Goal: Task Accomplishment & Management: Manage account settings

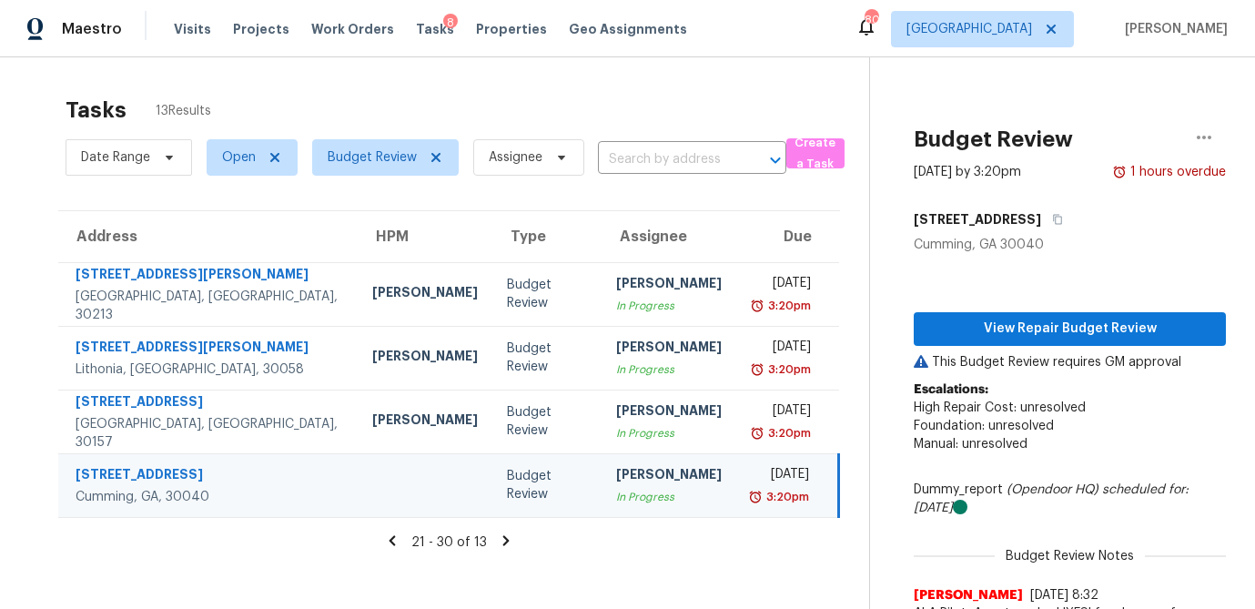
scroll to position [59, 0]
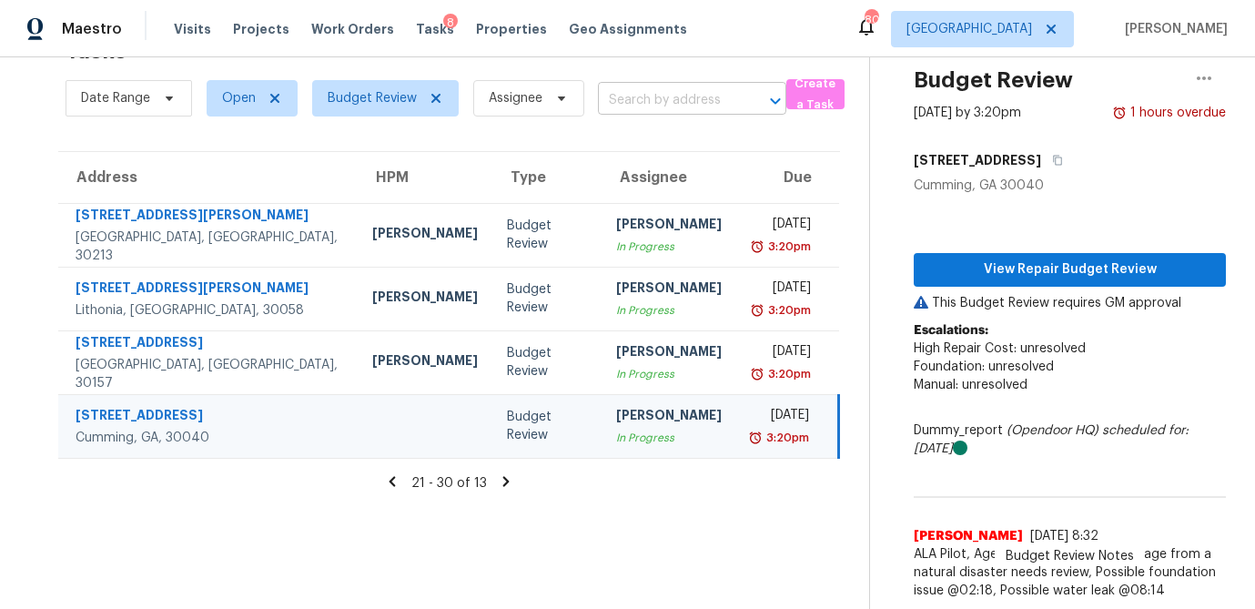
click at [655, 99] on input "text" at bounding box center [666, 100] width 137 height 28
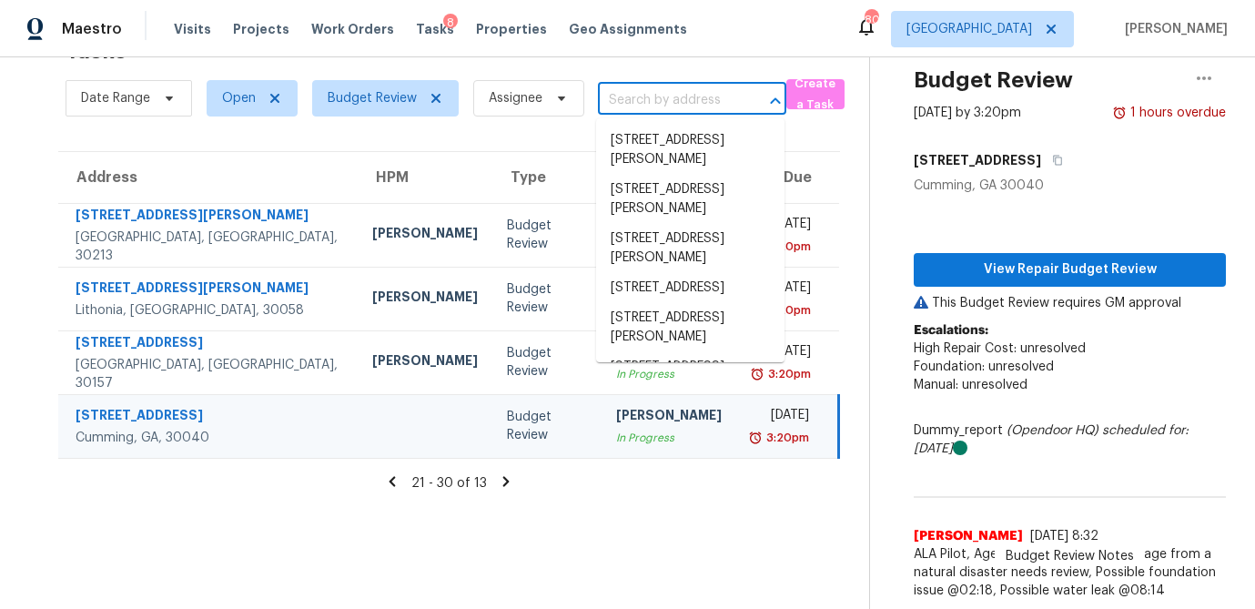
paste input "7245 N McDaniel St, Lithonia, GA 30058"
type input "7245 N McDaniel St, Lithonia, GA 30058"
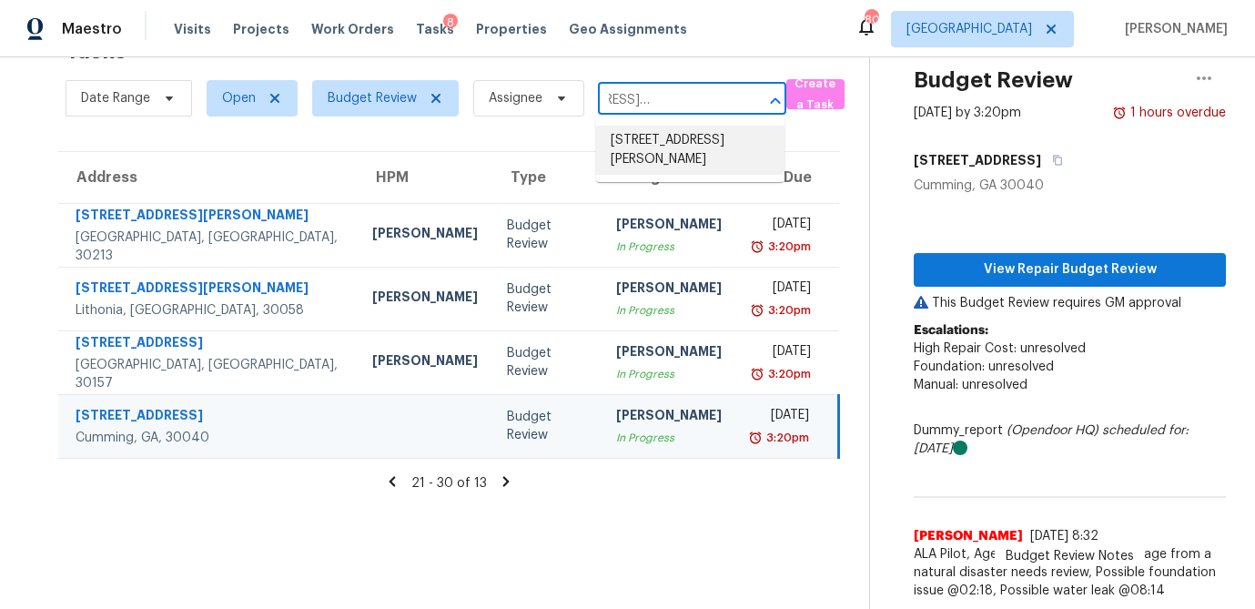
click at [671, 141] on li "7245 N McDaniel St, Lithonia, GA 30058" at bounding box center [690, 150] width 188 height 49
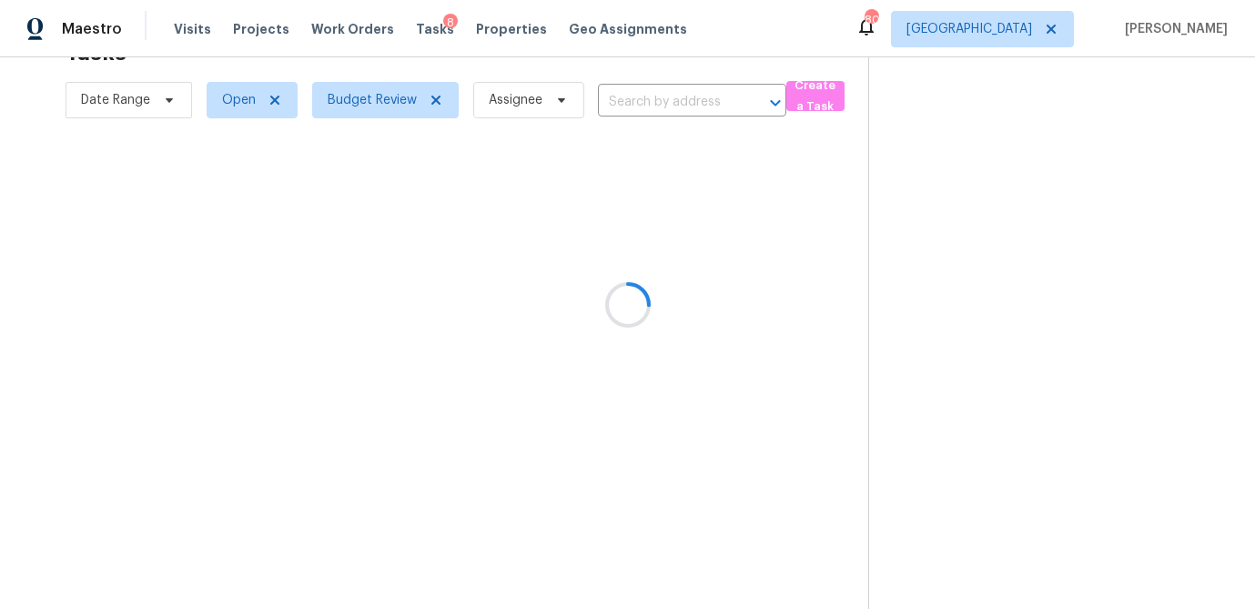
type input "7245 N McDaniel St, Lithonia, GA 30058"
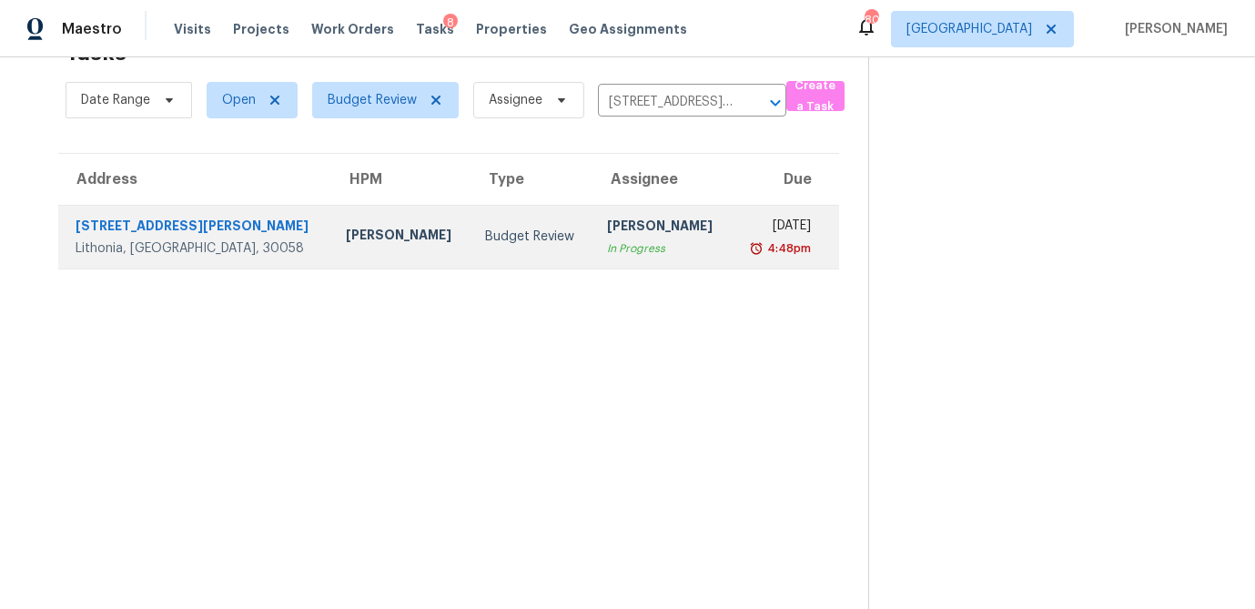
click at [607, 242] on div "In Progress" at bounding box center [662, 248] width 110 height 18
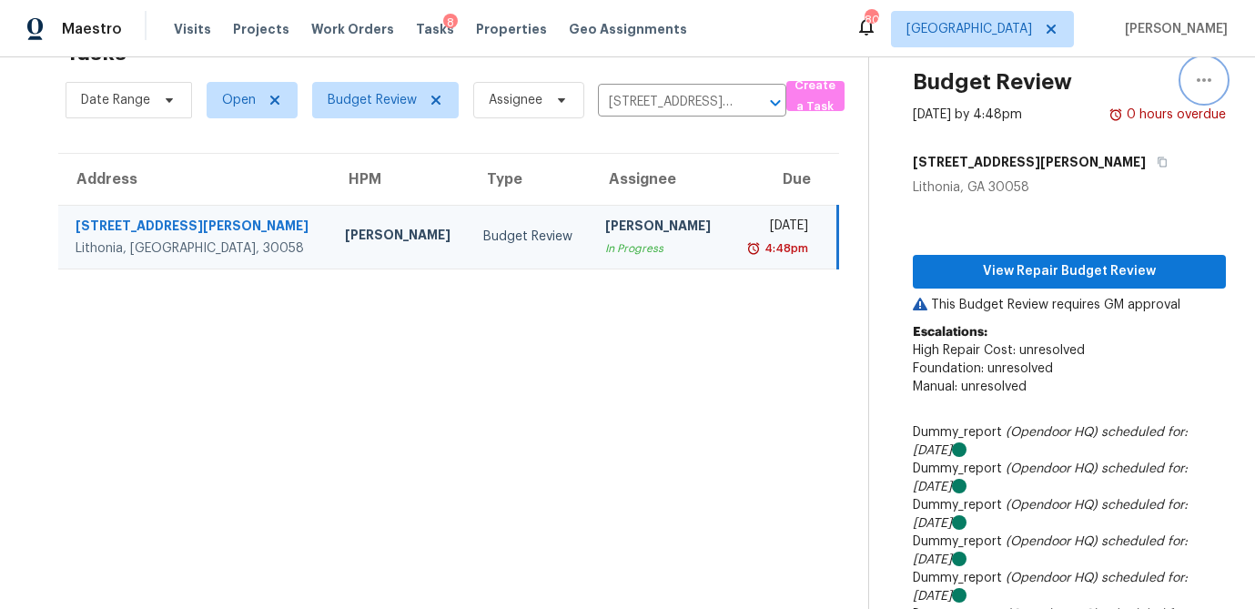
click at [1208, 82] on icon "button" at bounding box center [1204, 80] width 22 height 22
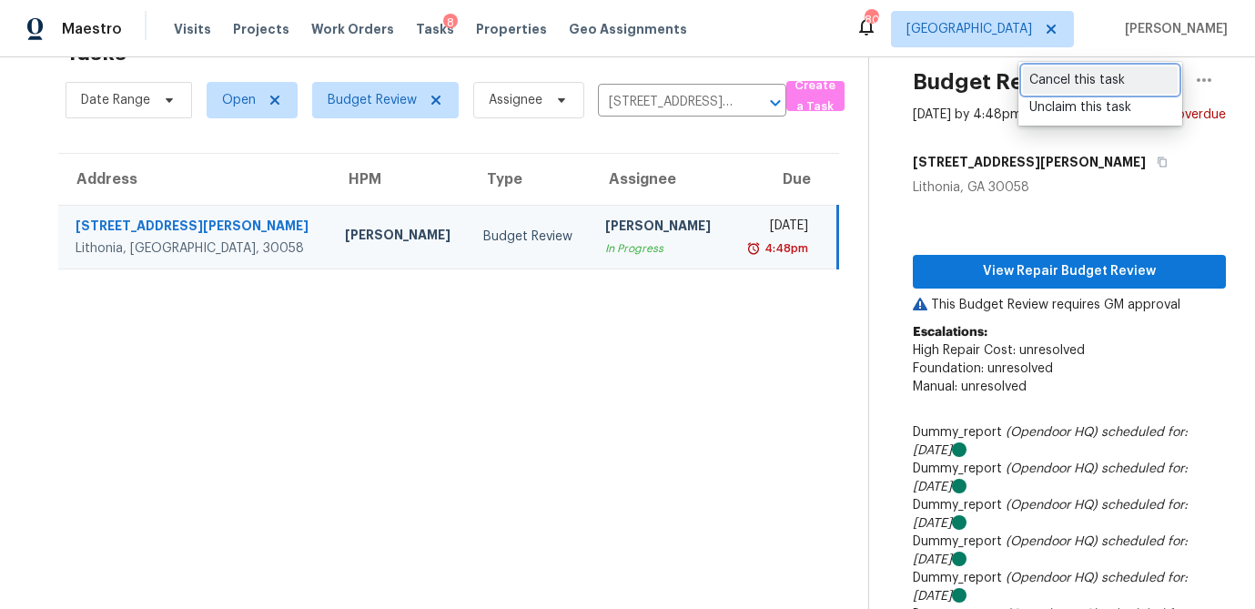
click at [1081, 87] on div "Cancel this task" at bounding box center [1101, 80] width 142 height 18
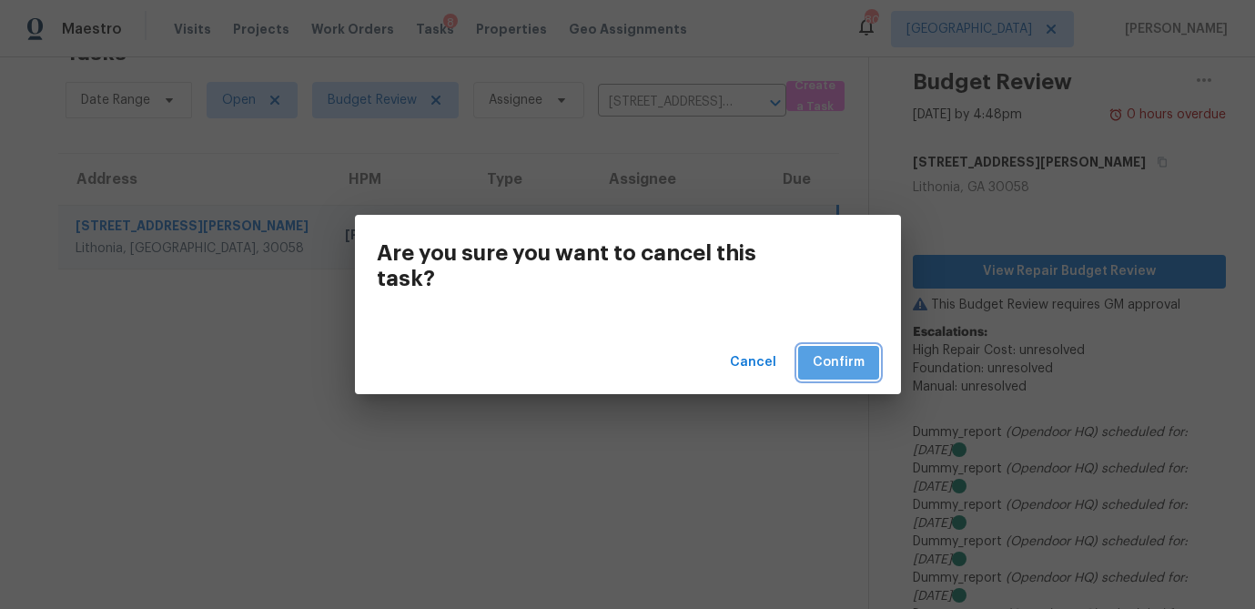
click at [843, 371] on span "Confirm" at bounding box center [839, 362] width 52 height 23
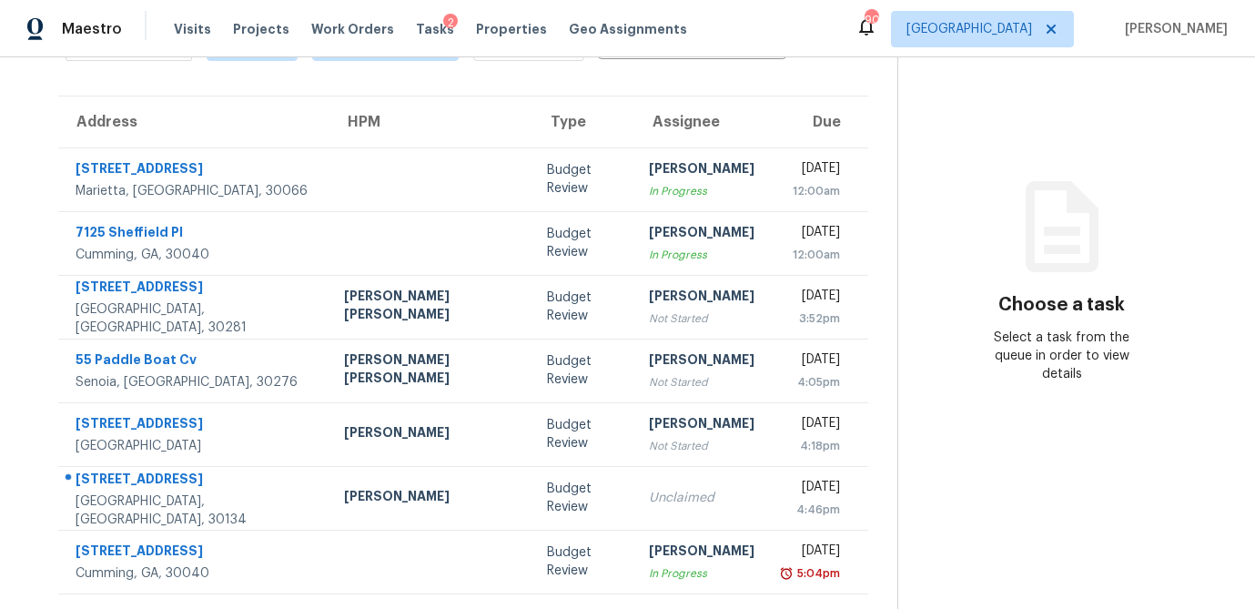
scroll to position [114, 0]
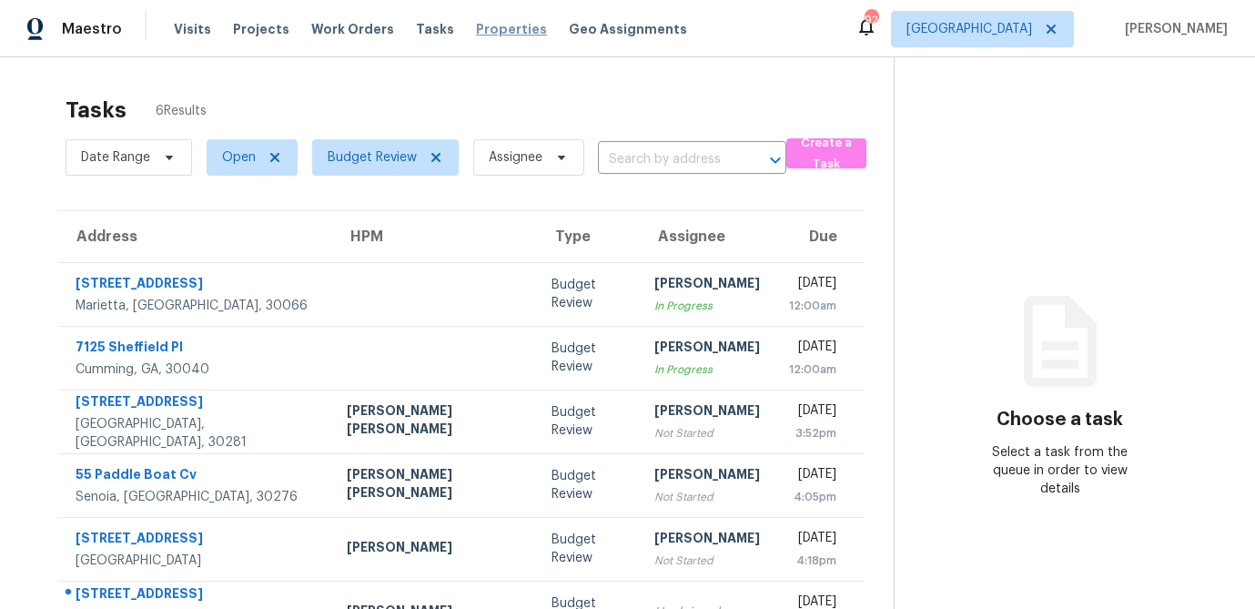
click at [476, 29] on span "Properties" at bounding box center [511, 29] width 71 height 18
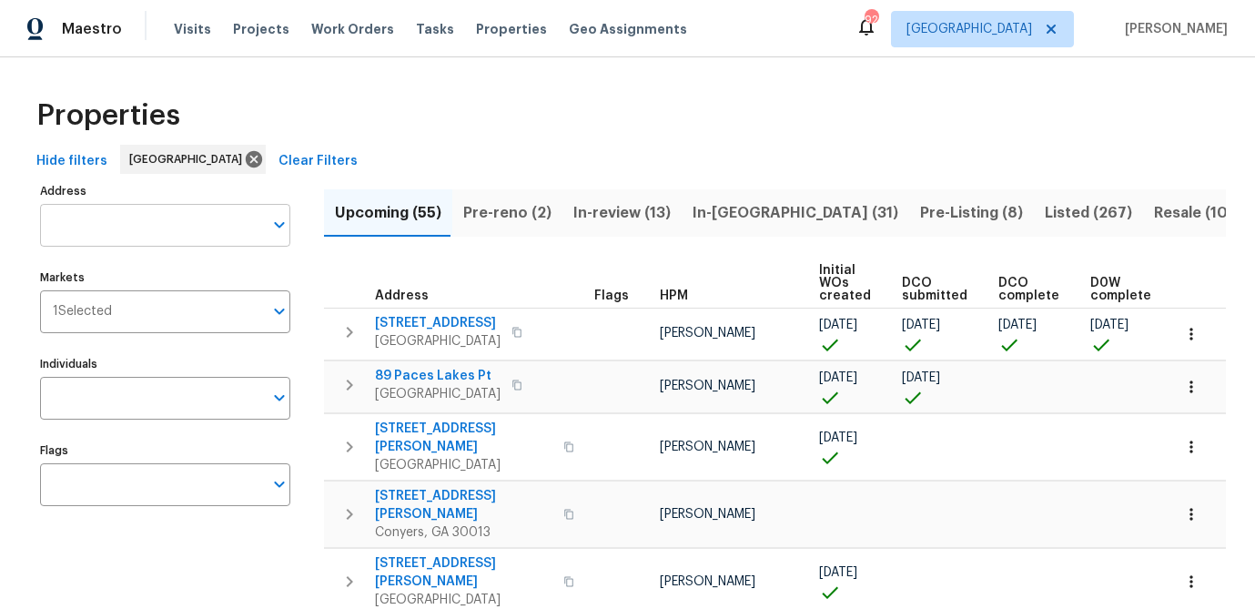
click at [119, 222] on input "Address" at bounding box center [151, 225] width 223 height 43
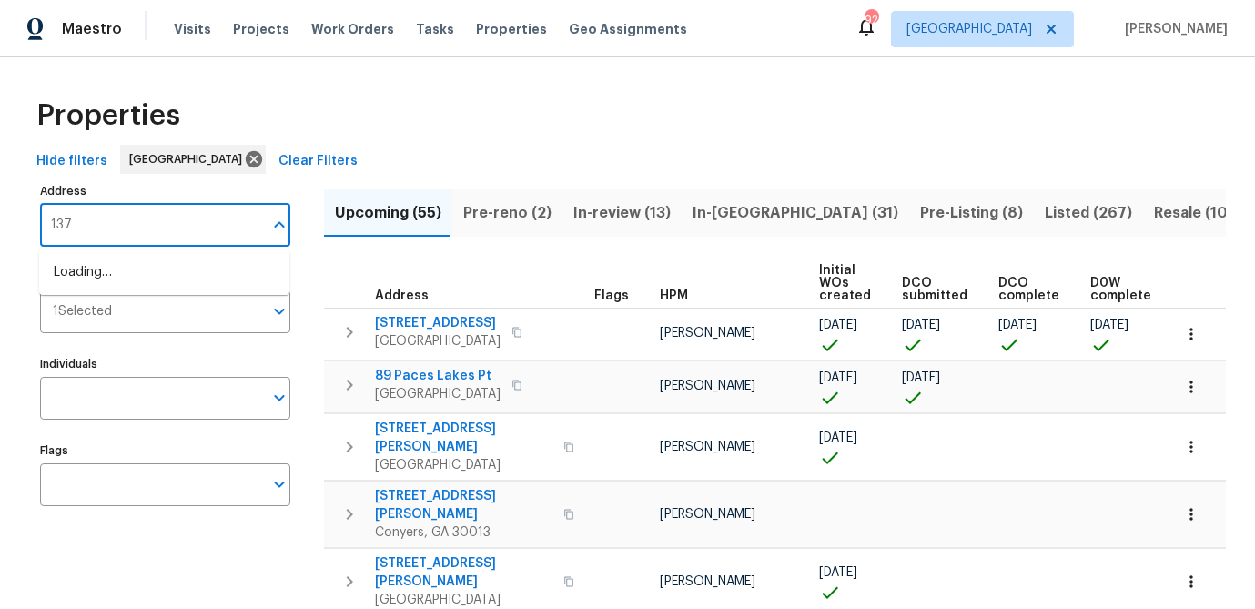
type input "1376"
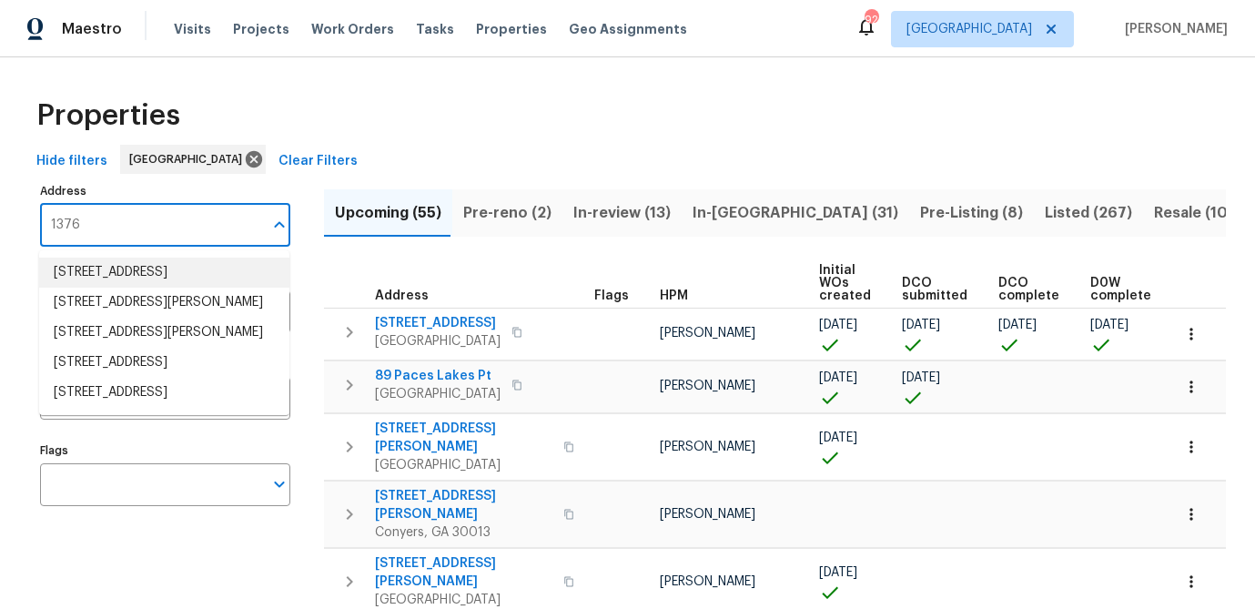
click at [151, 268] on li "1376 Cornwall Rd Decatur GA 30032" at bounding box center [164, 273] width 250 height 30
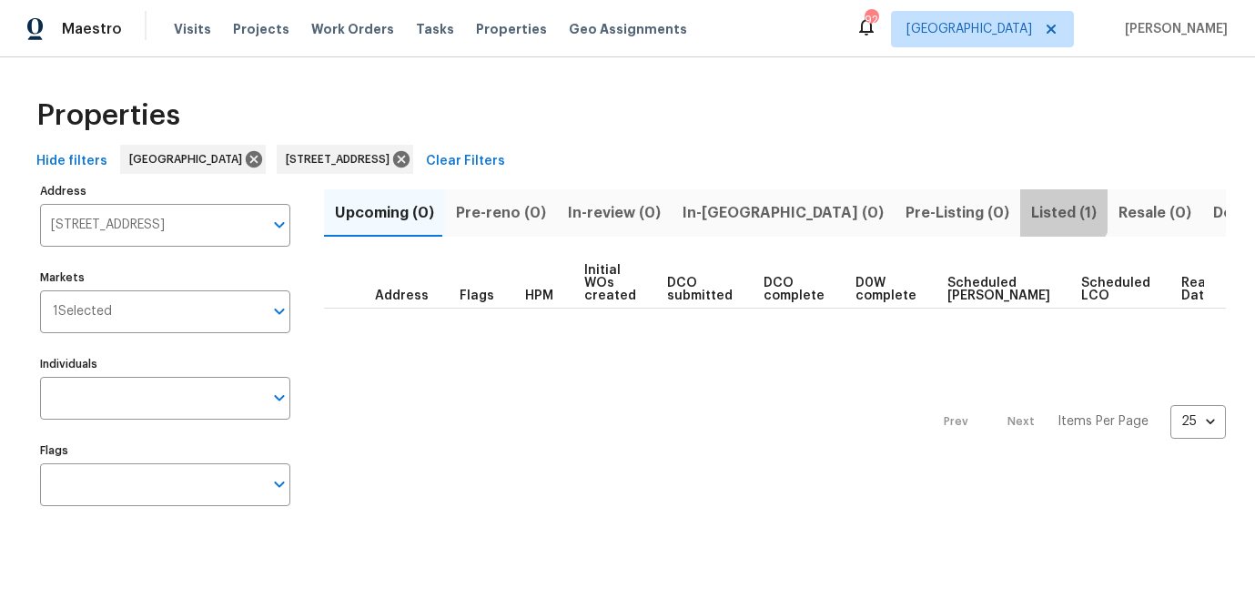
click at [1031, 210] on span "Listed (1)" at bounding box center [1064, 212] width 66 height 25
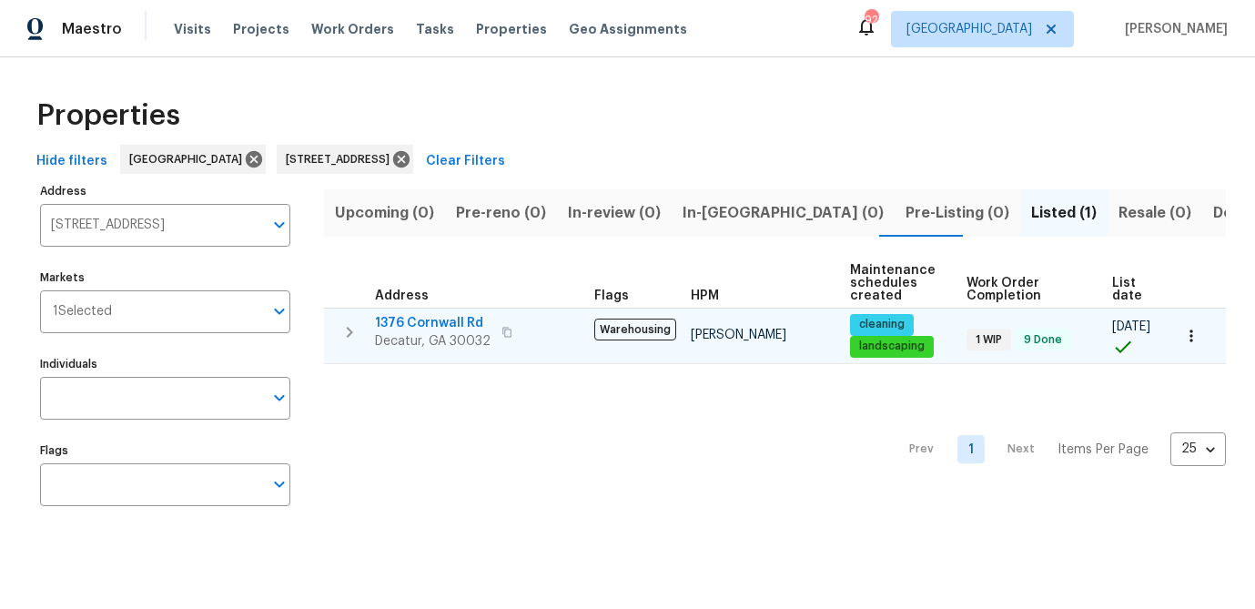
click at [450, 320] on span "1376 Cornwall Rd" at bounding box center [433, 323] width 116 height 18
click at [1192, 336] on icon "button" at bounding box center [1191, 336] width 3 height 12
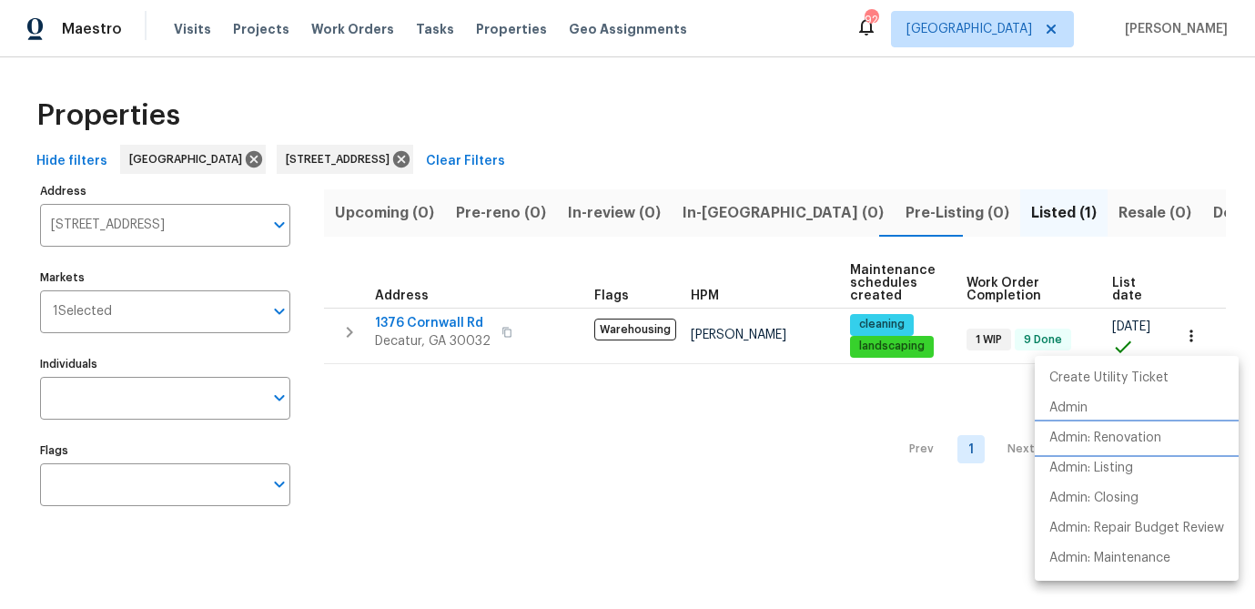
click at [1110, 431] on p "Admin: Renovation" at bounding box center [1106, 438] width 112 height 19
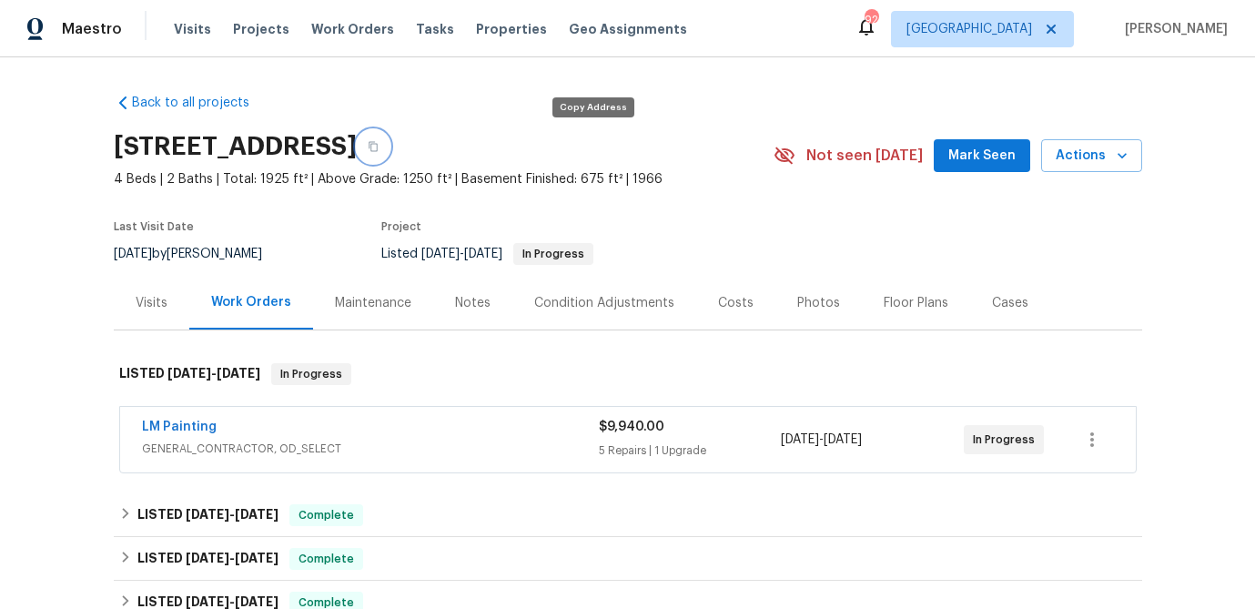
click at [379, 147] on icon "button" at bounding box center [373, 146] width 11 height 11
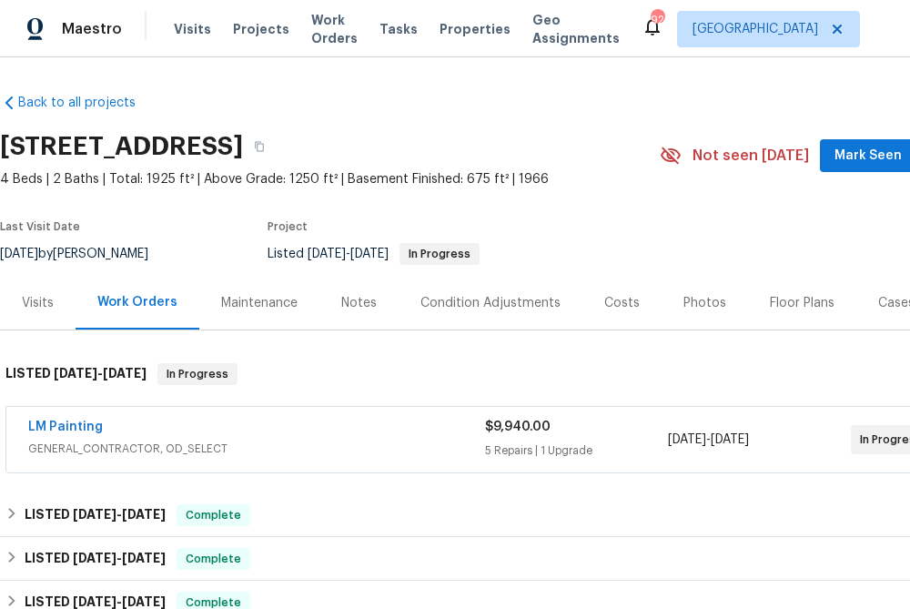
drag, startPoint x: 309, startPoint y: 407, endPoint x: 289, endPoint y: 421, distance: 24.8
click at [308, 410] on div "LM Painting GENERAL_CONTRACTOR, OD_SELECT $9,940.00 5 Repairs | 1 Upgrade 7/25/…" at bounding box center [514, 440] width 1016 height 66
click at [287, 423] on div "LM Painting" at bounding box center [256, 429] width 457 height 22
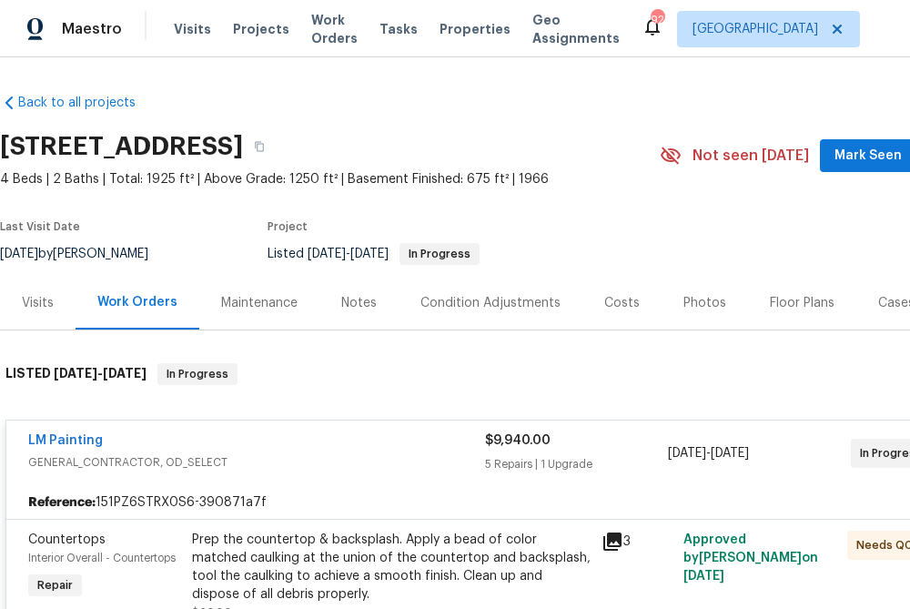
scroll to position [0, 118]
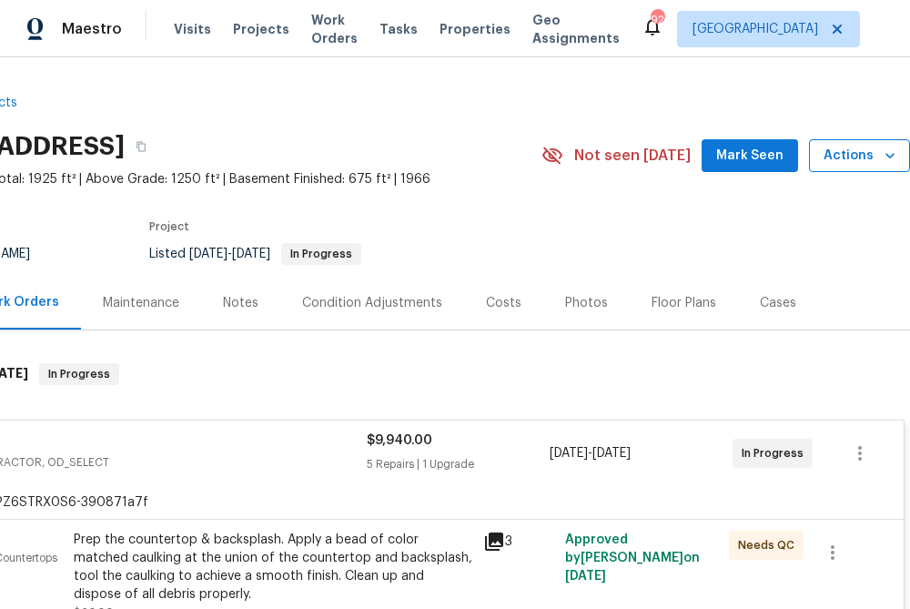
click at [887, 163] on icon "button" at bounding box center [890, 156] width 18 height 18
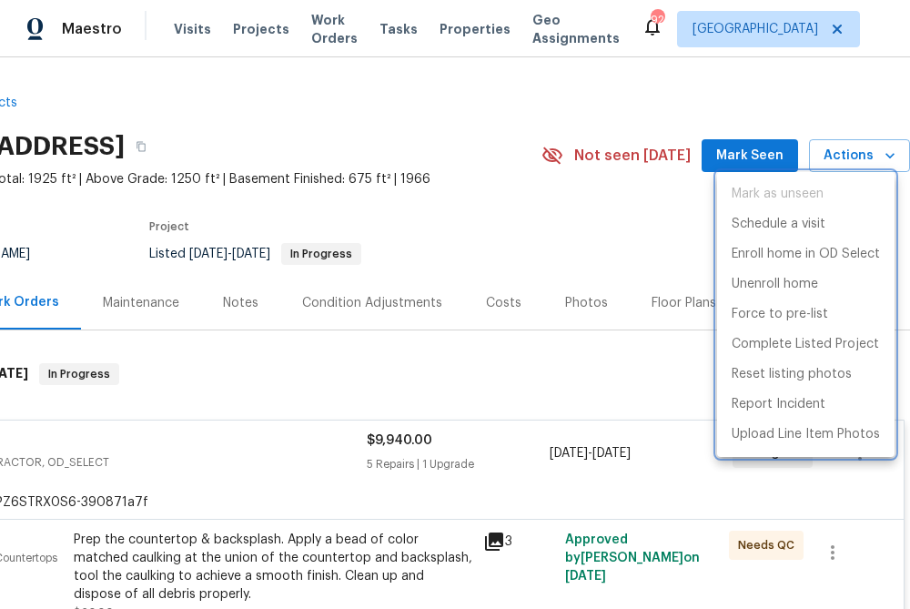
click at [356, 140] on div at bounding box center [455, 304] width 910 height 609
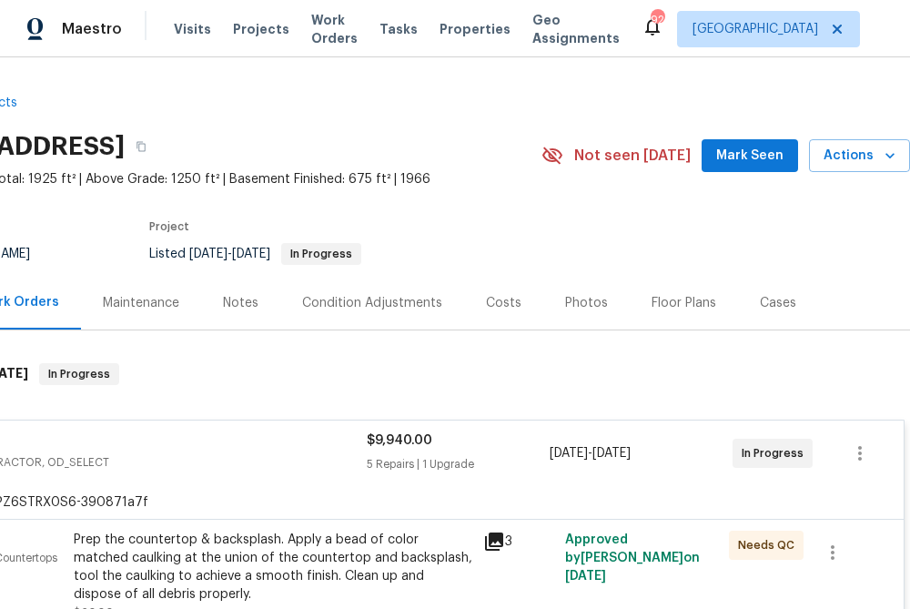
click at [360, 146] on div "Mark as unseen Schedule a visit Enroll home in OD Select Unenroll home Force to…" at bounding box center [455, 304] width 910 height 609
click at [147, 146] on icon "button" at bounding box center [141, 146] width 11 height 11
click at [189, 25] on span "Visits" at bounding box center [192, 29] width 37 height 18
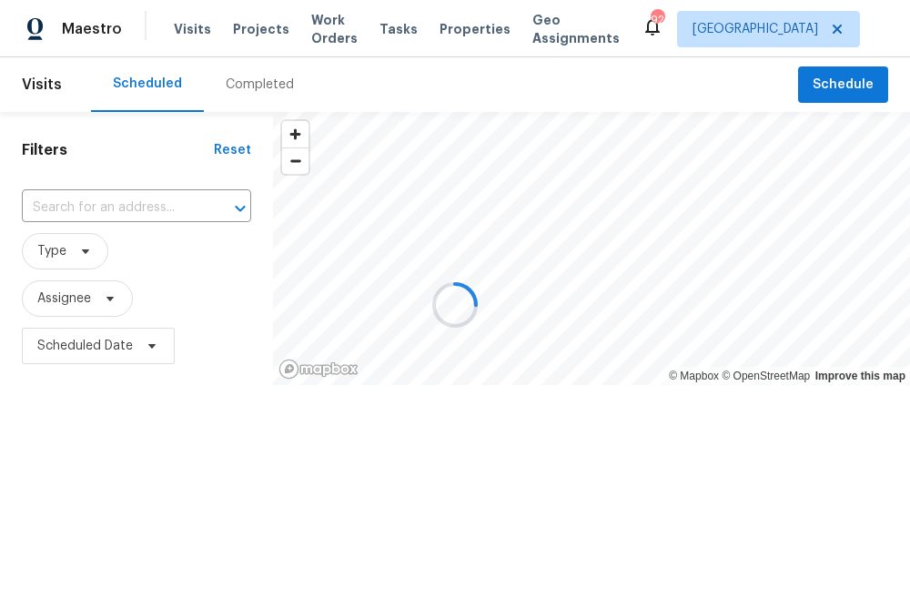
click at [121, 209] on div at bounding box center [455, 304] width 910 height 609
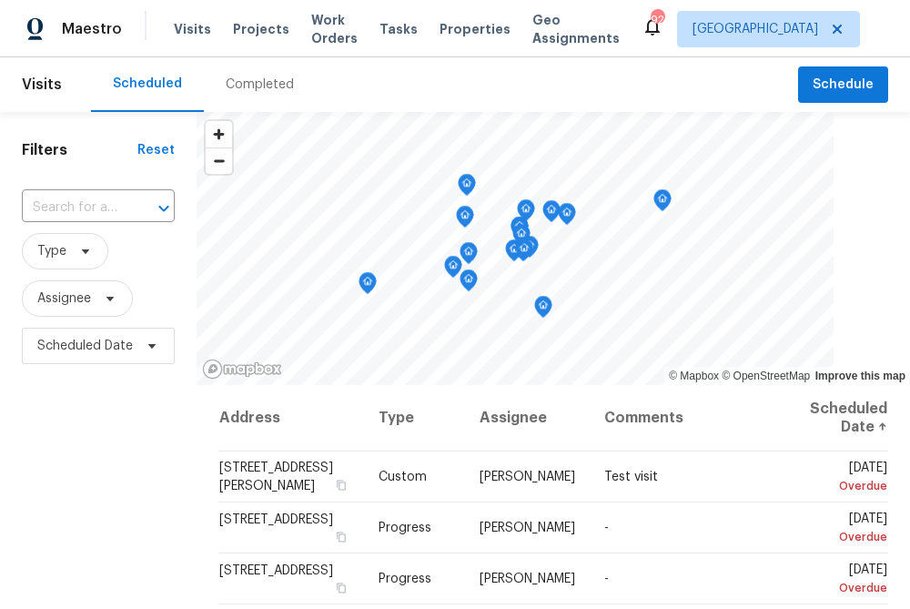
click at [121, 208] on input "text" at bounding box center [73, 208] width 102 height 28
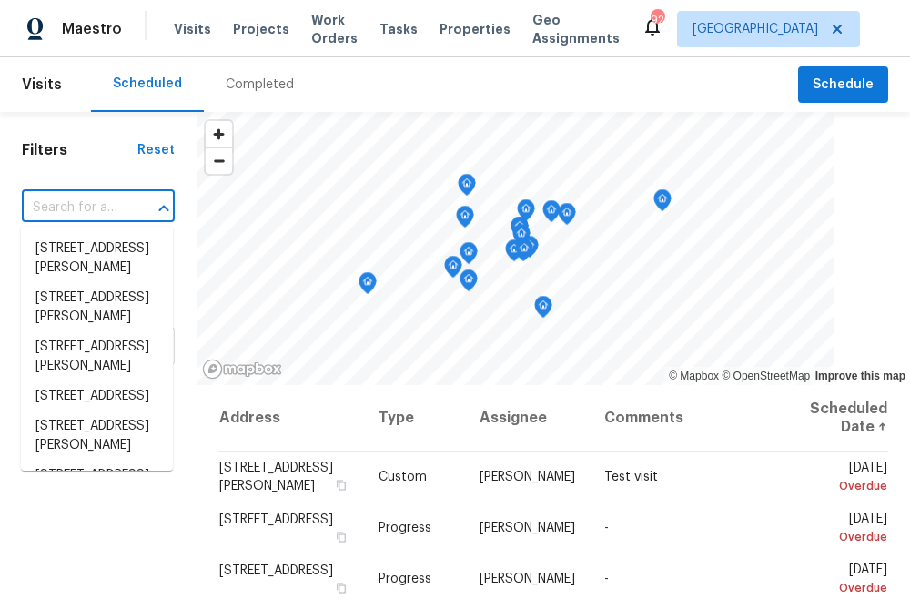
paste input "1376 Cornwall Rd, Decatur, GA 30032"
type input "1376 Cornwall Rd, Decatur, GA 30032"
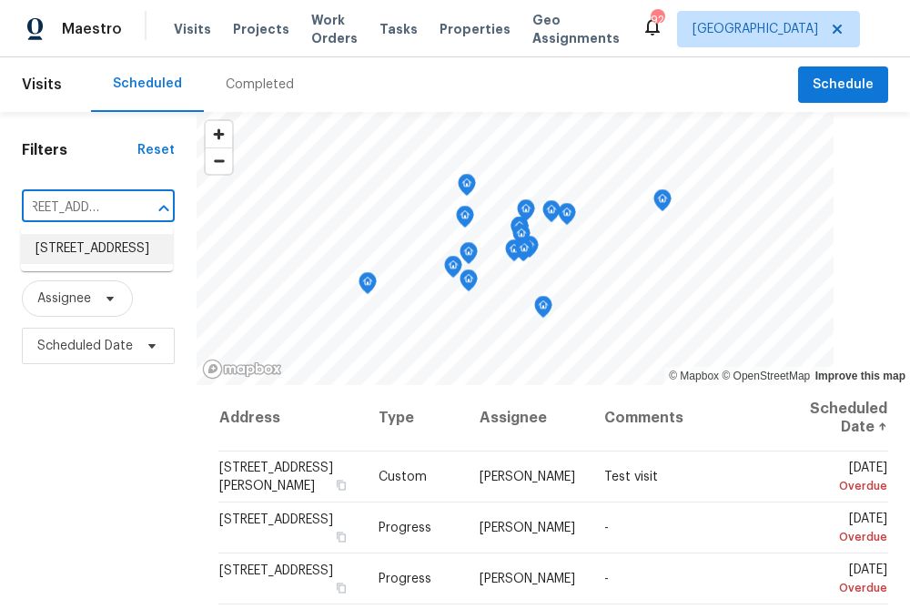
click at [115, 261] on li "1376 Cornwall Rd, Decatur, GA 30032" at bounding box center [97, 249] width 152 height 30
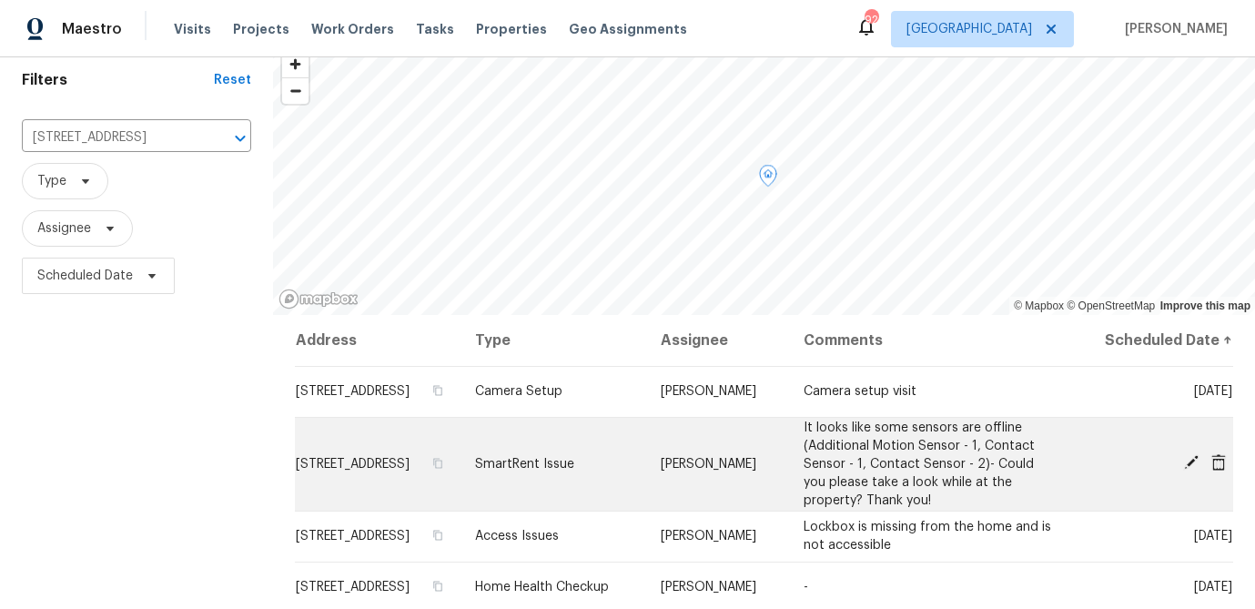
scroll to position [66, 0]
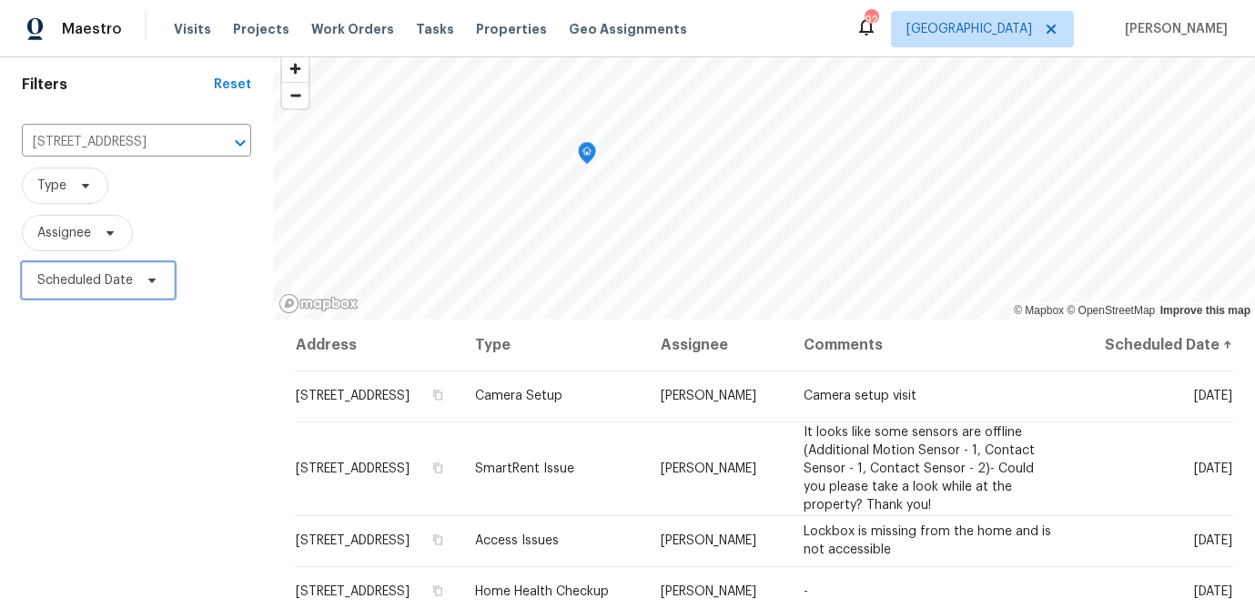
click at [156, 279] on icon at bounding box center [152, 280] width 15 height 15
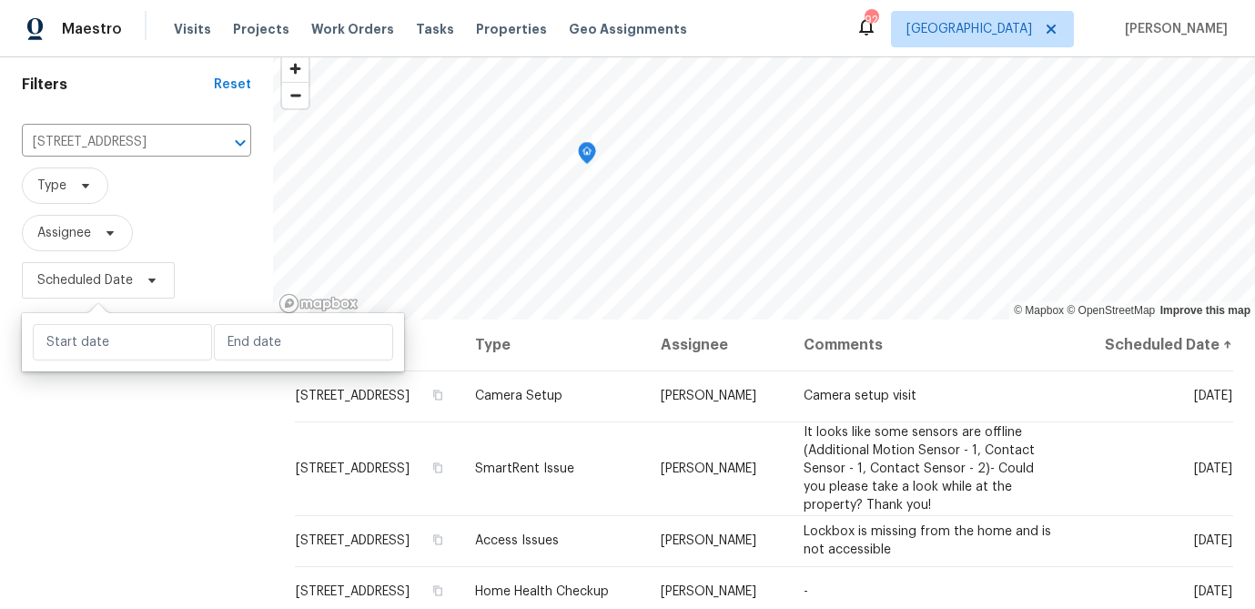
click at [198, 218] on span "Assignee" at bounding box center [136, 233] width 229 height 36
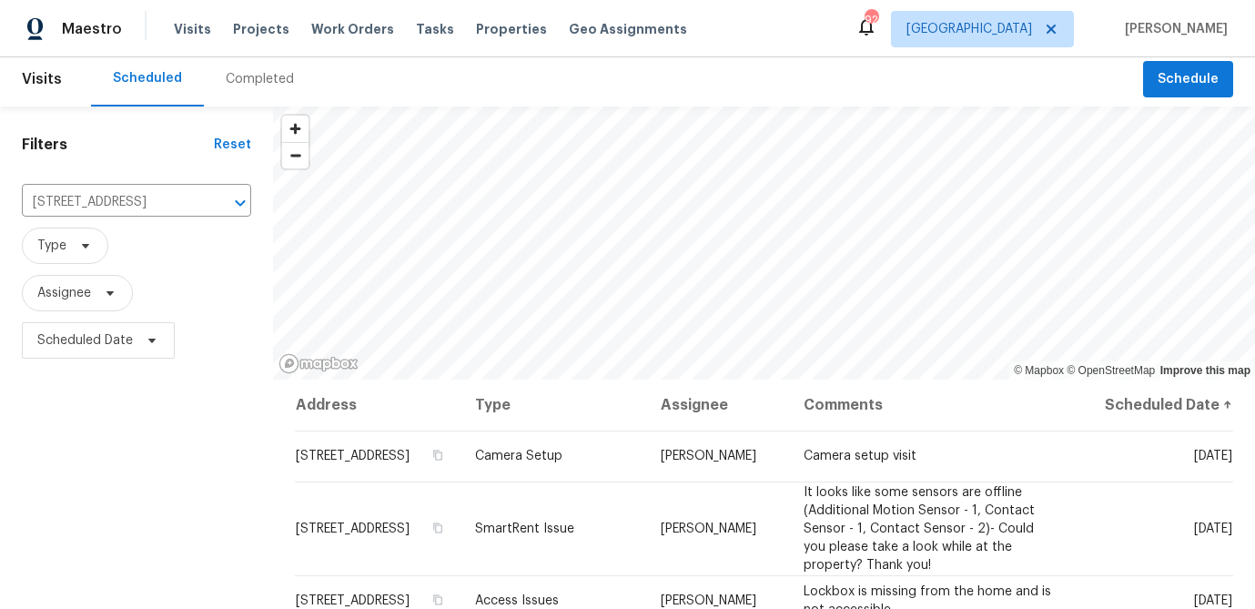
scroll to position [0, 0]
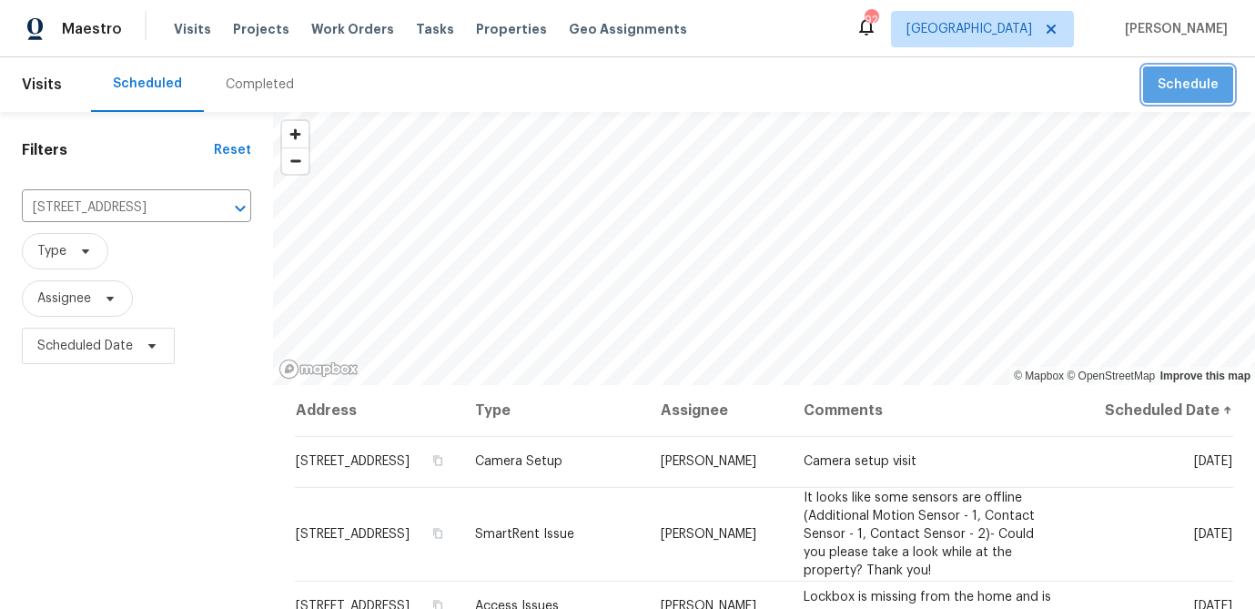
click at [1176, 100] on button "Schedule" at bounding box center [1188, 84] width 90 height 37
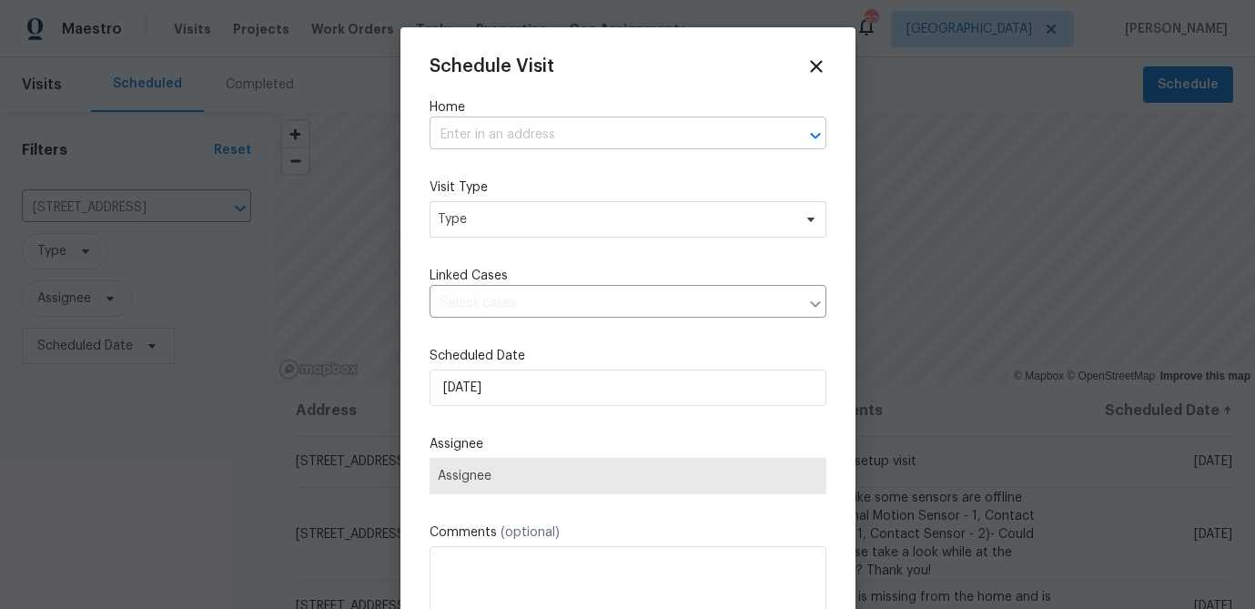
click at [558, 138] on input "text" at bounding box center [603, 135] width 346 height 28
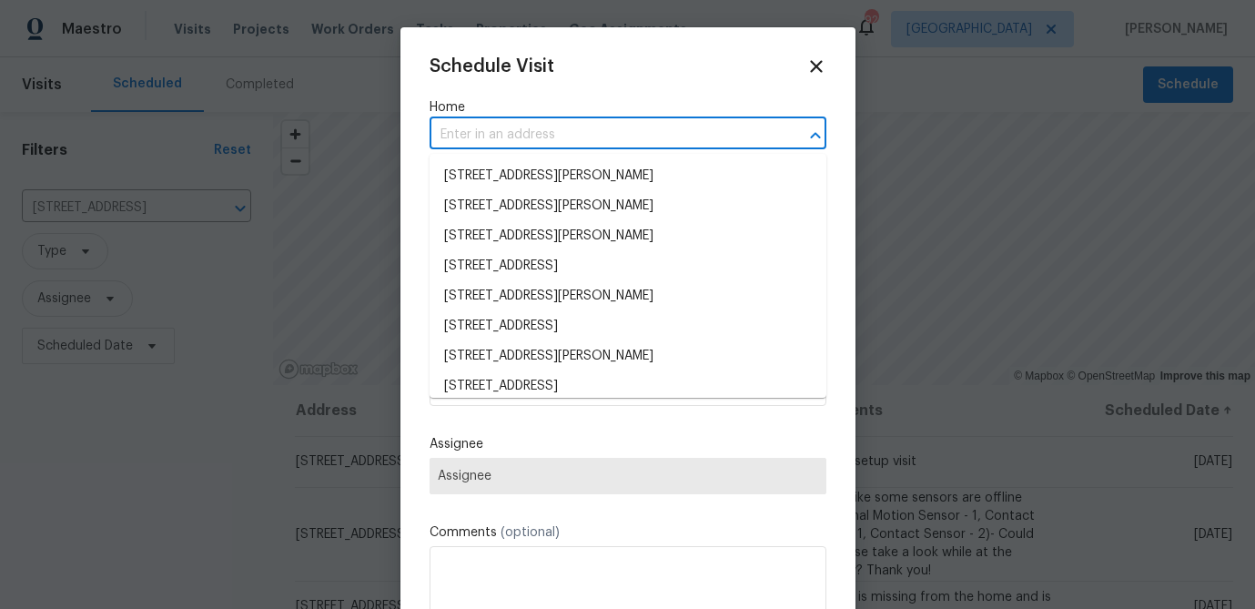
paste input "1376 Cornwall Rd, Decatur, GA 30032"
type input "1376 Cornwall Rd, Decatur, GA 30032"
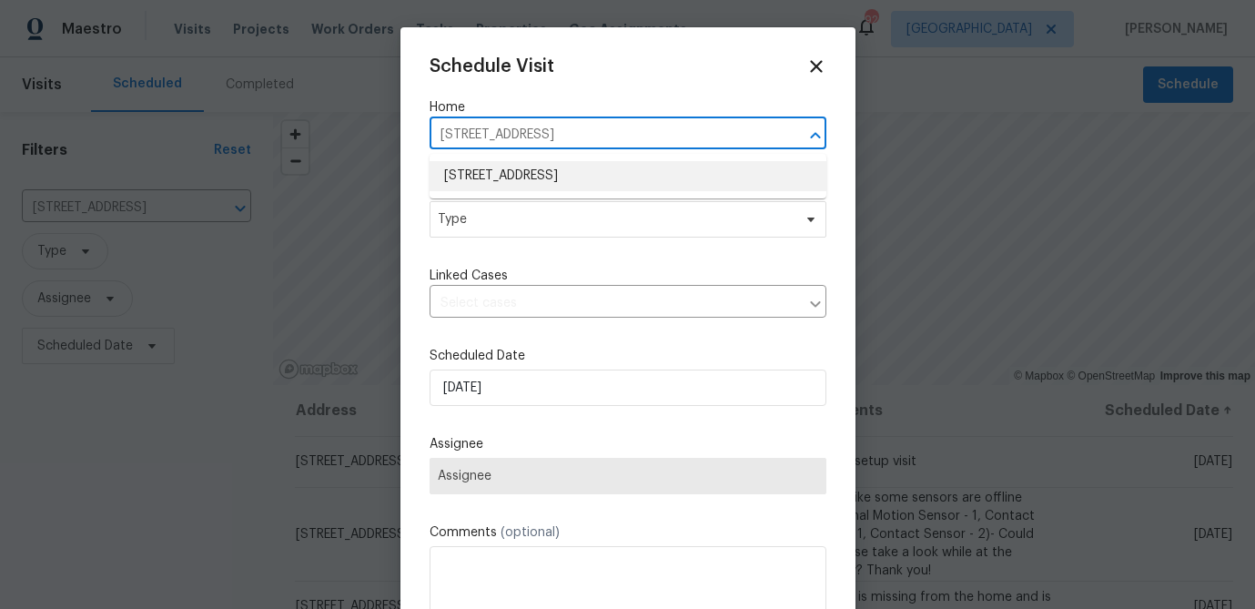
click at [531, 176] on li "1376 Cornwall Rd, Decatur, GA 30032" at bounding box center [628, 176] width 397 height 30
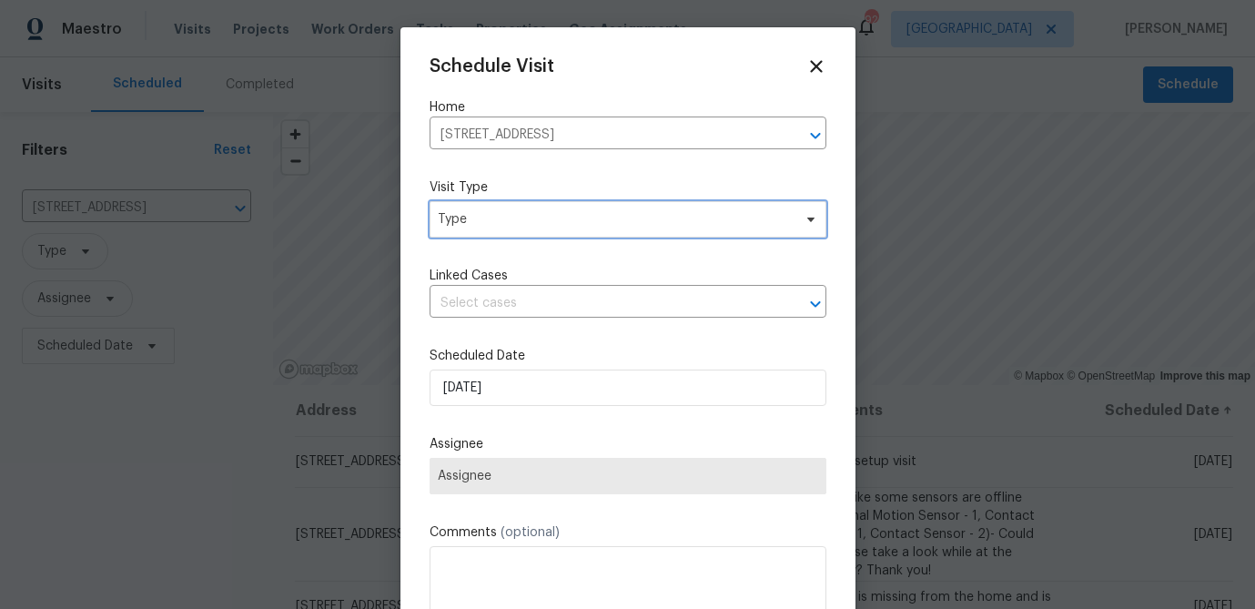
click at [505, 218] on span "Type" at bounding box center [615, 219] width 354 height 18
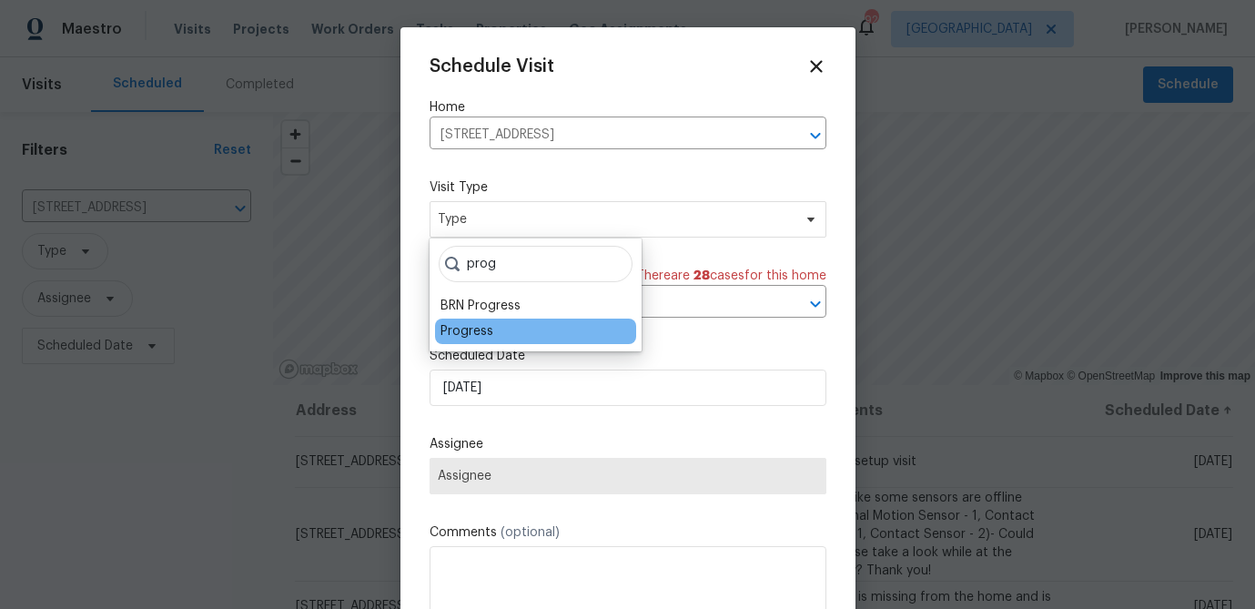
type input "prog"
click at [475, 331] on div "Progress" at bounding box center [467, 331] width 53 height 18
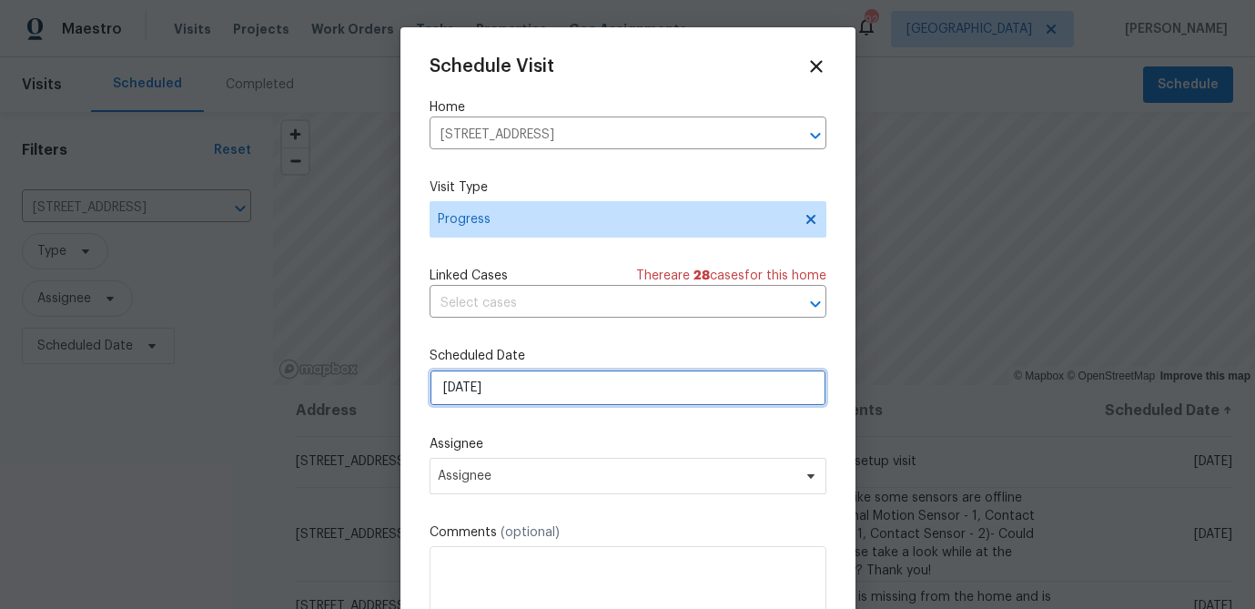
click at [509, 398] on input "8/13/2025" at bounding box center [628, 388] width 397 height 36
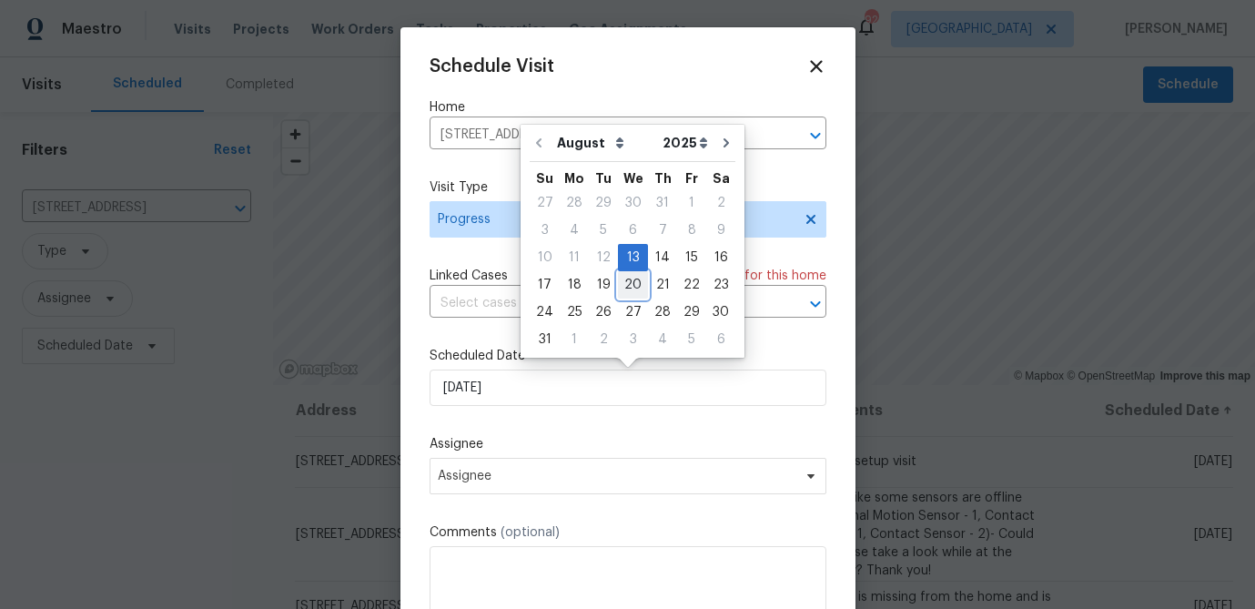
click at [626, 281] on div "20" at bounding box center [633, 284] width 30 height 25
type input "8/20/2025"
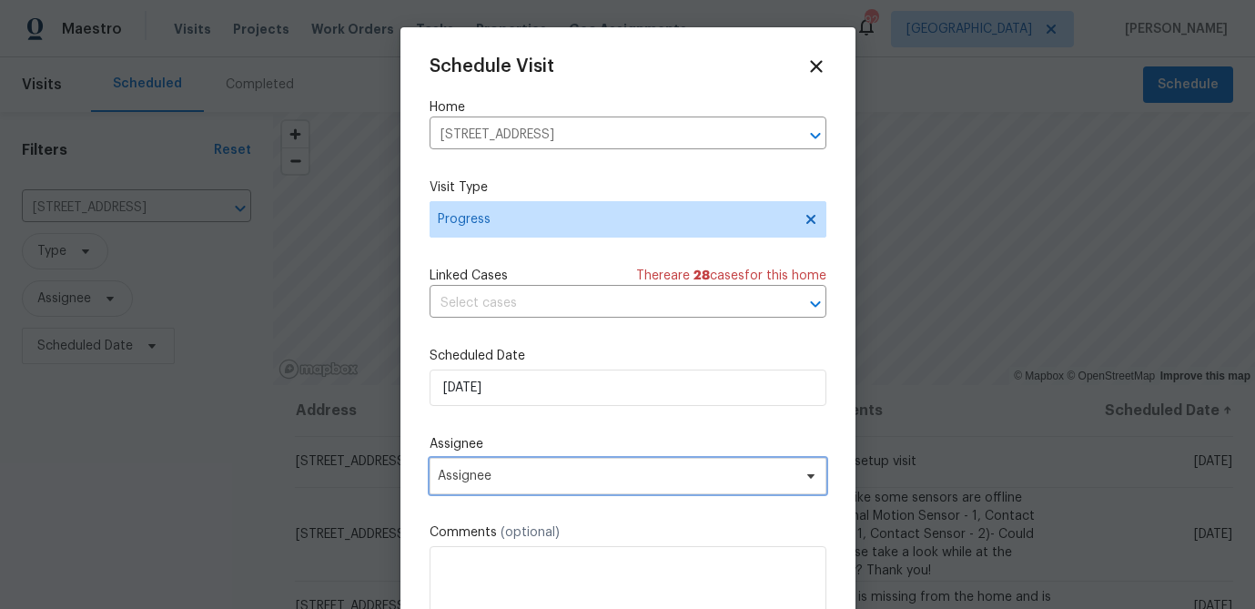
click at [515, 488] on span "Assignee" at bounding box center [628, 476] width 397 height 36
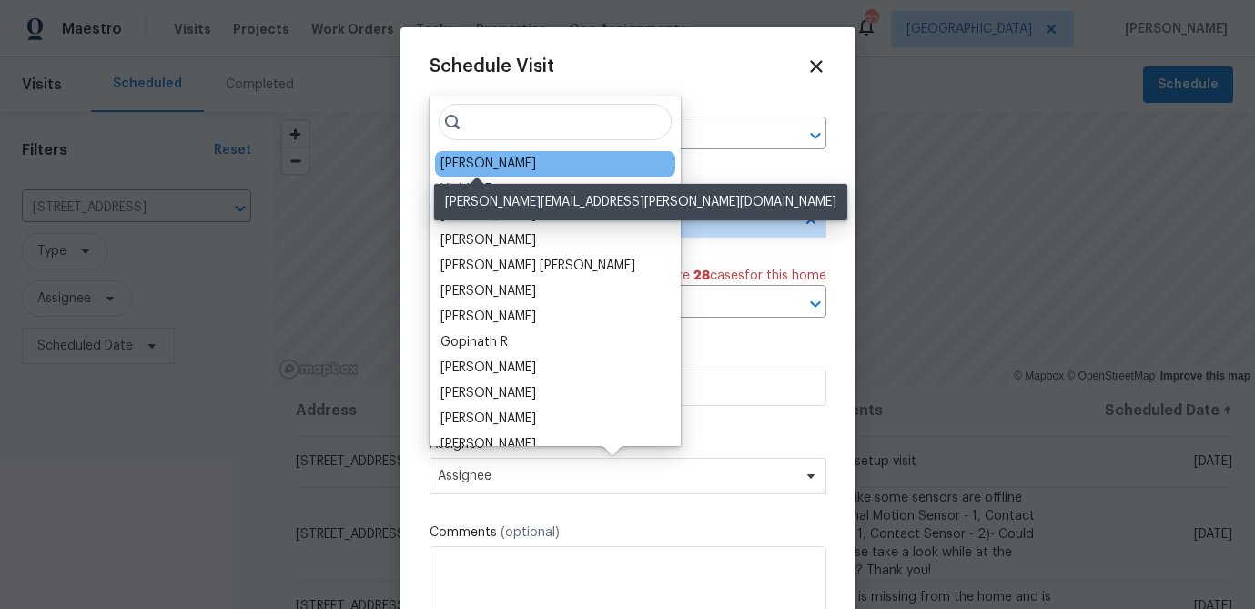
click at [498, 168] on div "Juan Lozano" at bounding box center [489, 164] width 96 height 18
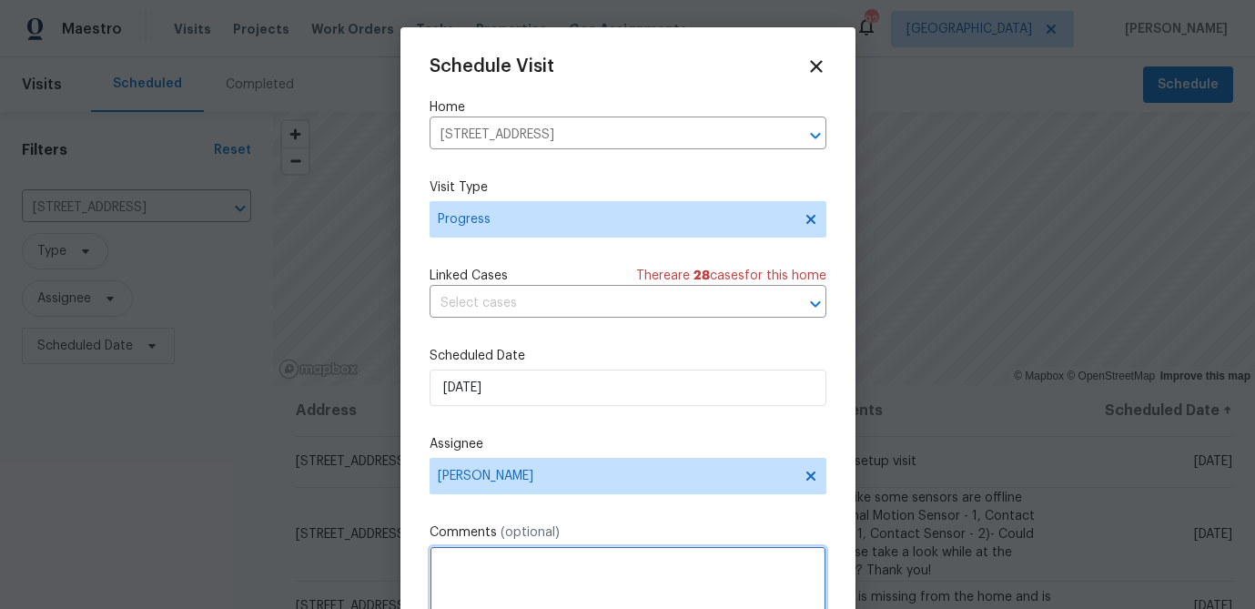
click at [519, 573] on textarea at bounding box center [628, 582] width 397 height 73
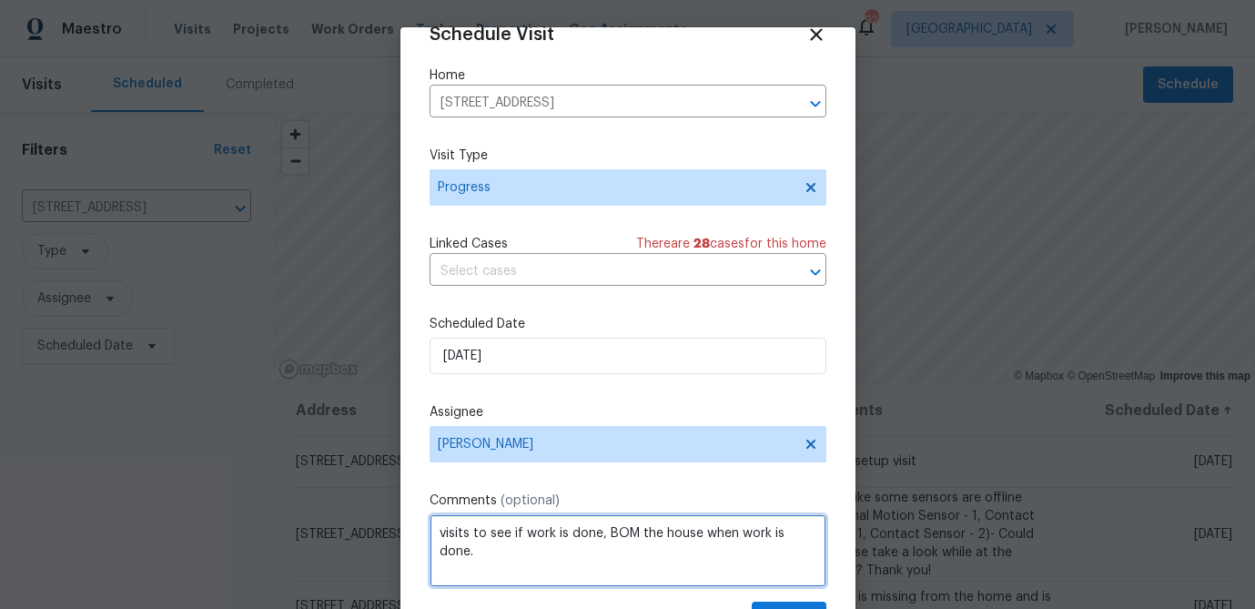
scroll to position [83, 0]
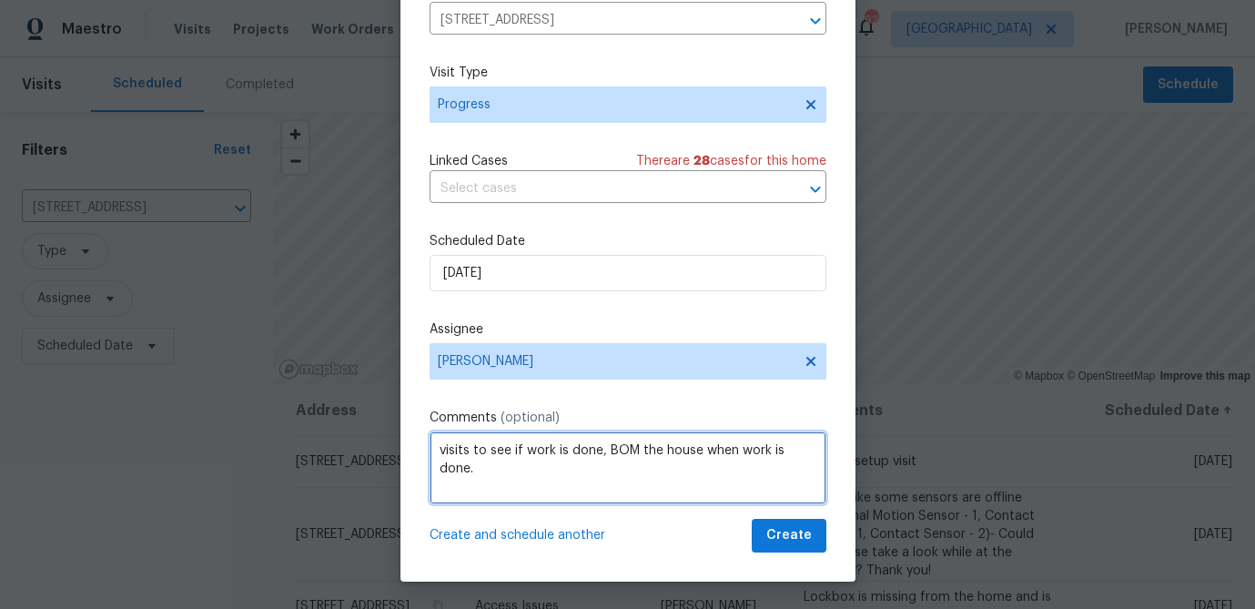
type textarea "visits to see if work is done, BOM the house when work is done."
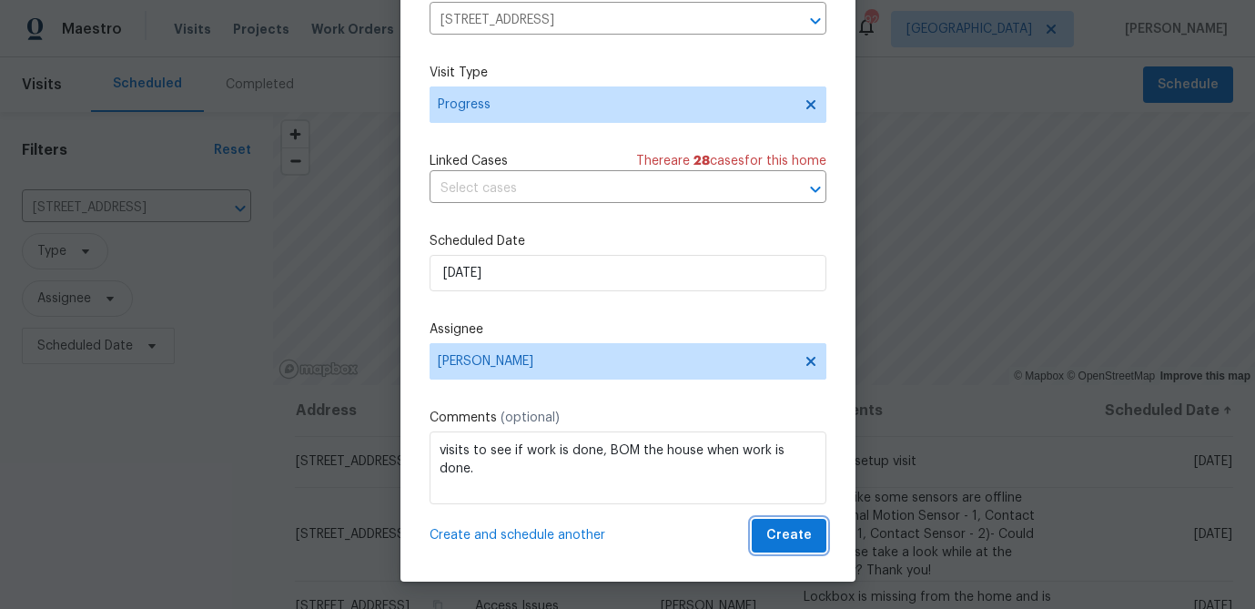
click at [791, 536] on span "Create" at bounding box center [790, 535] width 46 height 23
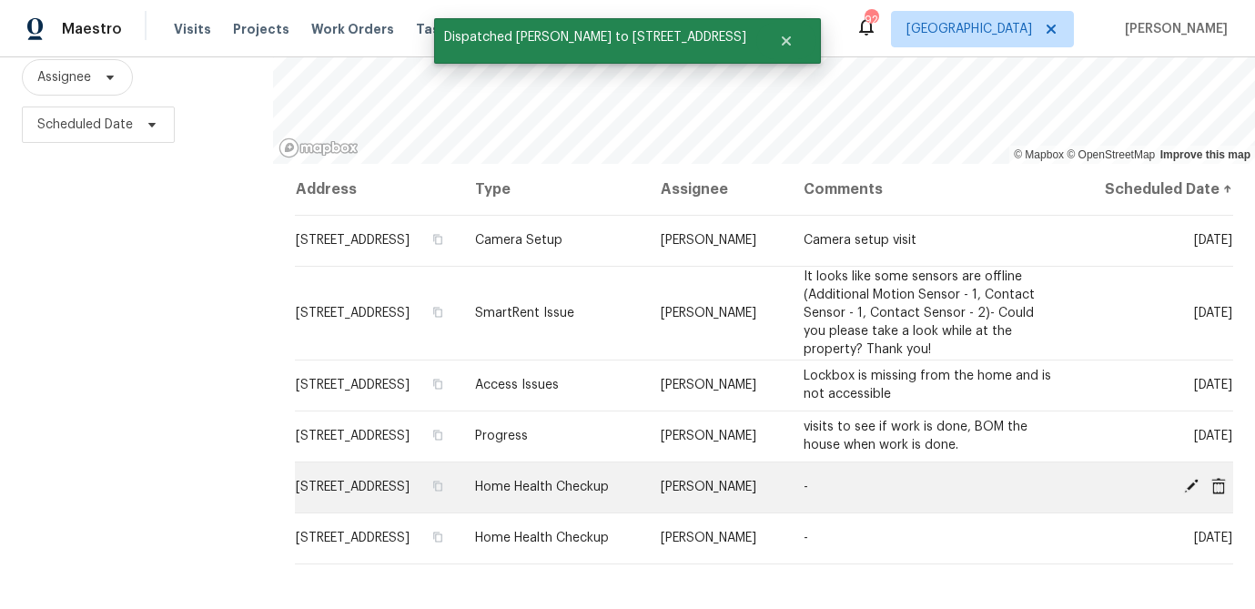
scroll to position [225, 0]
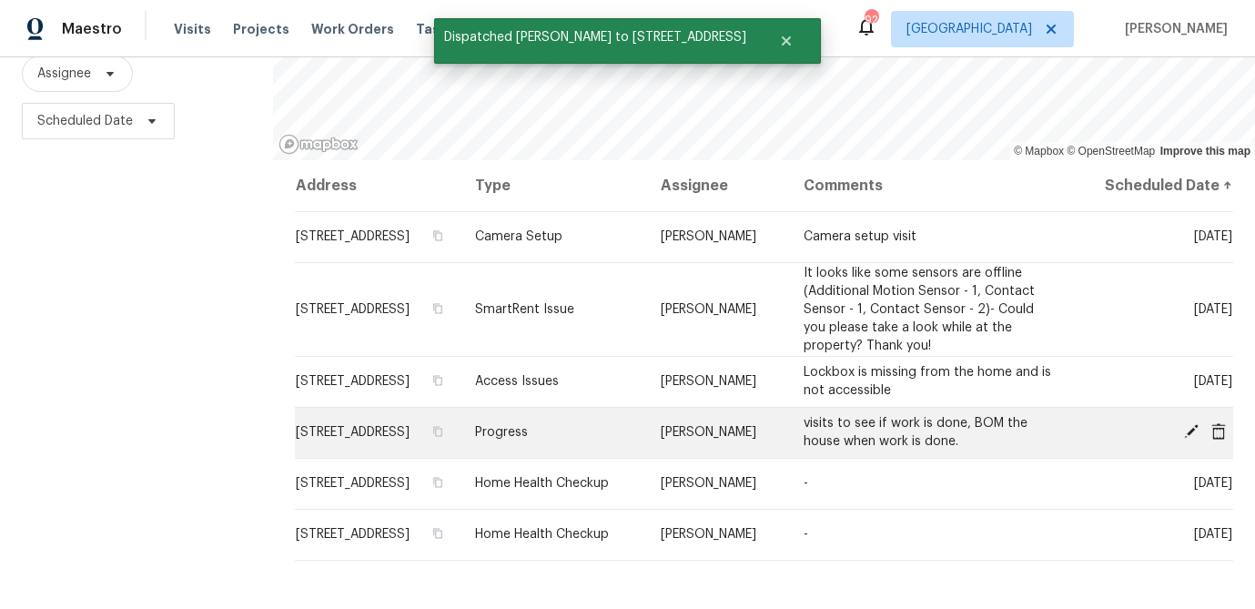
click at [1188, 432] on icon at bounding box center [1191, 431] width 15 height 15
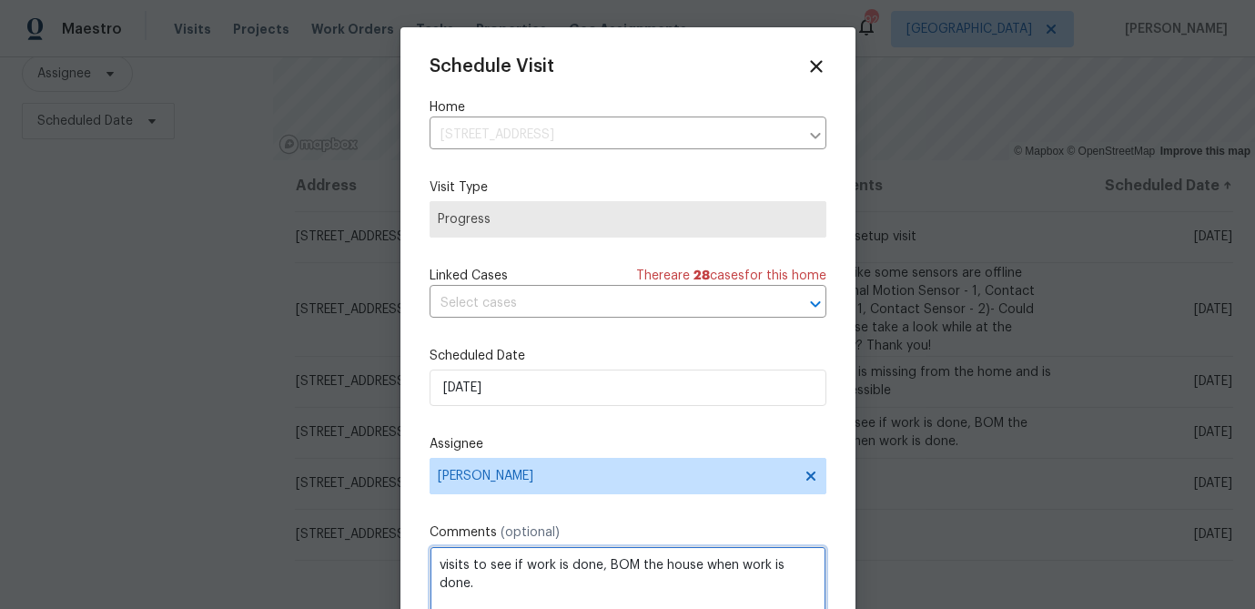
click at [820, 564] on textarea "visits to see if work is done, BOM the house when work is done." at bounding box center [628, 582] width 397 height 73
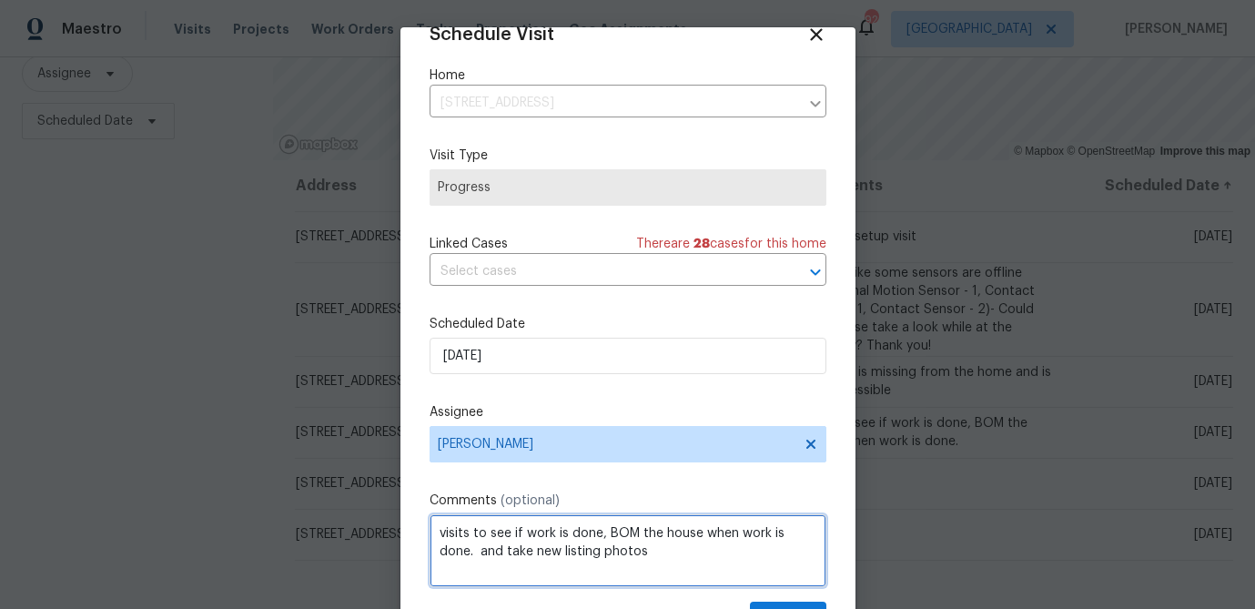
scroll to position [83, 0]
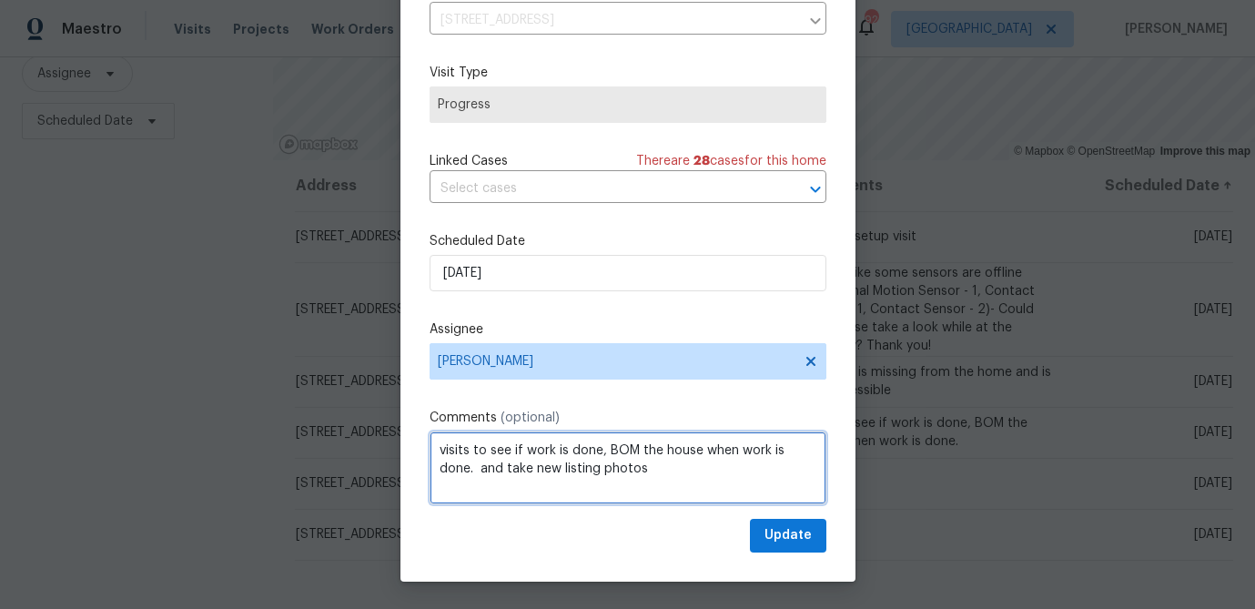
type textarea "visits to see if work is done, BOM the house when work is done. and take new li…"
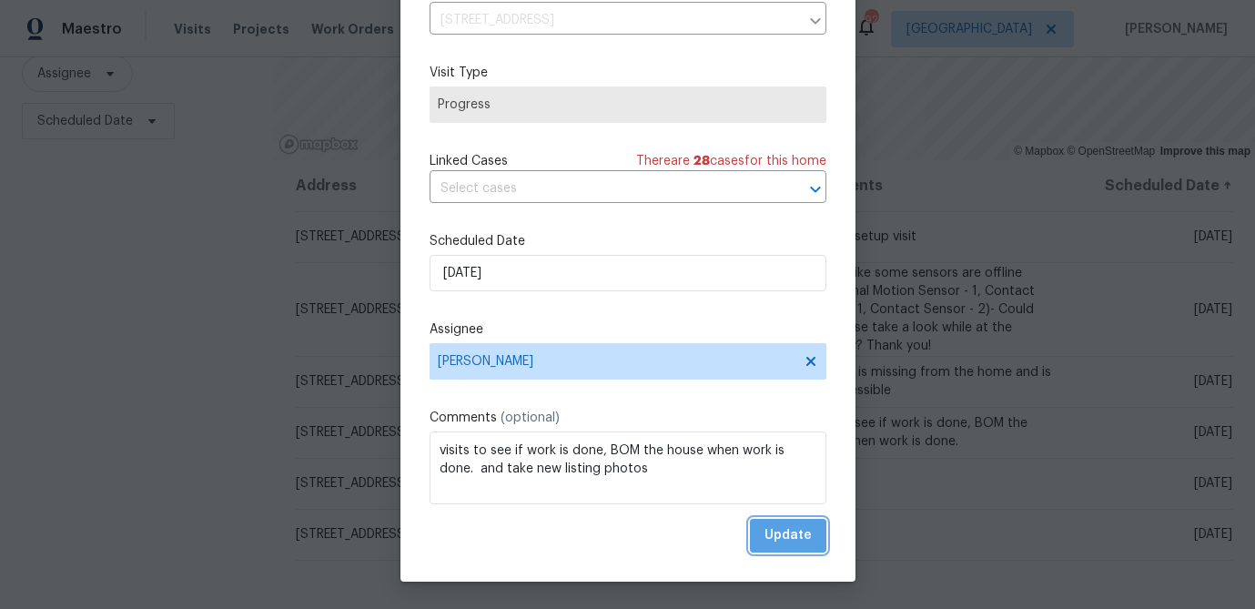
click at [792, 529] on span "Update" at bounding box center [788, 535] width 47 height 23
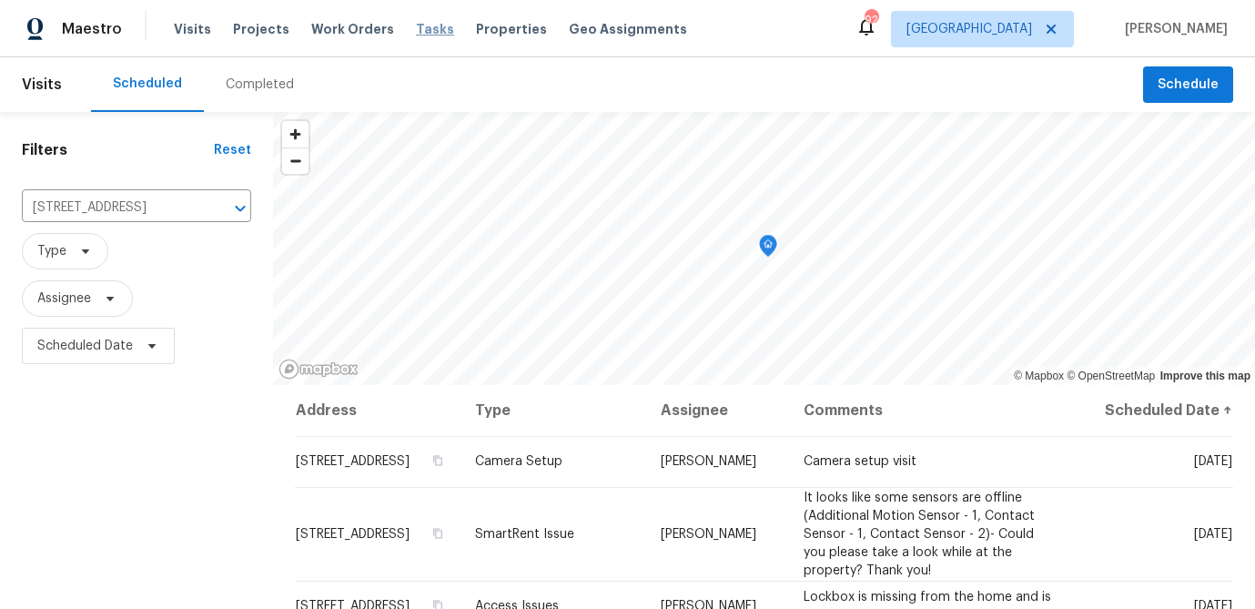
click at [421, 28] on span "Tasks" at bounding box center [435, 29] width 38 height 13
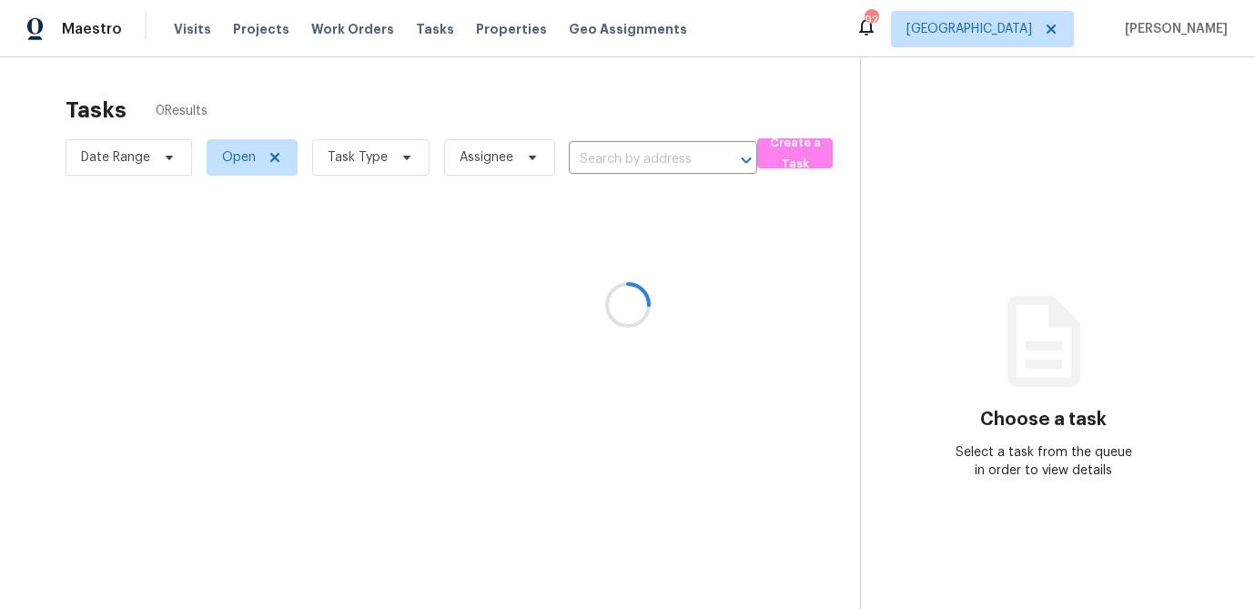
click at [410, 161] on div at bounding box center [627, 304] width 1255 height 609
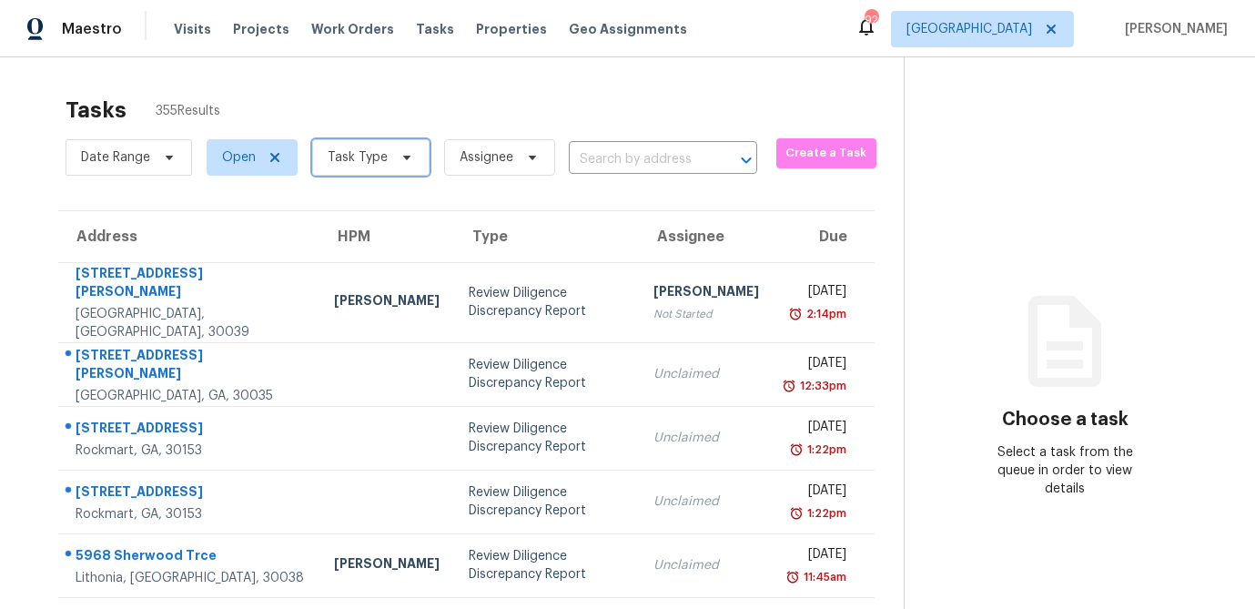
click at [403, 159] on icon at bounding box center [407, 157] width 15 height 15
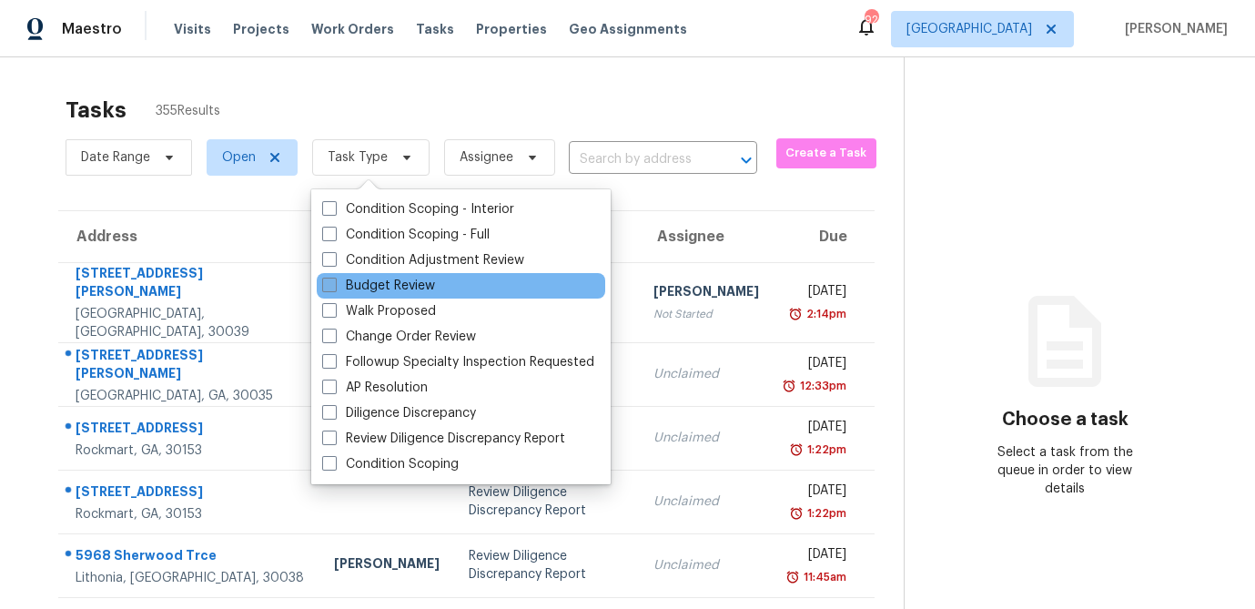
click at [328, 285] on span at bounding box center [329, 285] width 15 height 15
click at [328, 285] on input "Budget Review" at bounding box center [328, 283] width 12 height 12
checkbox input "true"
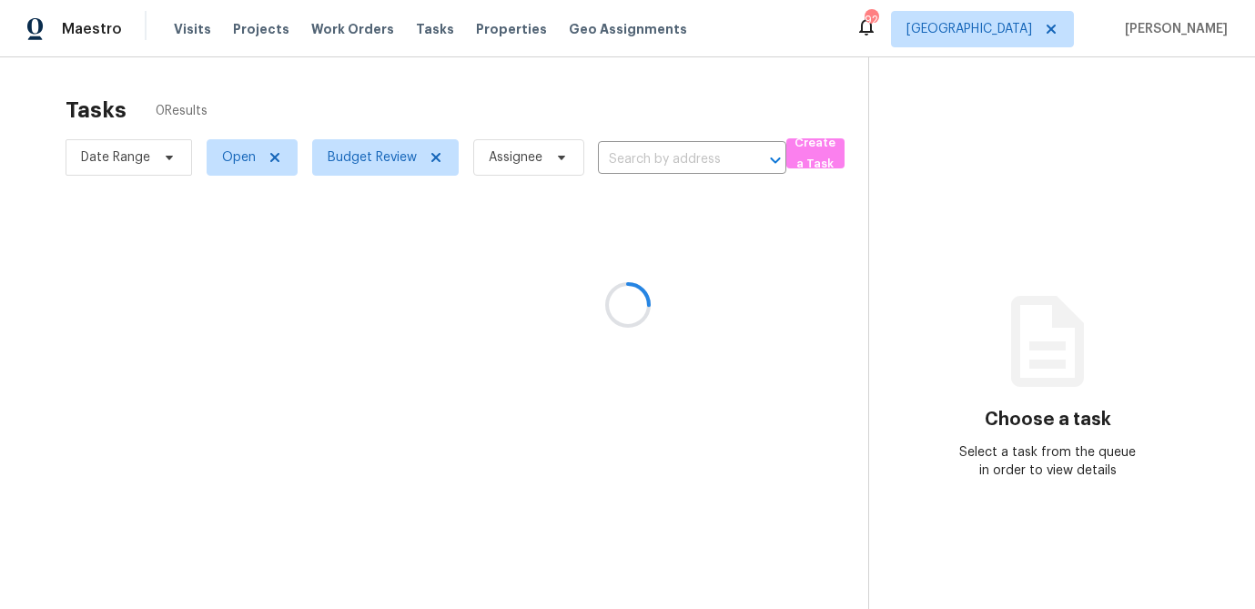
click at [385, 97] on div at bounding box center [627, 304] width 1255 height 609
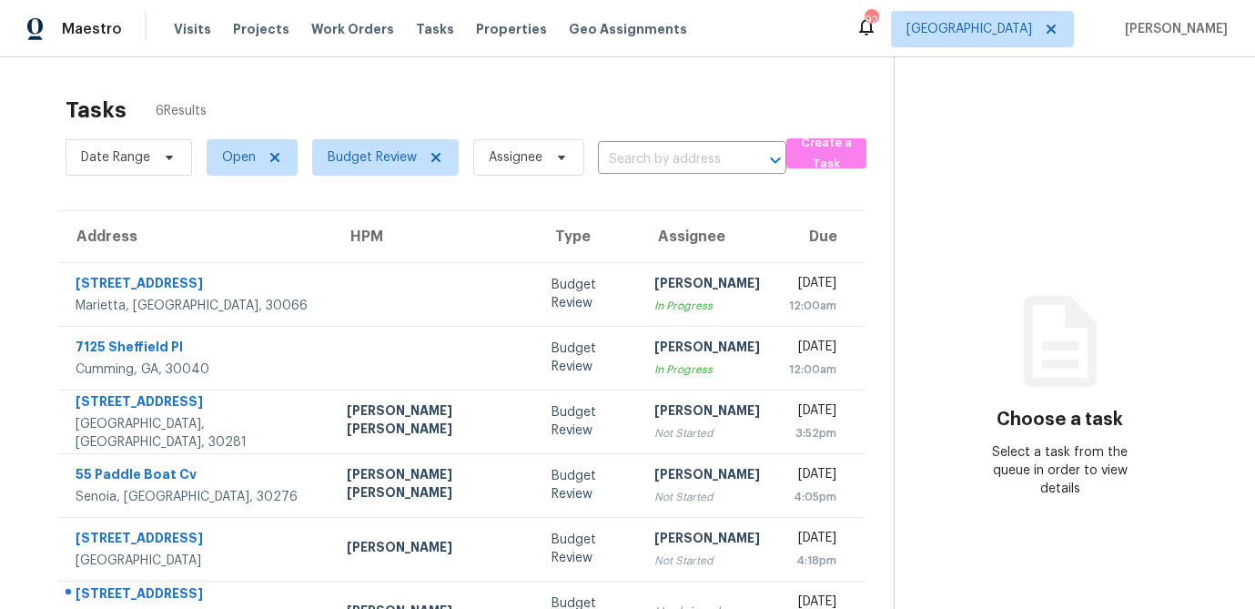
scroll to position [57, 0]
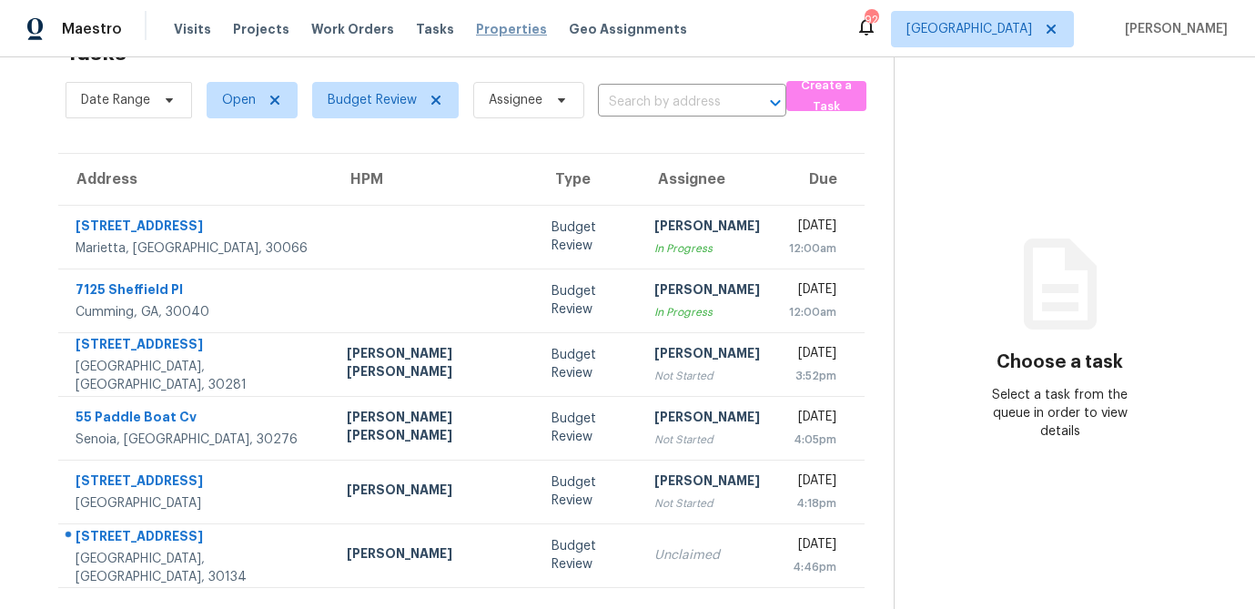
click at [476, 31] on span "Properties" at bounding box center [511, 29] width 71 height 18
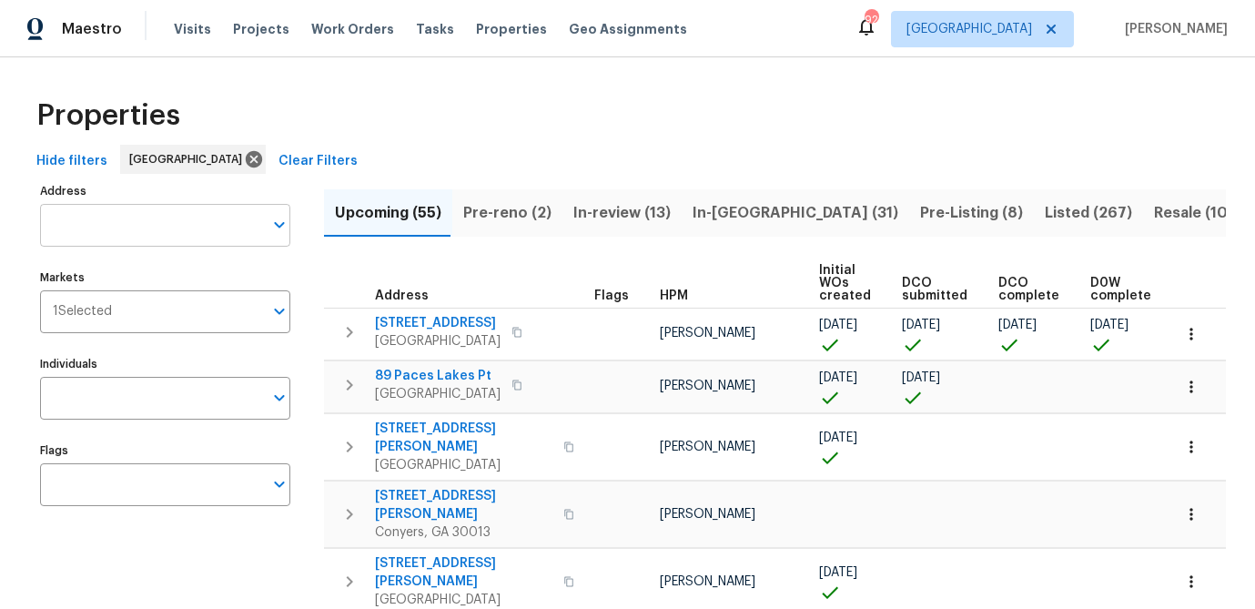
click at [119, 224] on input "Address" at bounding box center [151, 225] width 223 height 43
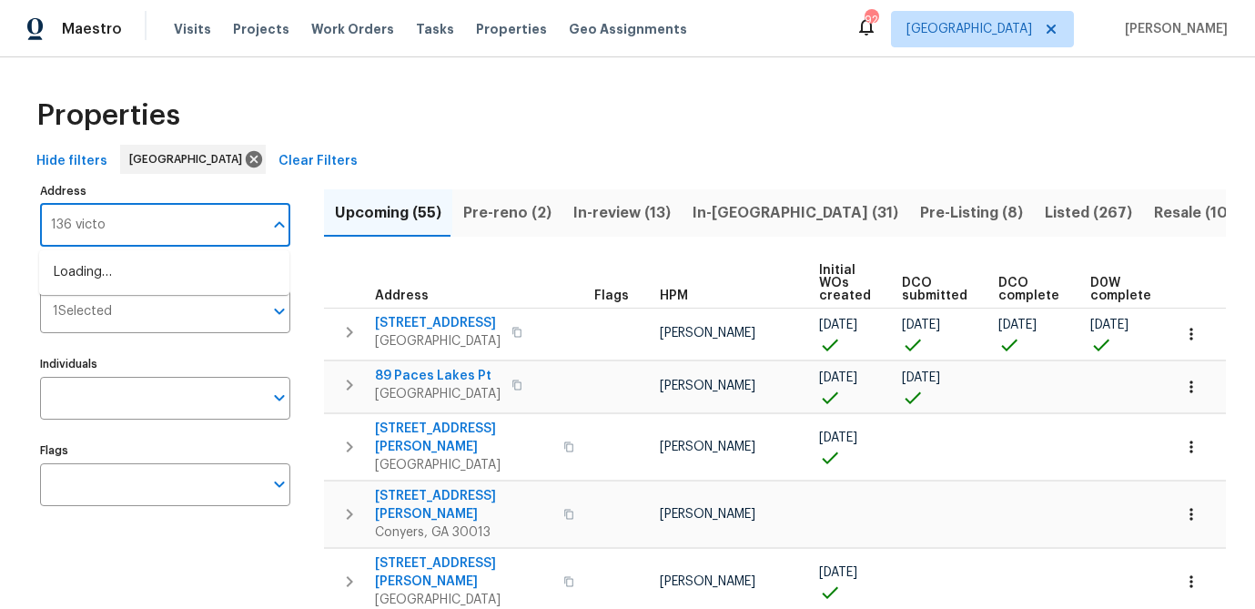
type input "136 victor"
click at [121, 269] on li "136 Victor Cir NW Atlanta GA 30314" at bounding box center [164, 273] width 250 height 30
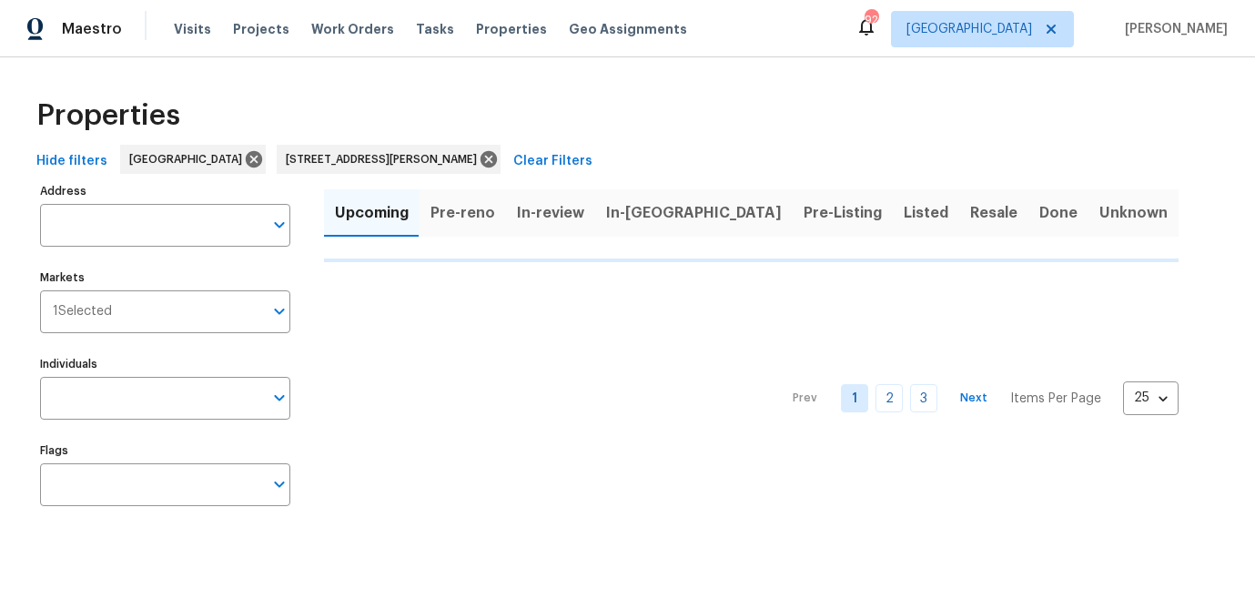
type input "136 Victor Cir NW Atlanta GA 30314"
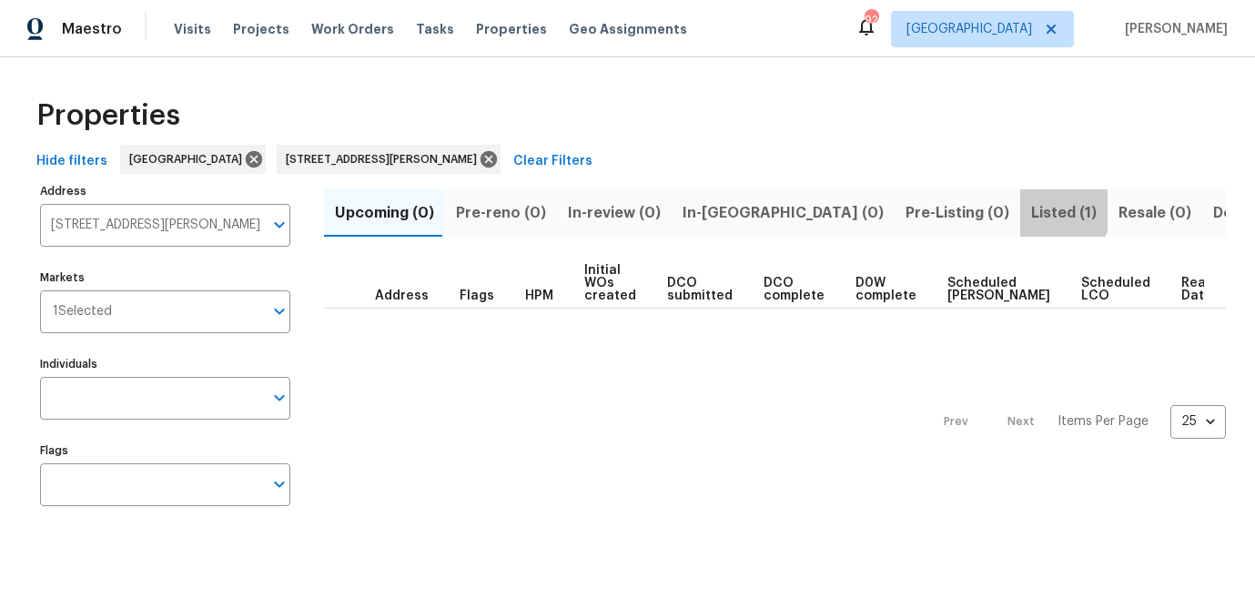
click at [1031, 208] on span "Listed (1)" at bounding box center [1064, 212] width 66 height 25
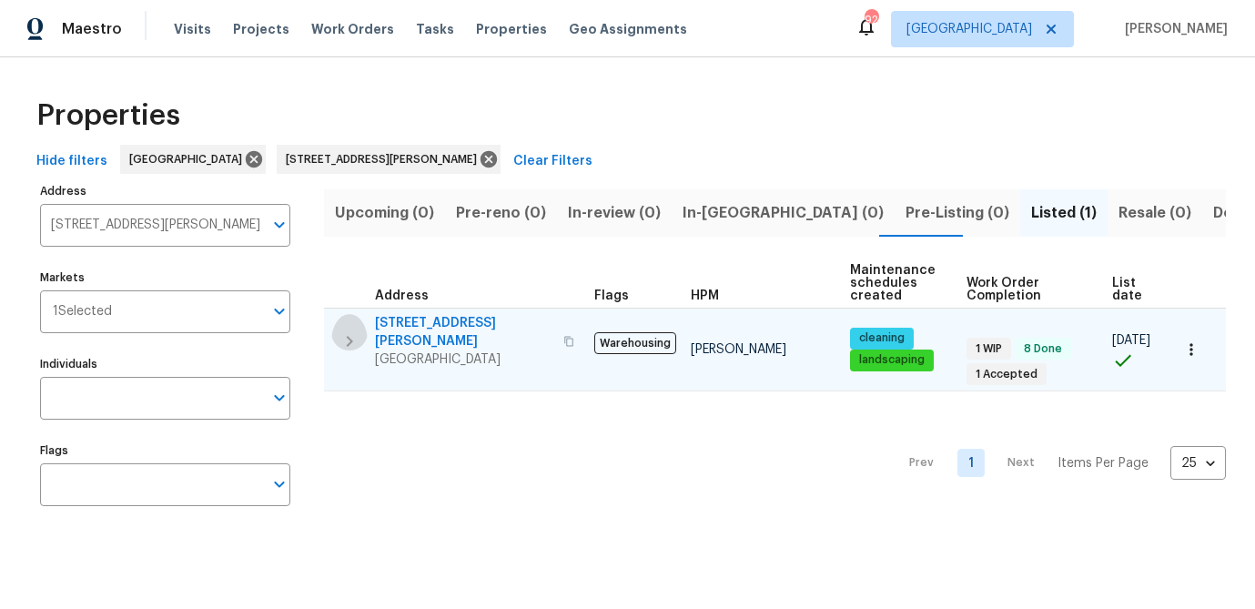
click at [349, 336] on icon "button" at bounding box center [350, 341] width 6 height 11
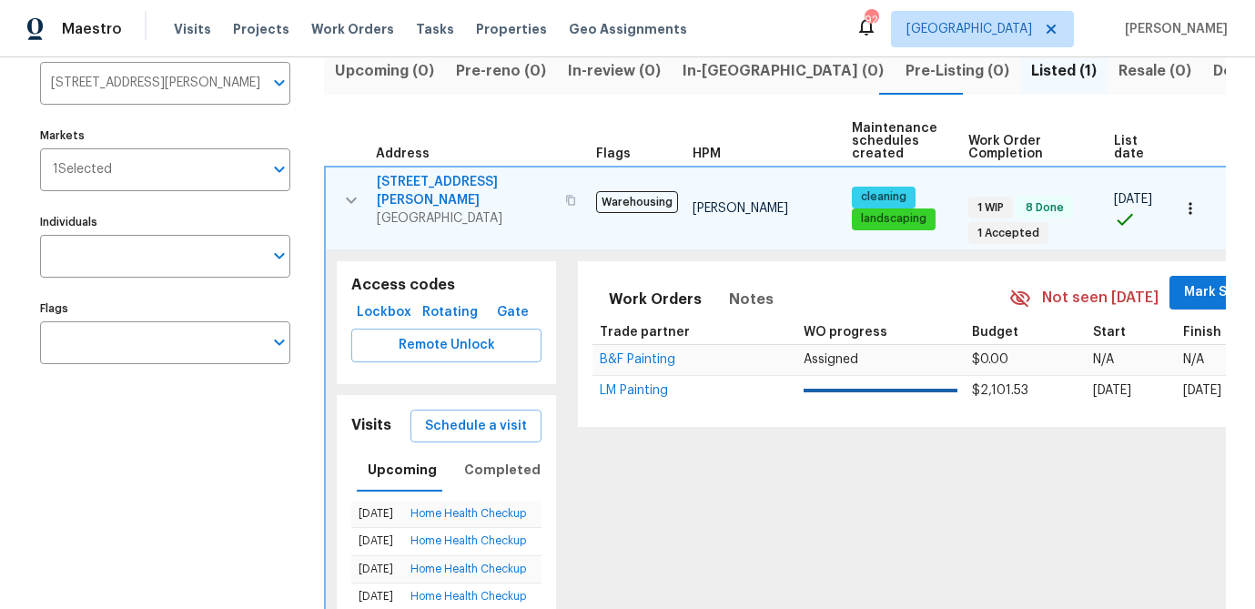
scroll to position [144, 0]
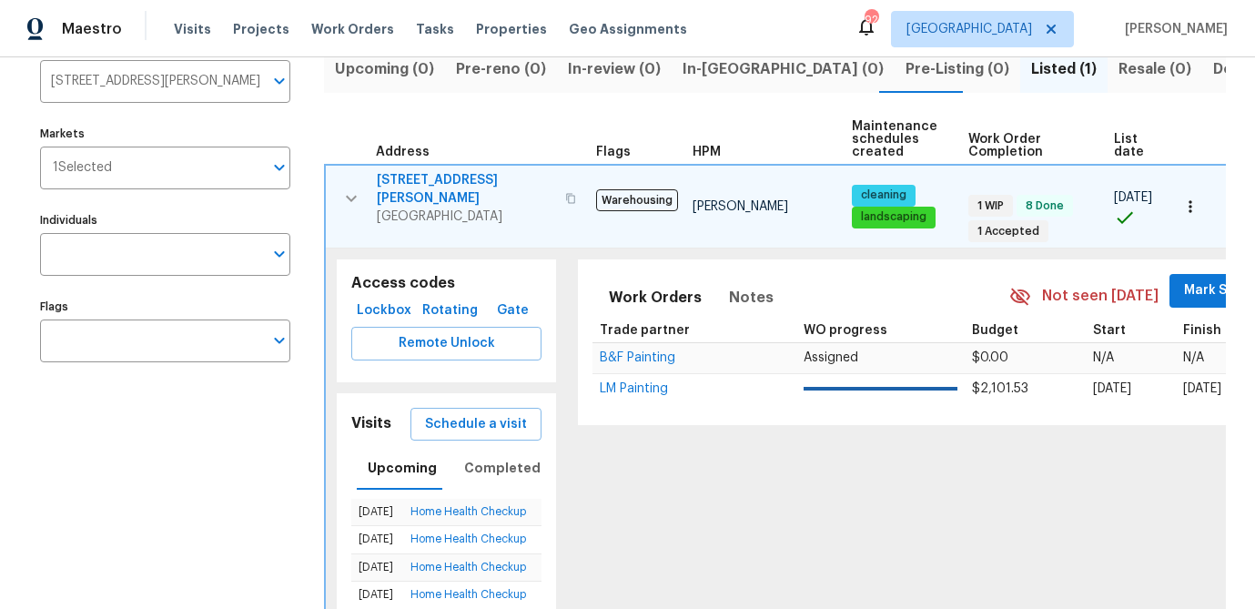
click at [430, 178] on span "136 Victor Cir NW" at bounding box center [466, 189] width 178 height 36
click at [203, 86] on input "136 Victor Cir NW Atlanta GA 30314" at bounding box center [151, 81] width 223 height 43
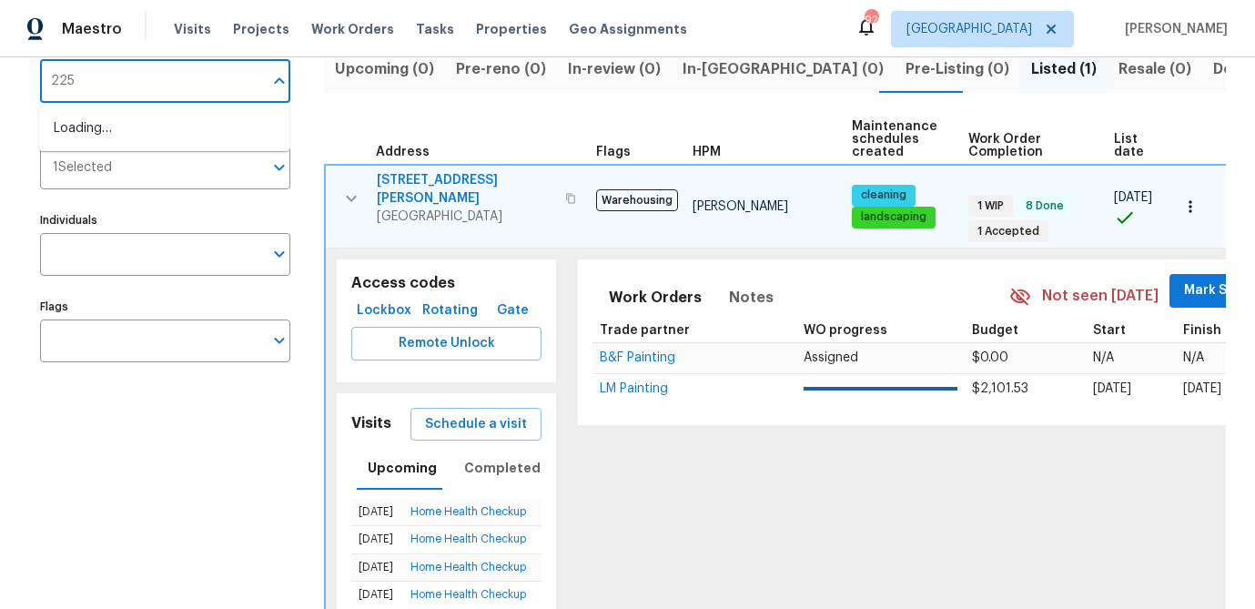
type input "2252"
click at [180, 144] on li "2252 Carefree Cir # 3 Marietta GA 30062" at bounding box center [164, 129] width 250 height 30
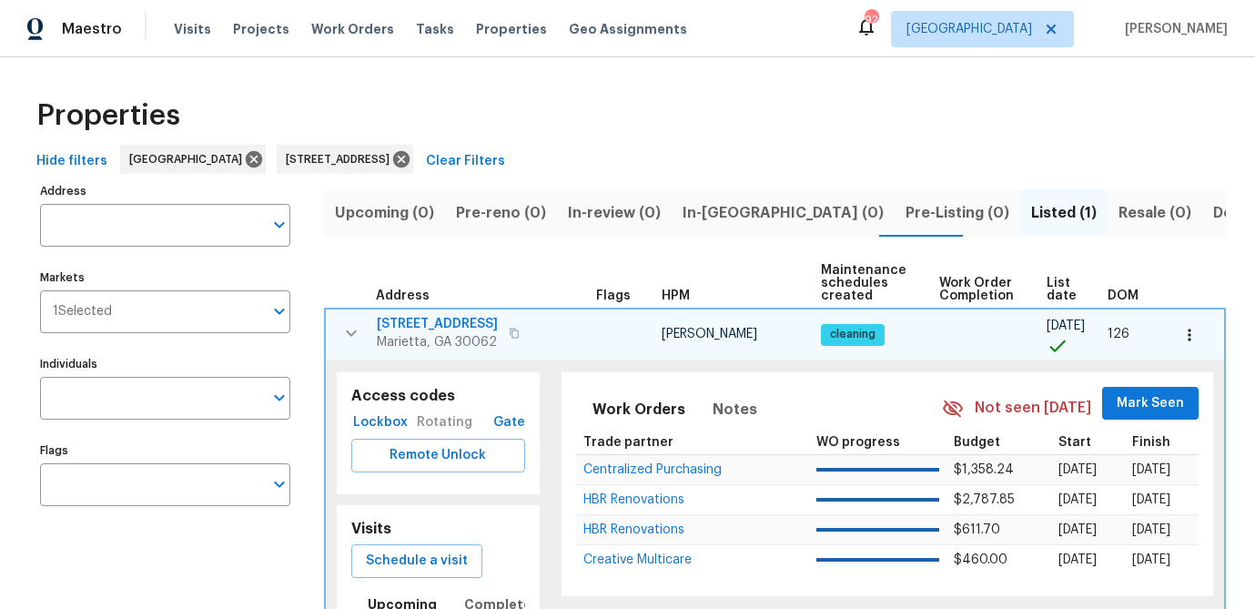
type input "2252 Carefree Cir # 3 Marietta GA 30062"
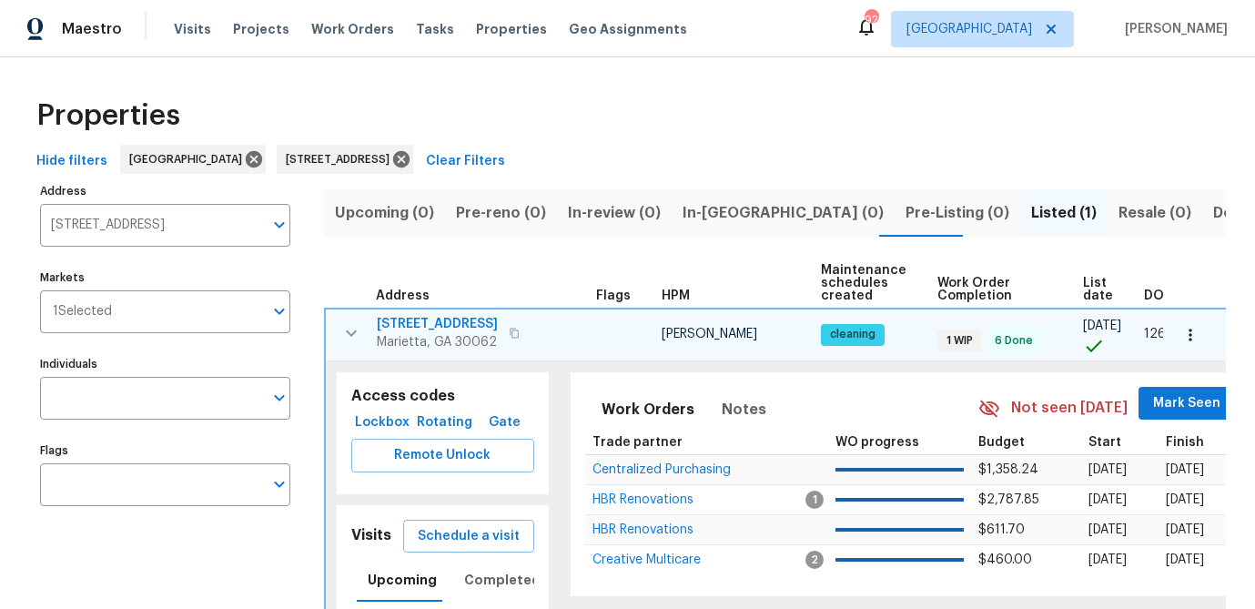
click at [405, 320] on span "2252 Carefree Cir # 3" at bounding box center [437, 324] width 121 height 18
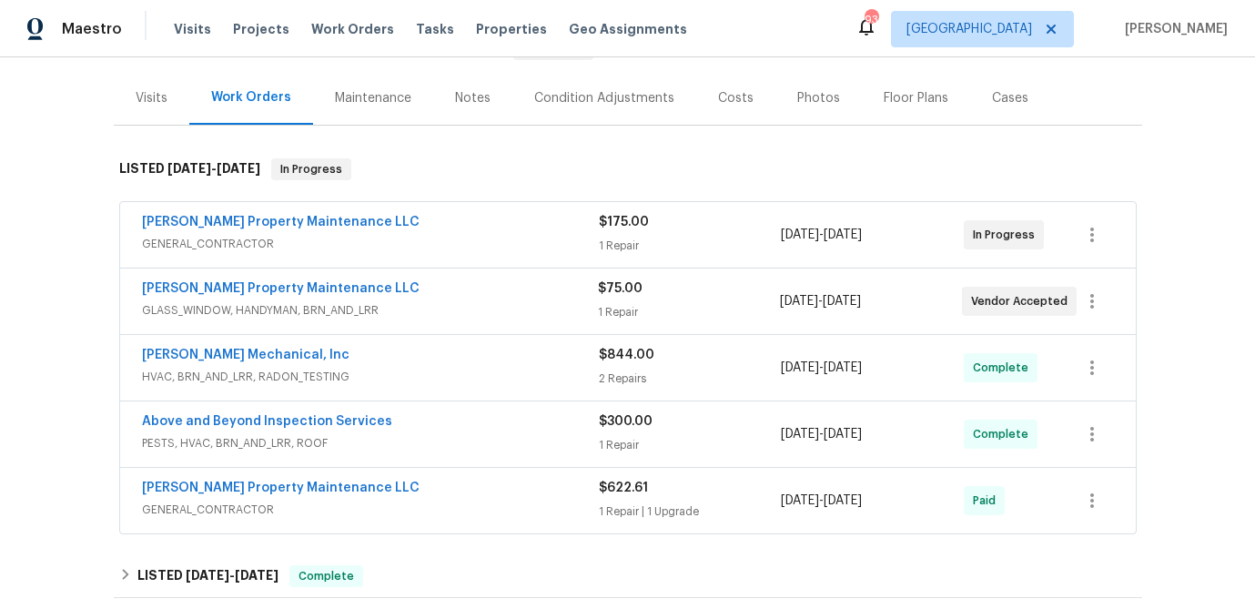
scroll to position [239, 0]
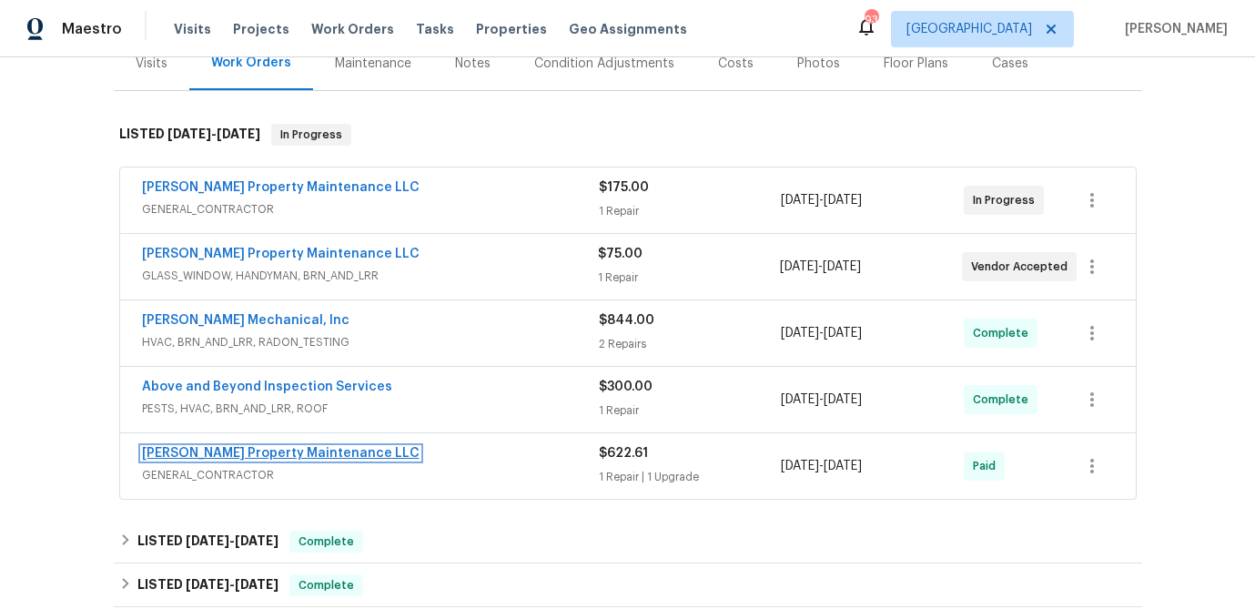
click at [244, 454] on link "Glen Property Maintenance LLC" at bounding box center [281, 453] width 278 height 13
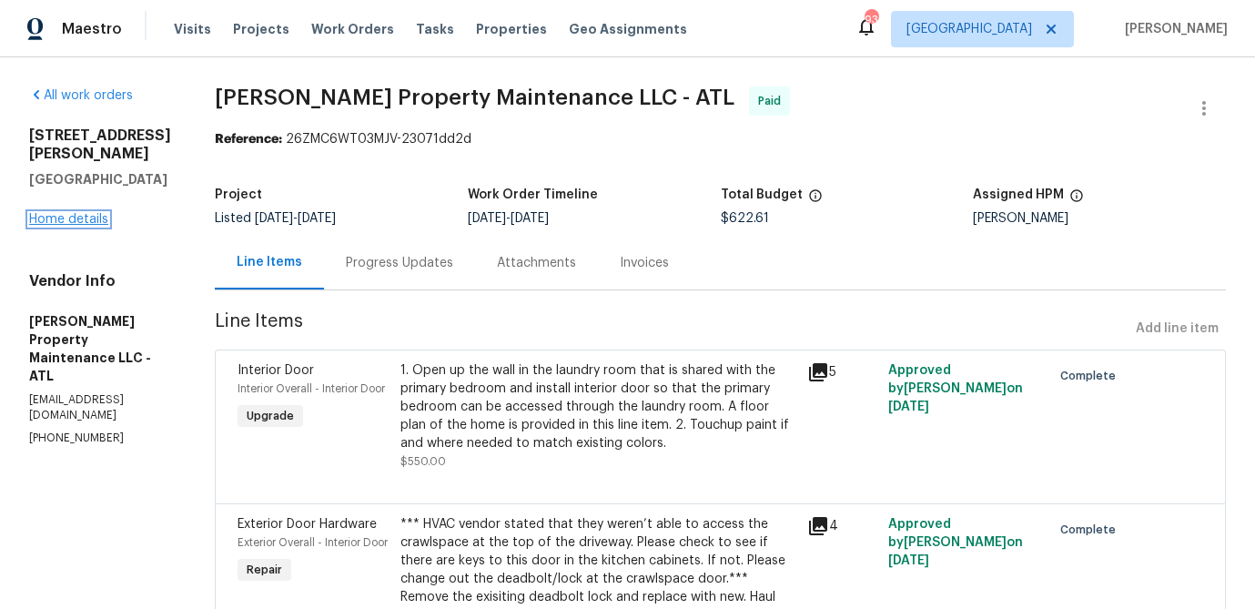
click at [72, 213] on link "Home details" at bounding box center [68, 219] width 79 height 13
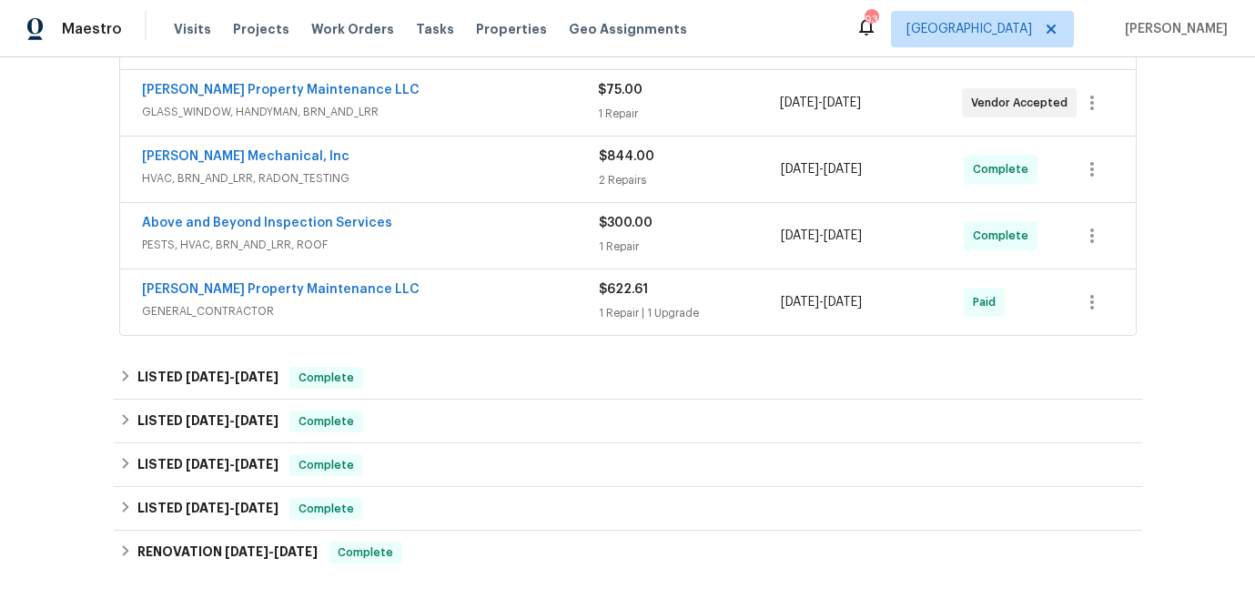
scroll to position [406, 0]
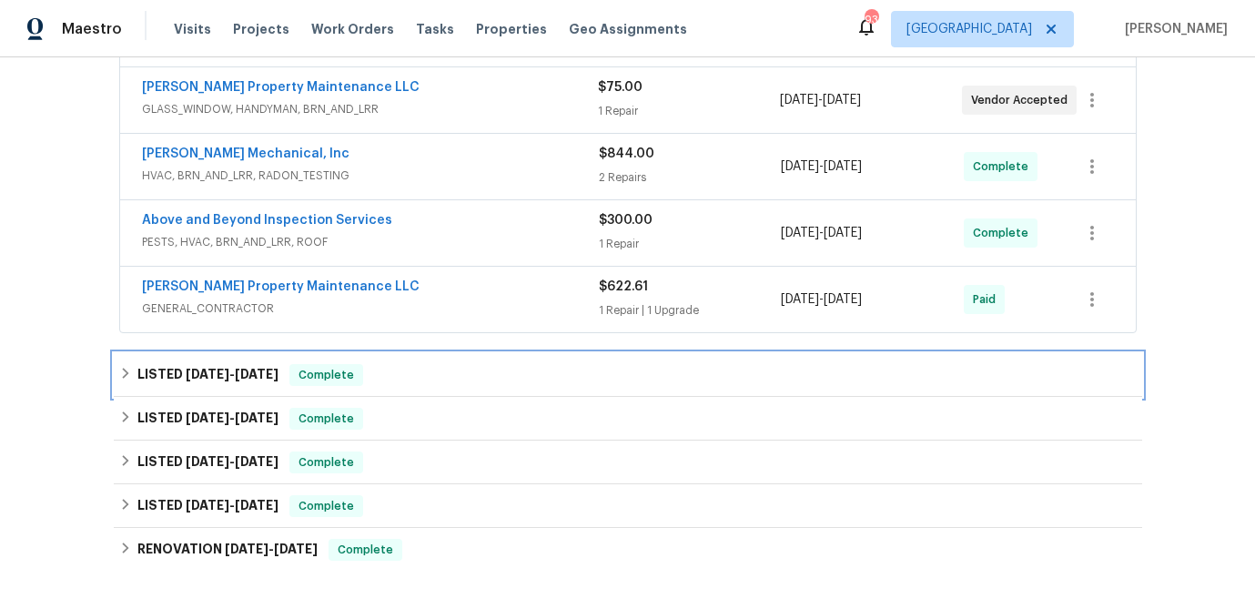
click at [124, 369] on icon at bounding box center [125, 373] width 13 height 13
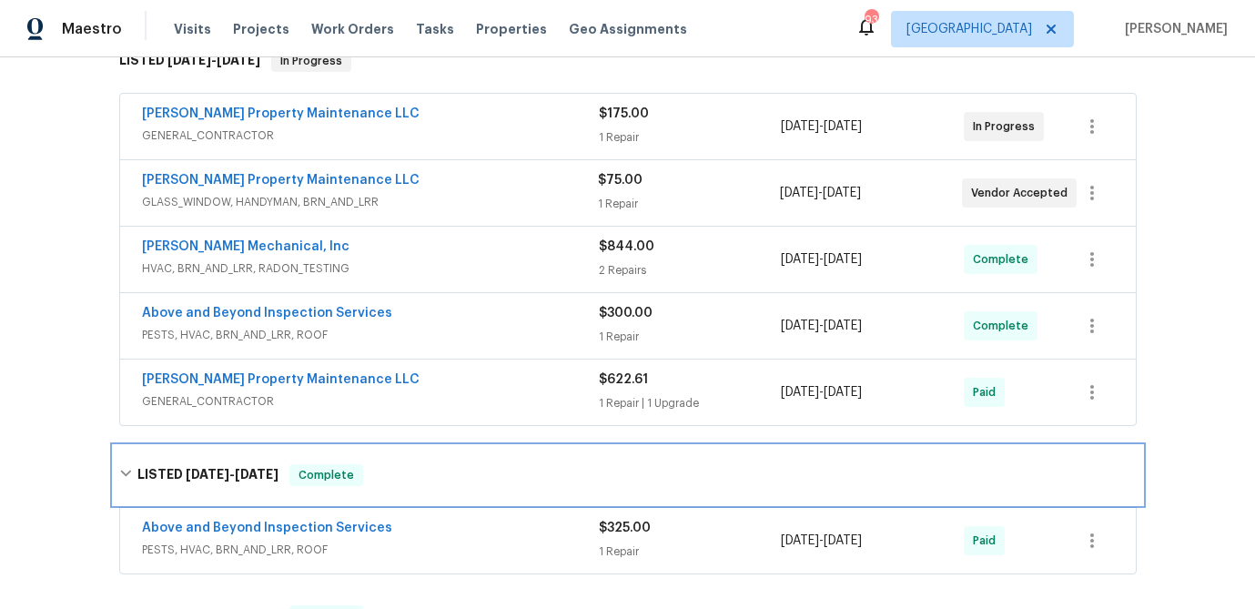
scroll to position [0, 0]
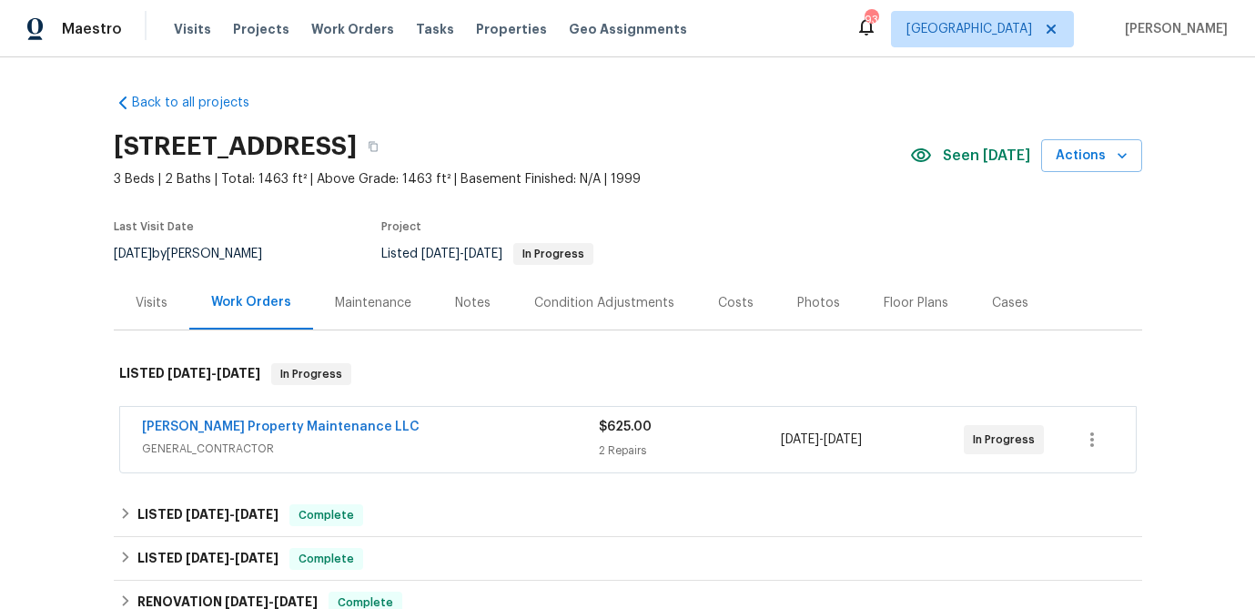
scroll to position [59, 0]
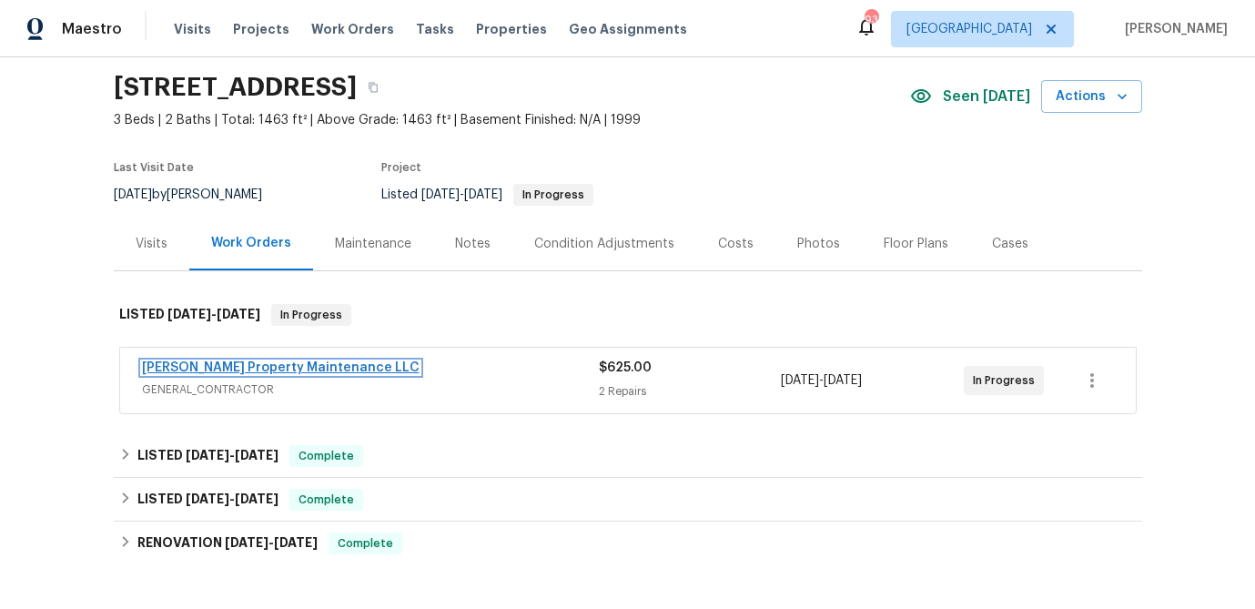
click at [212, 368] on link "Glen Property Maintenance LLC" at bounding box center [281, 367] width 278 height 13
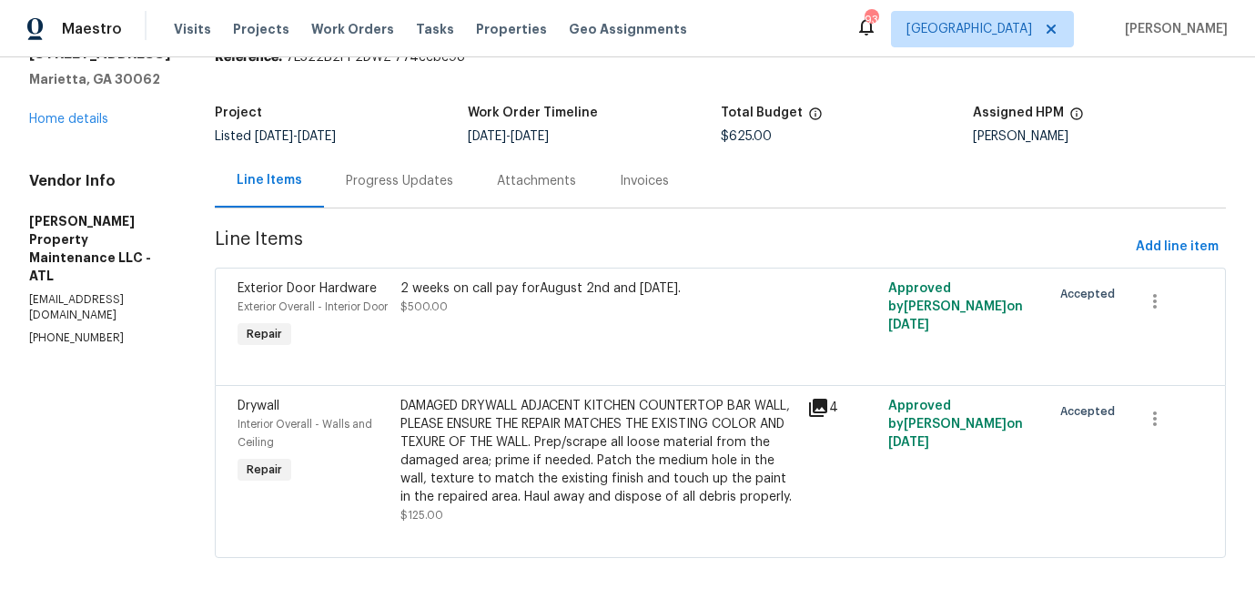
scroll to position [117, 0]
click at [519, 279] on div "2 weeks on call pay forAugust 2nd and August 9th." at bounding box center [599, 288] width 396 height 18
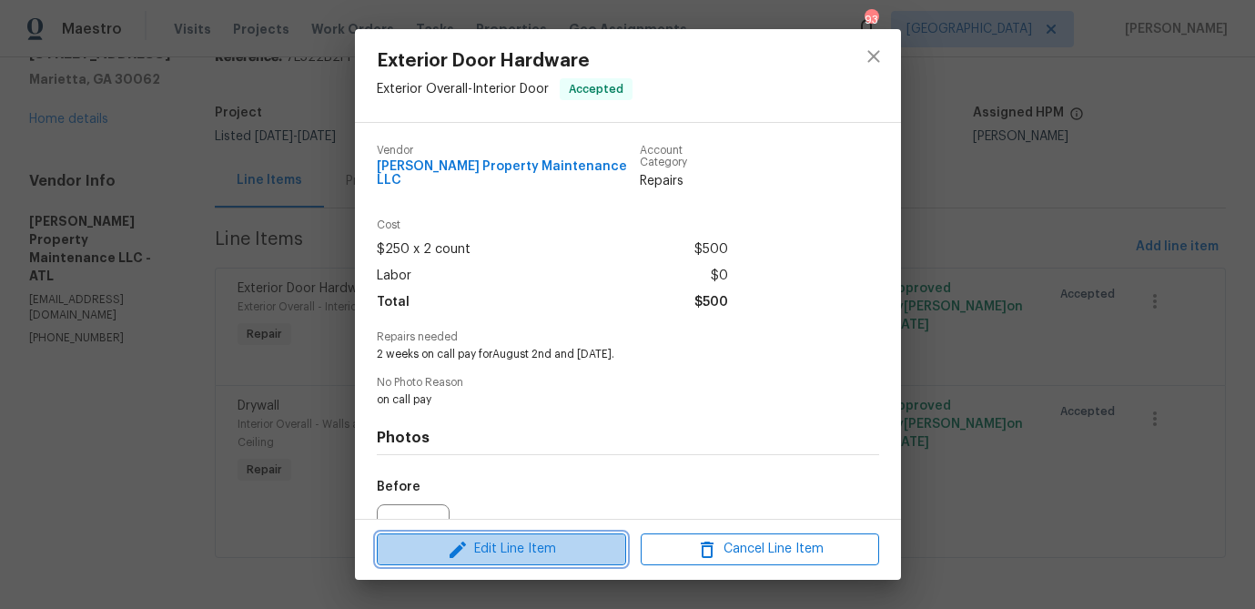
click at [520, 549] on span "Edit Line Item" at bounding box center [501, 549] width 239 height 23
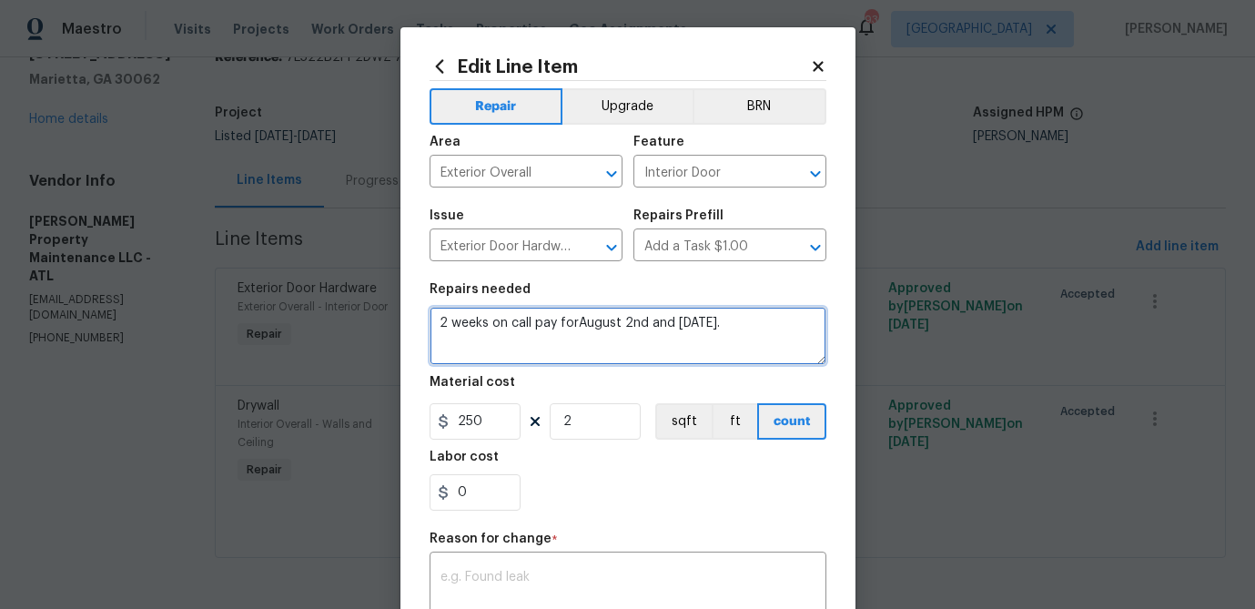
drag, startPoint x: 444, startPoint y: 320, endPoint x: 423, endPoint y: 320, distance: 20.9
click at [423, 320] on div "Edit Line Item Repair Upgrade BRN Area Exterior Overall ​ Feature Interior Door…" at bounding box center [628, 448] width 455 height 842
drag, startPoint x: 748, startPoint y: 318, endPoint x: 559, endPoint y: 326, distance: 189.5
click at [559, 326] on textarea "4 weeks on call pay forAugust 2nd and August 9th." at bounding box center [628, 336] width 397 height 58
type textarea "4 weeks on call pay forAugust 2nd and August 9th."
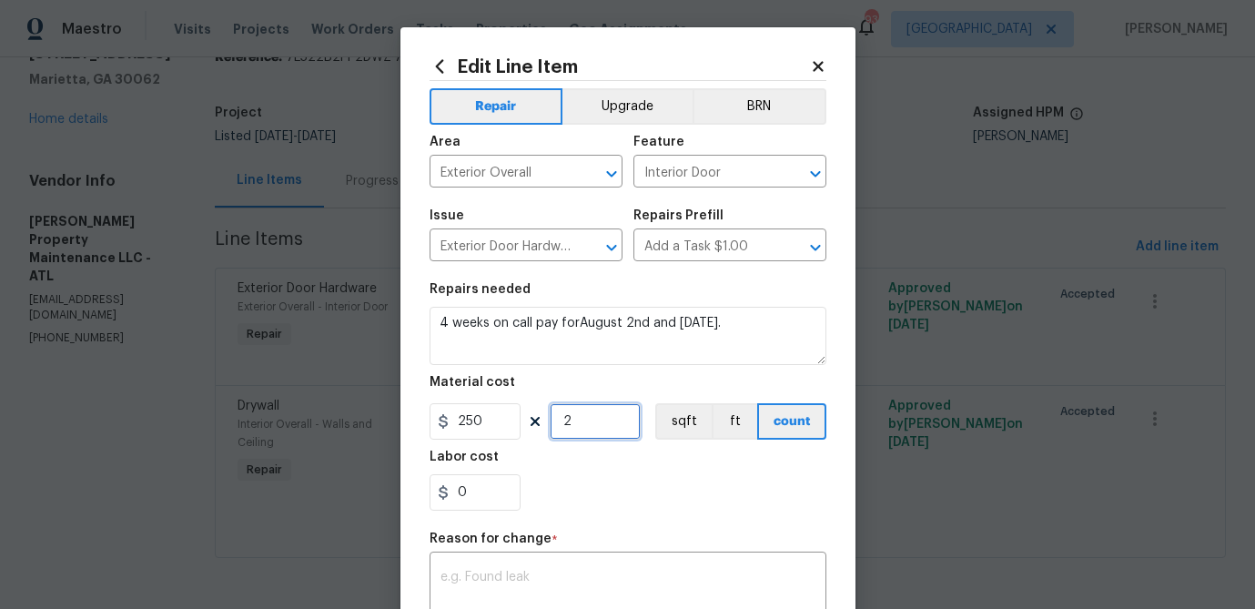
click at [569, 421] on input "2" at bounding box center [595, 421] width 91 height 36
type input "4"
click at [533, 573] on textarea at bounding box center [628, 590] width 375 height 38
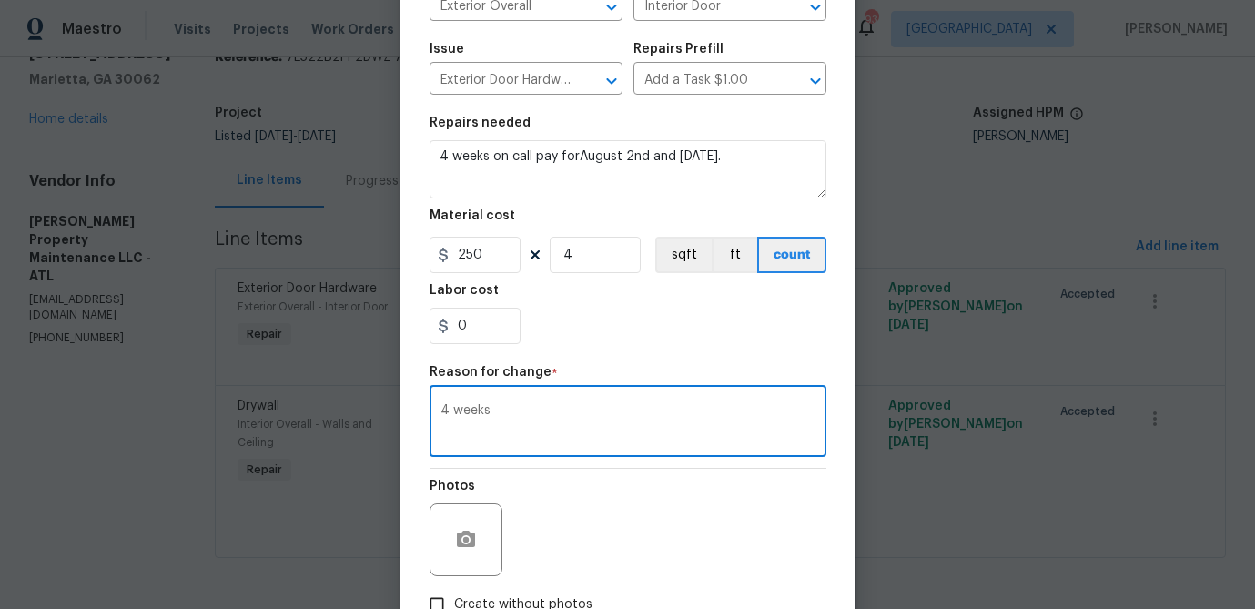
scroll to position [289, 0]
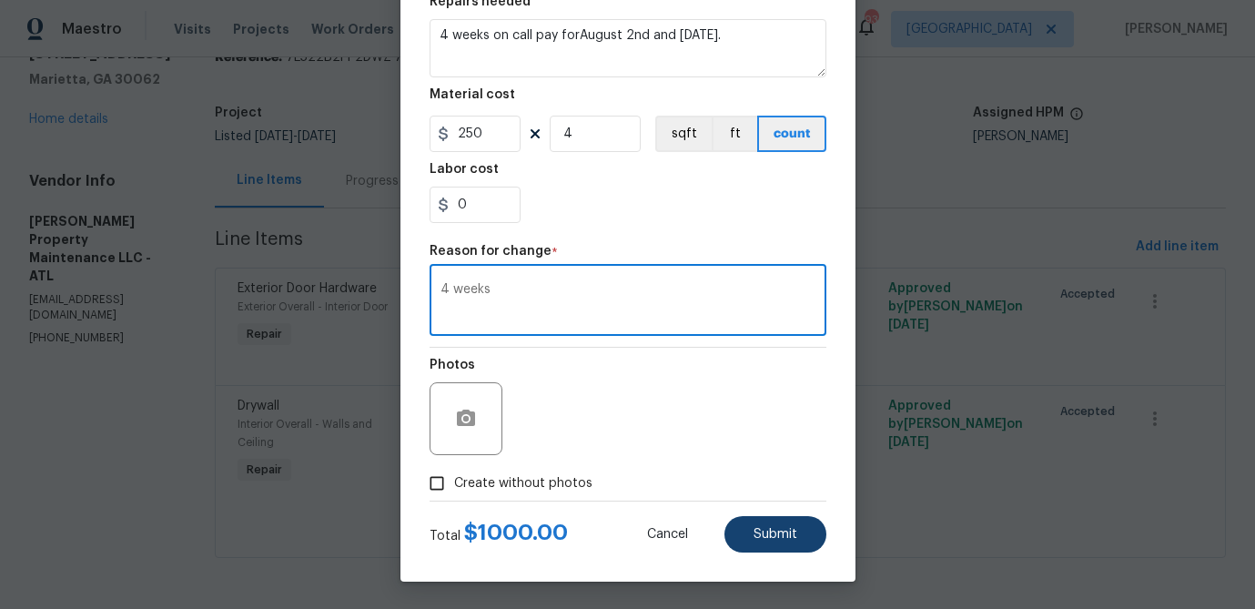
type textarea "4 weeks"
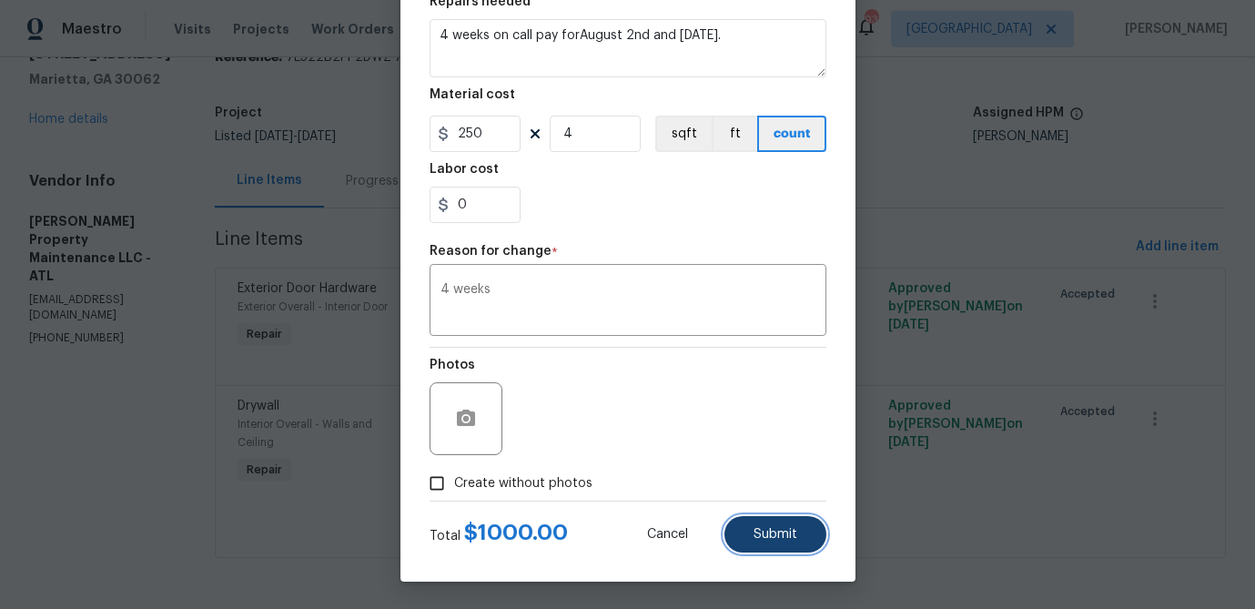
click at [792, 538] on span "Submit" at bounding box center [776, 535] width 44 height 14
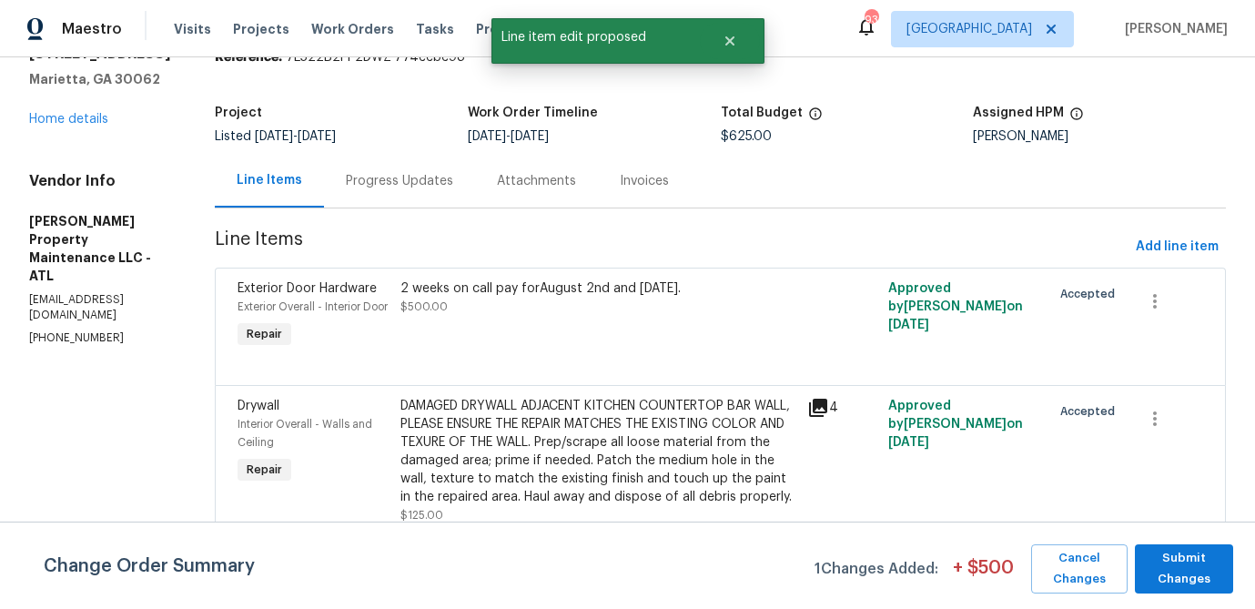
scroll to position [0, 0]
click at [1204, 562] on span "Submit Changes" at bounding box center [1184, 569] width 80 height 42
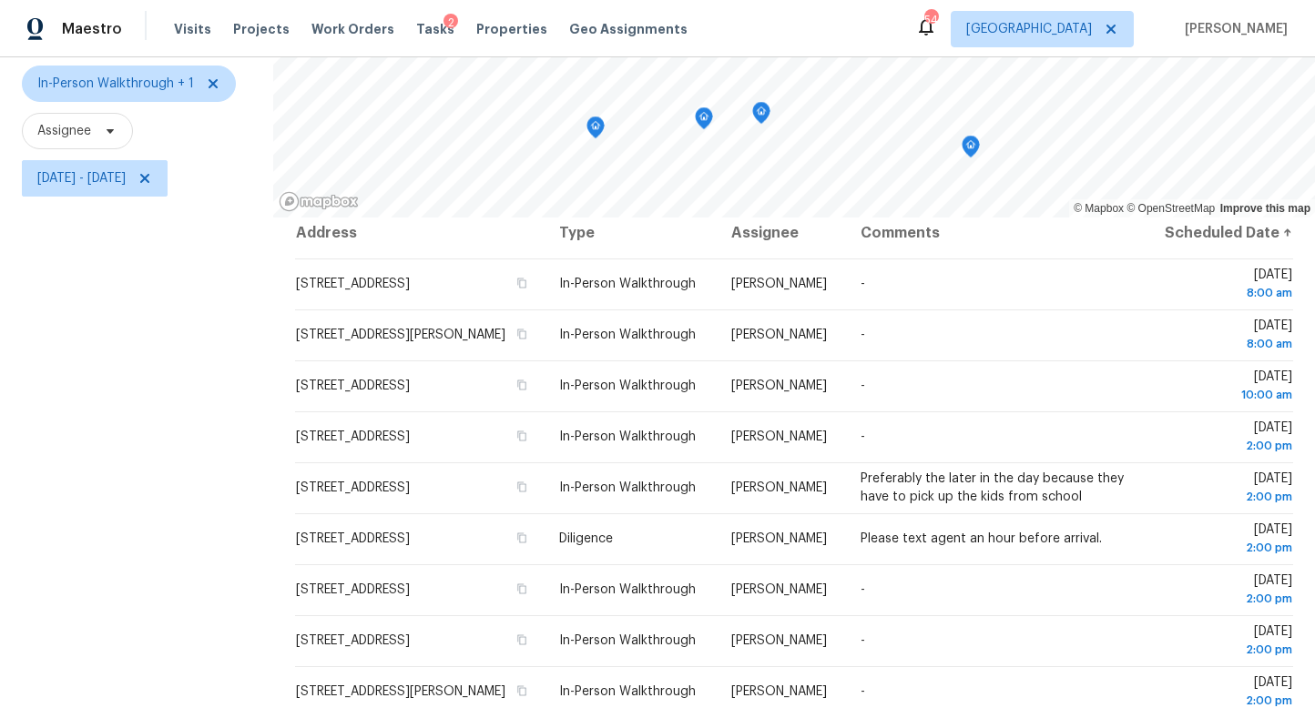
scroll to position [156, 0]
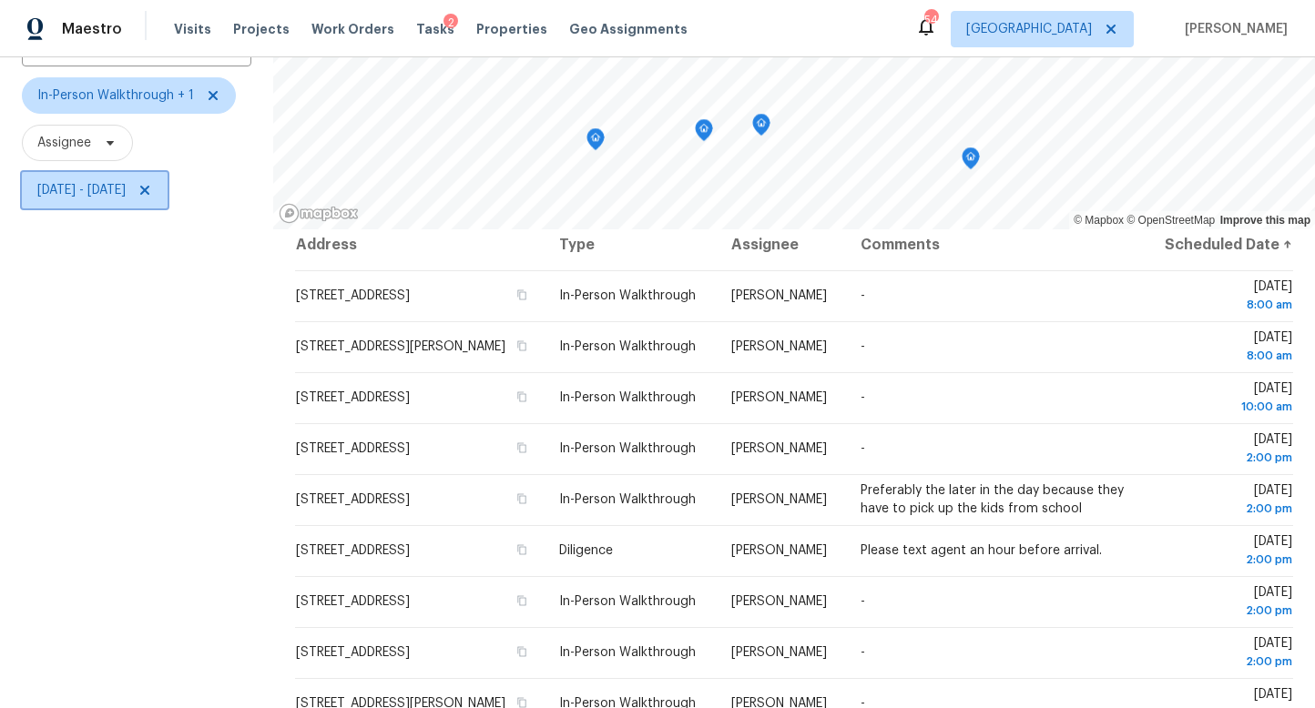
click at [98, 185] on span "Fri, Aug 15 - Fri, Aug 15" at bounding box center [81, 190] width 88 height 18
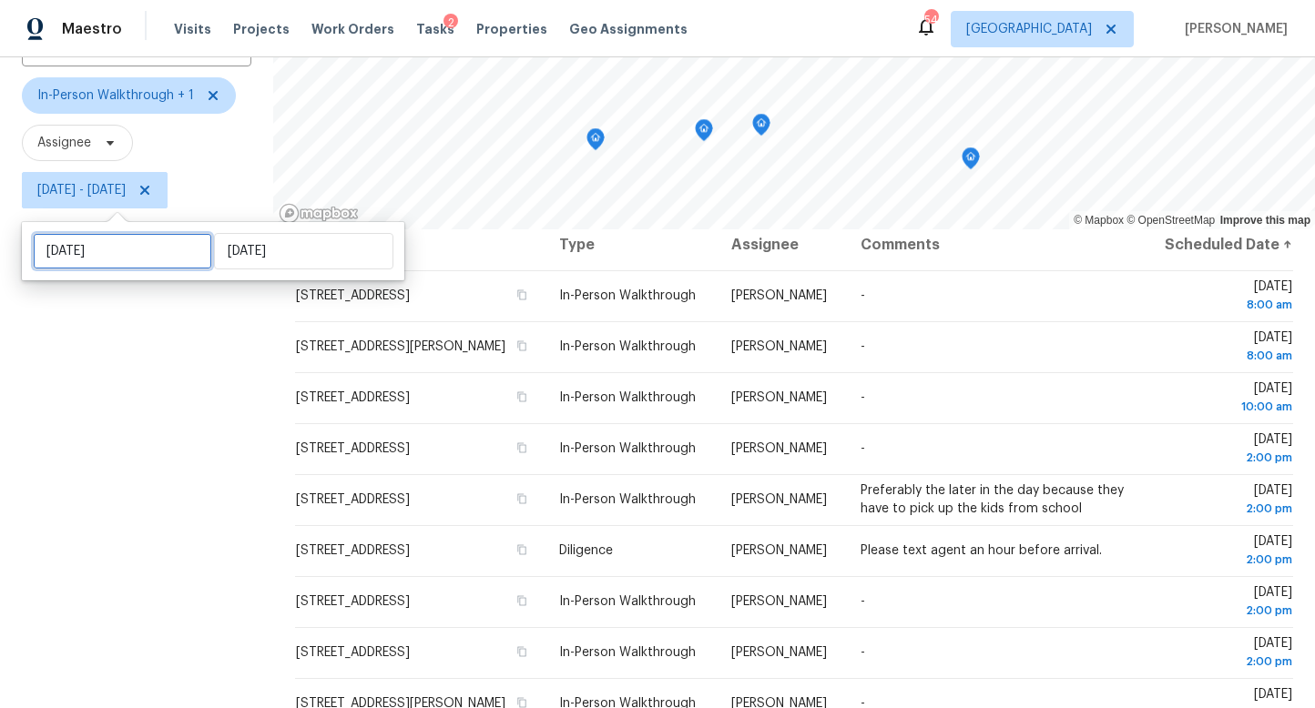
click at [85, 239] on input "Fri, Aug 15" at bounding box center [122, 251] width 179 height 36
select select "7"
select select "2025"
select select "8"
select select "2025"
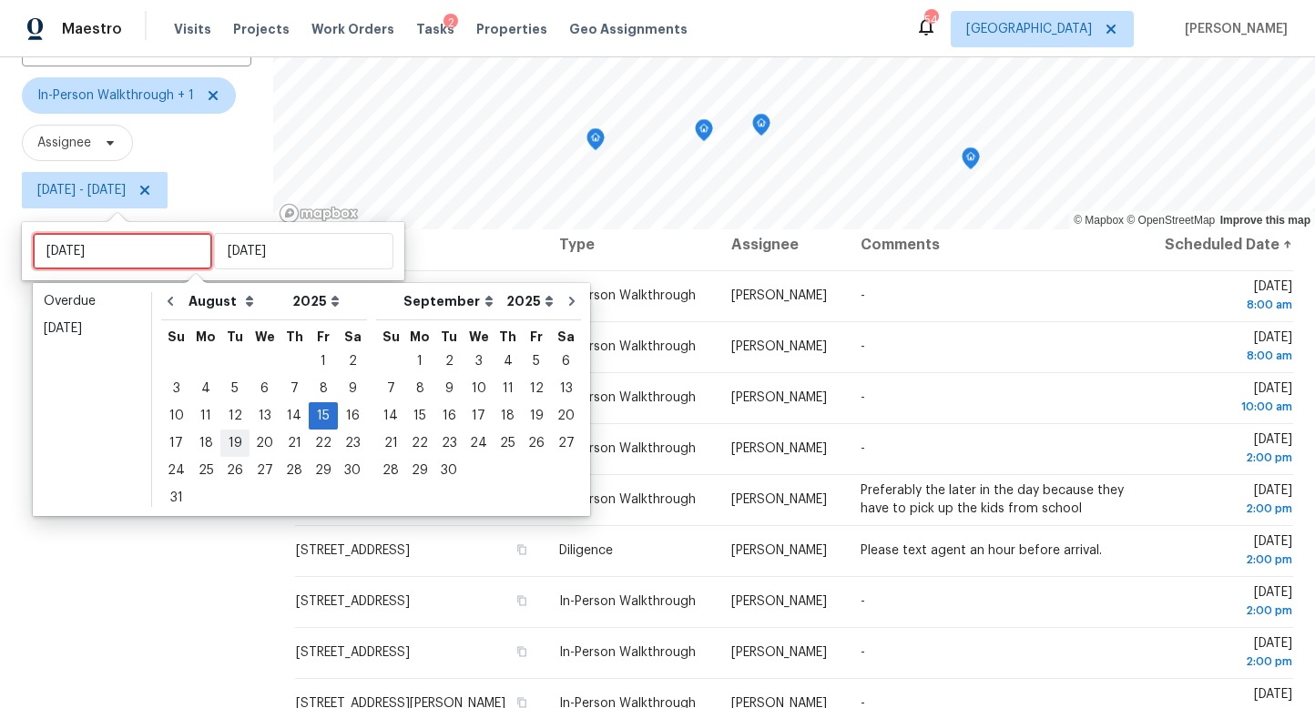
type input "Mon, Aug 18"
type input "Tue, Aug 12"
type input "Fri, Aug 15"
click at [286, 411] on div "14" at bounding box center [293, 415] width 29 height 25
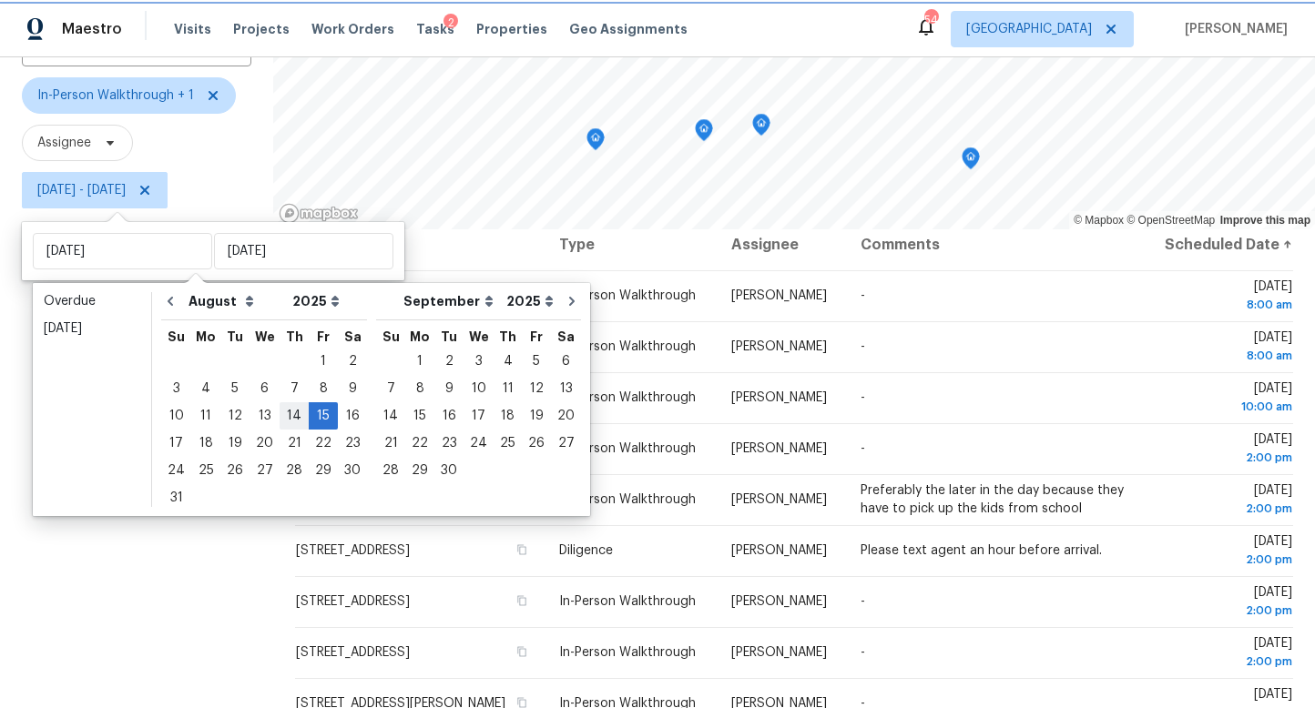
type input "Thu, Aug 14"
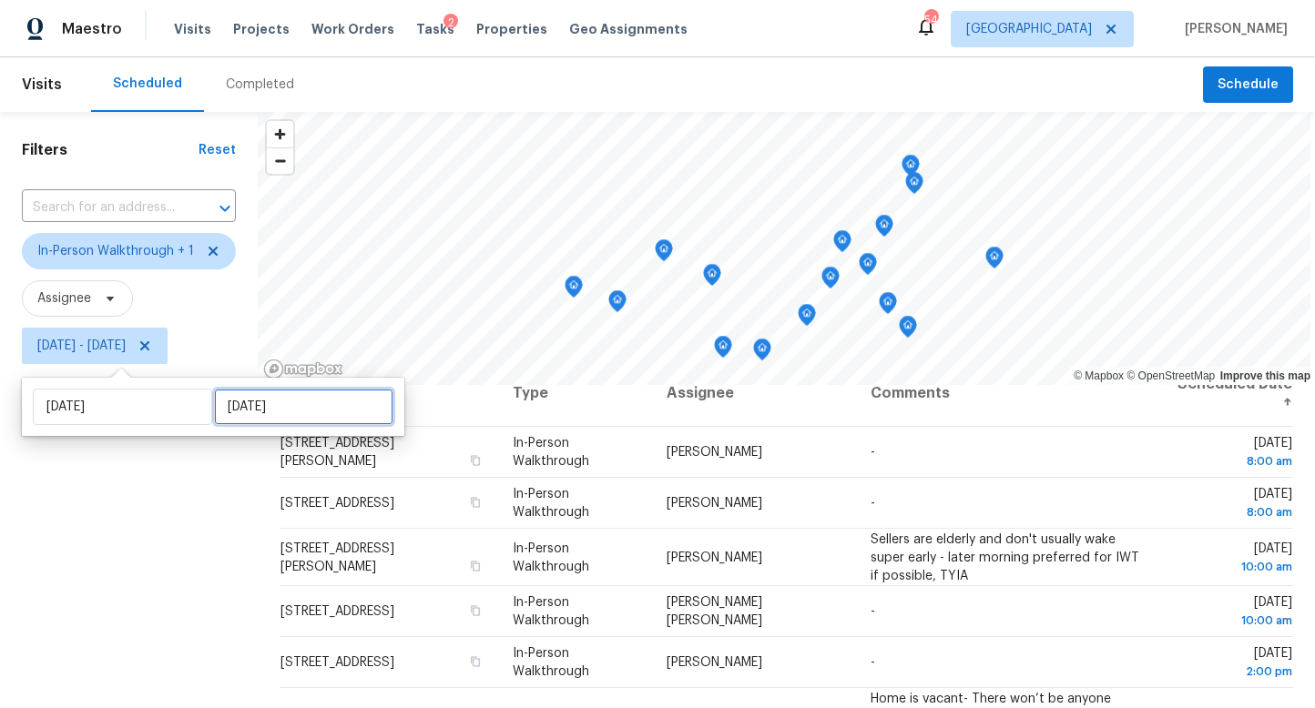
click at [276, 411] on input "Fri, Aug 15" at bounding box center [303, 407] width 179 height 36
select select "7"
select select "2025"
select select "8"
select select "2025"
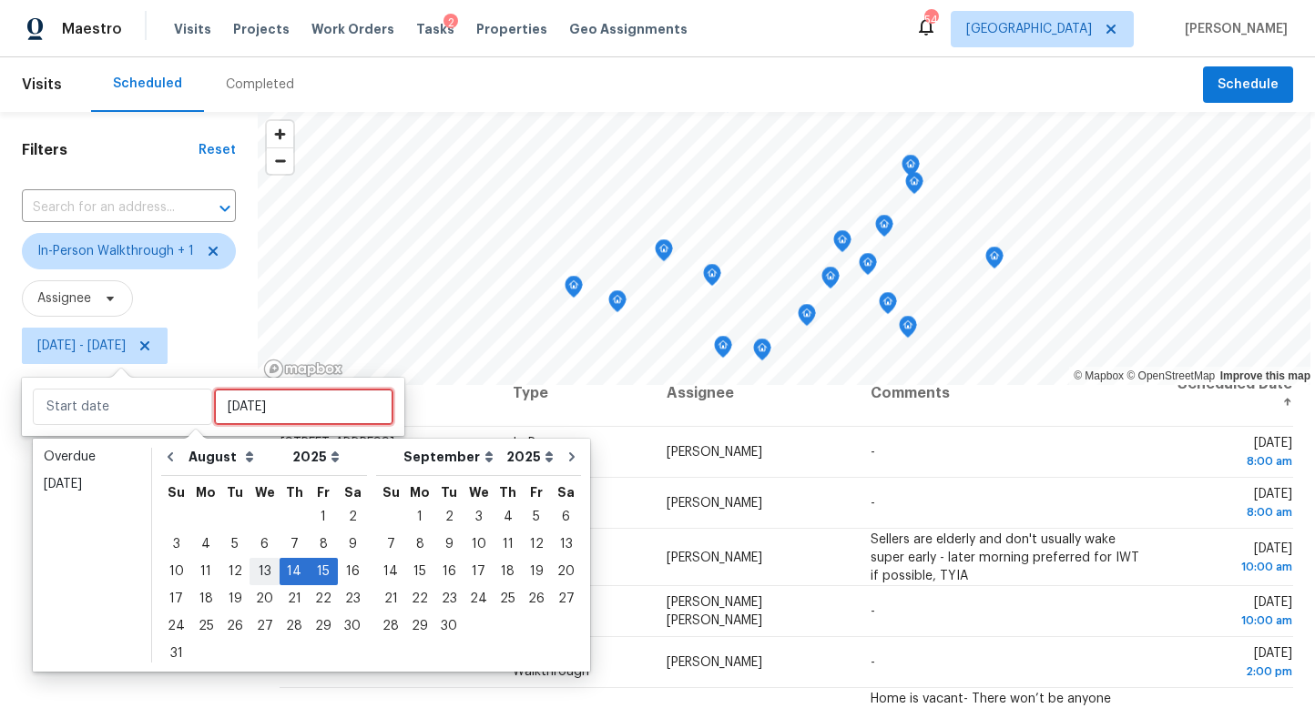
type input "Wed, Aug 13"
type input "[DATE]"
click at [284, 572] on div "14" at bounding box center [293, 571] width 29 height 25
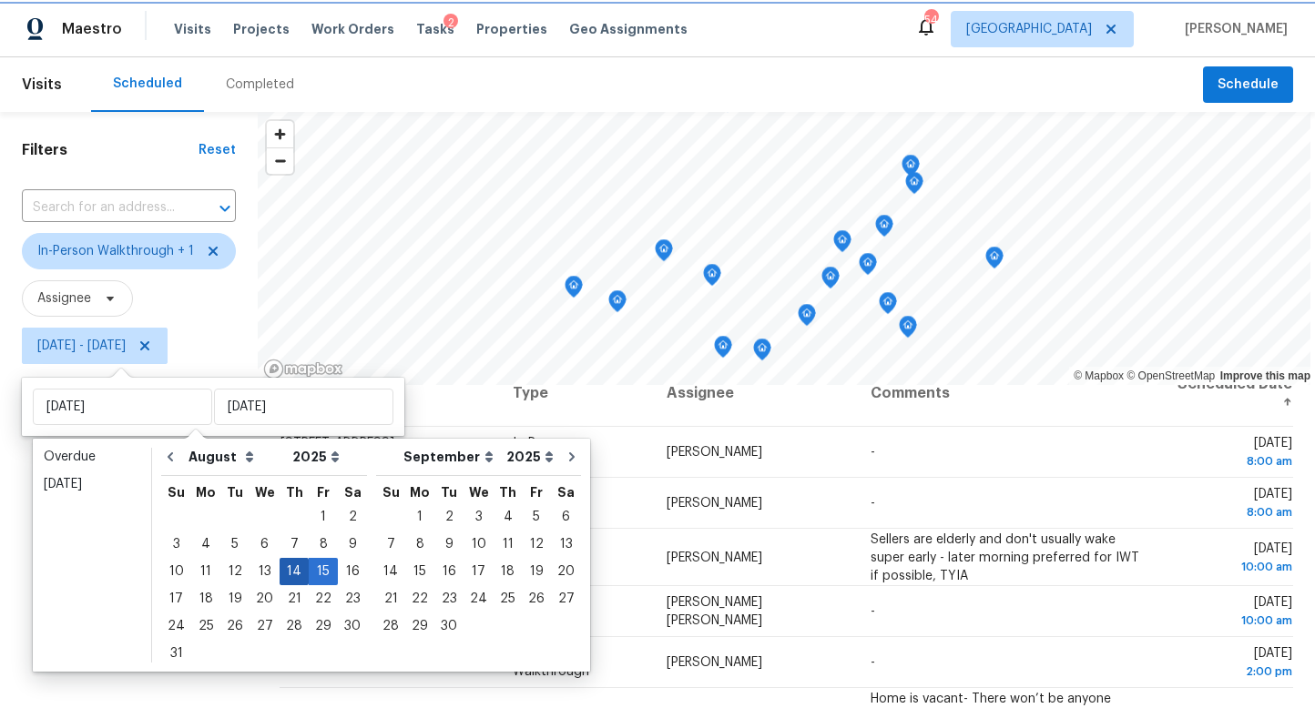
type input "[DATE]"
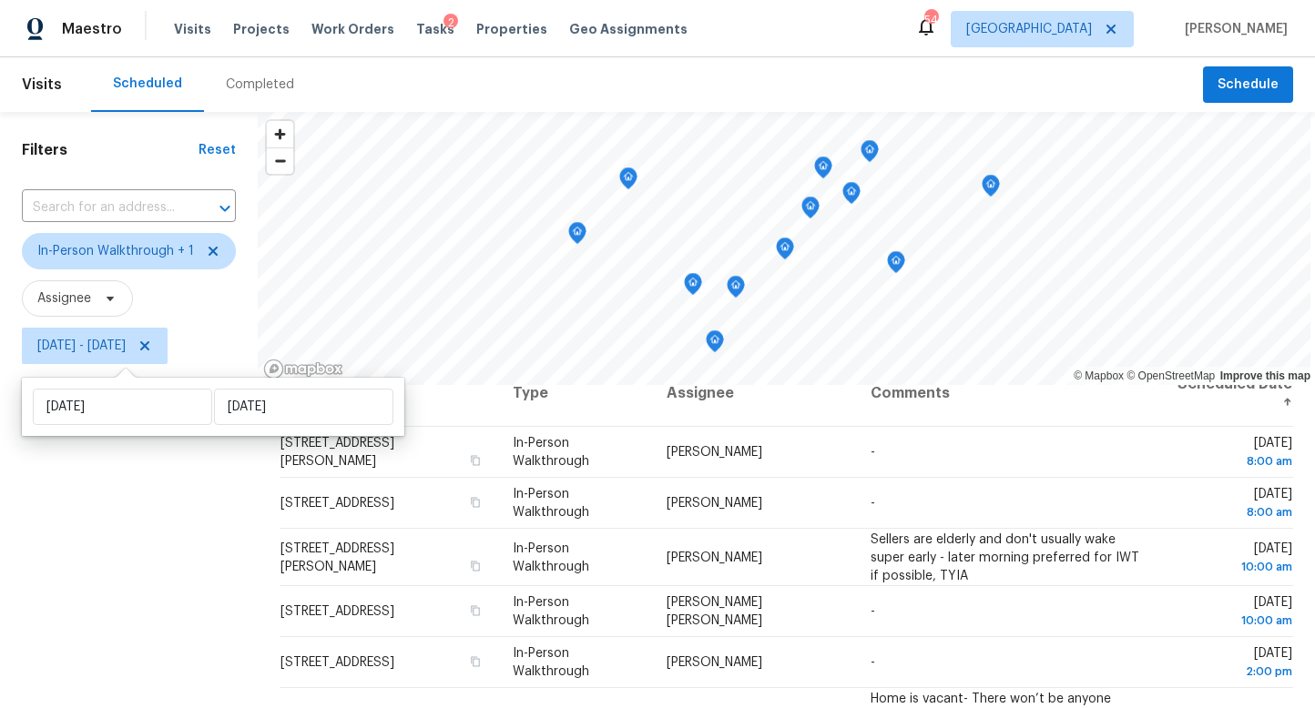
click at [184, 624] on div "Filters Reset ​ In-Person Walkthrough + 1 Assignee Thu, Aug 14 - Thu, Aug 14" at bounding box center [129, 531] width 258 height 839
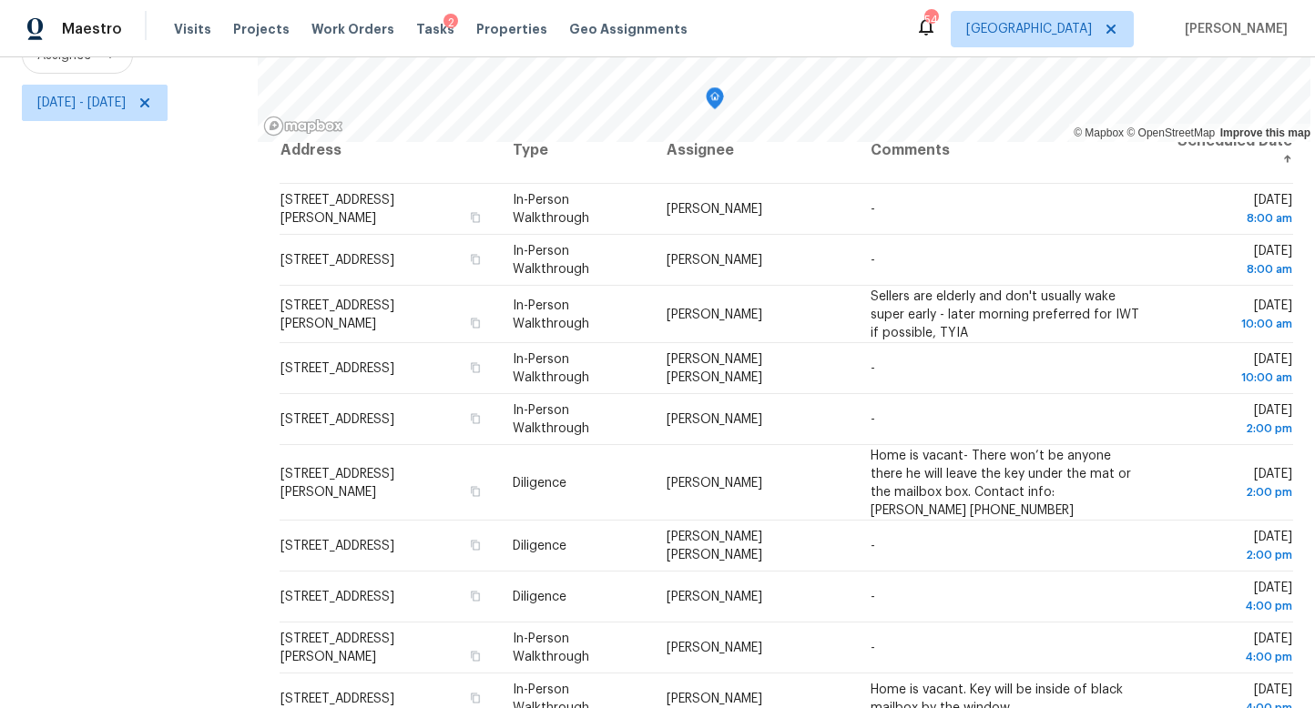
scroll to position [157, 0]
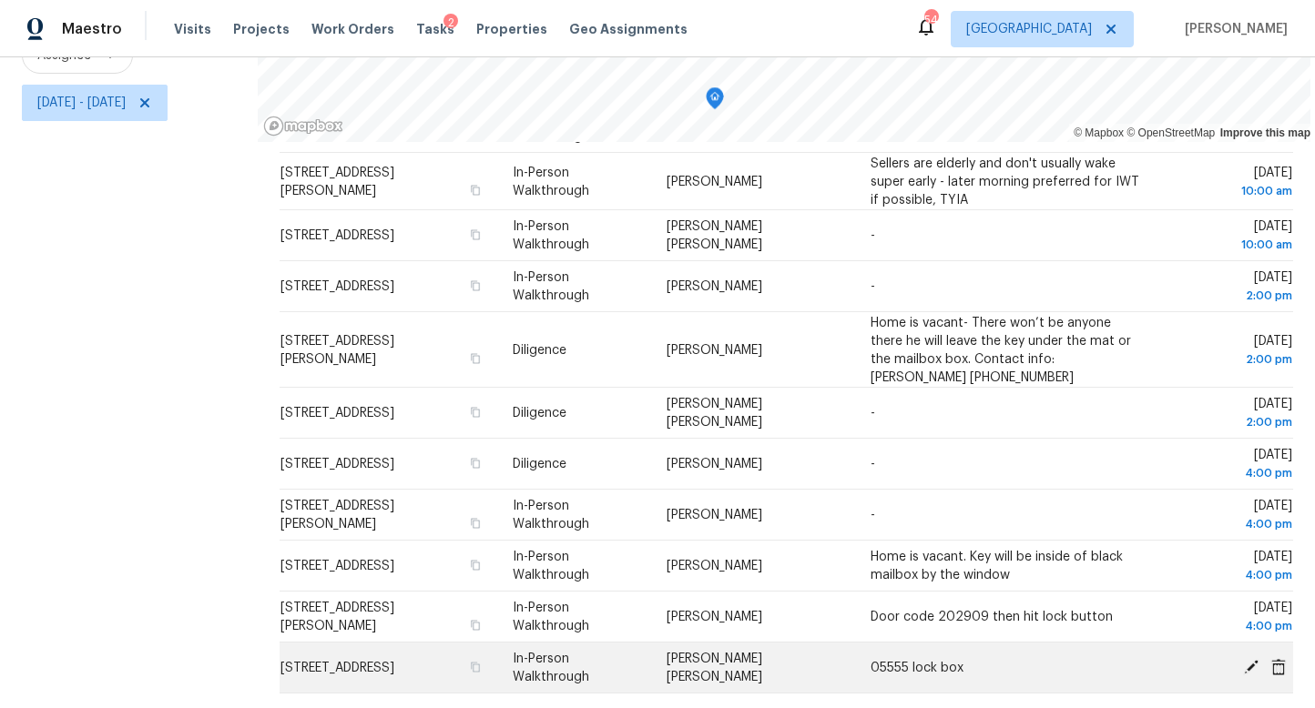
drag, startPoint x: 259, startPoint y: 425, endPoint x: 1259, endPoint y: 685, distance: 1033.6
click at [1259, 686] on div "Address Type Assignee Comments Scheduled Date ↑ 1952 Colony Oaks Dr, Snellville…" at bounding box center [786, 425] width 1057 height 566
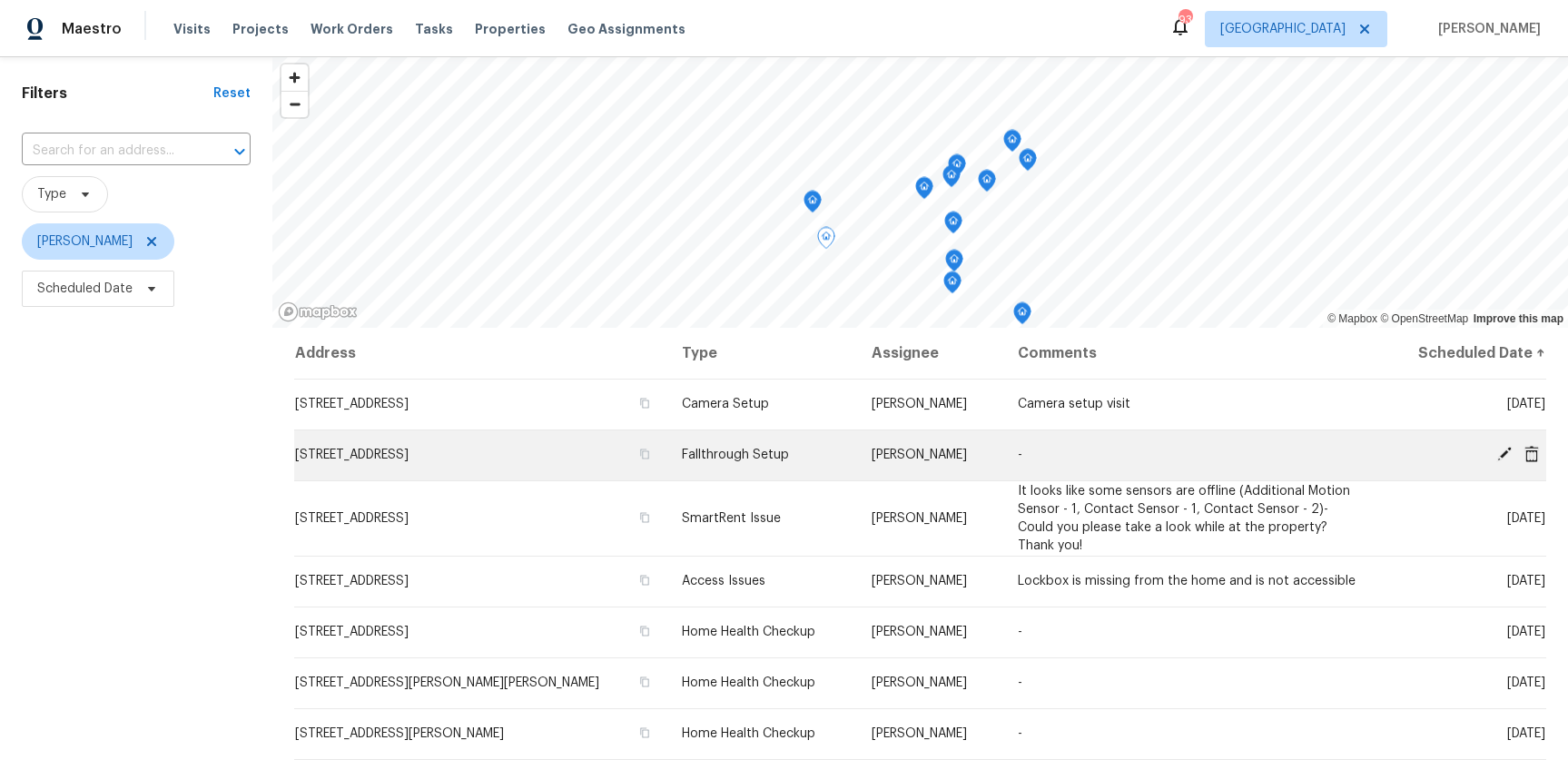
click at [1504, 452] on icon at bounding box center [1504, 454] width 15 height 15
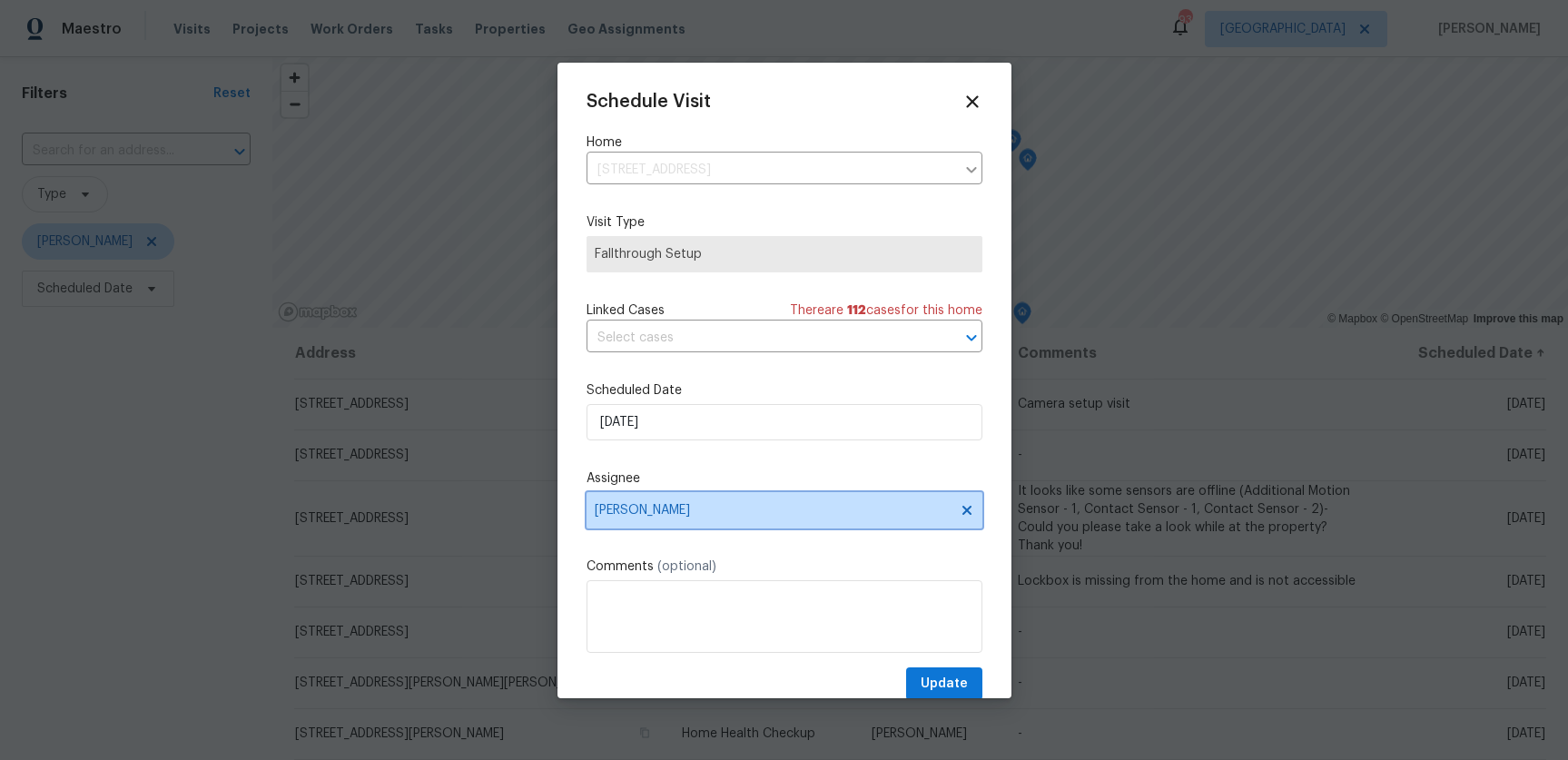
click at [681, 522] on span "Juan Lozano" at bounding box center [784, 510] width 396 height 36
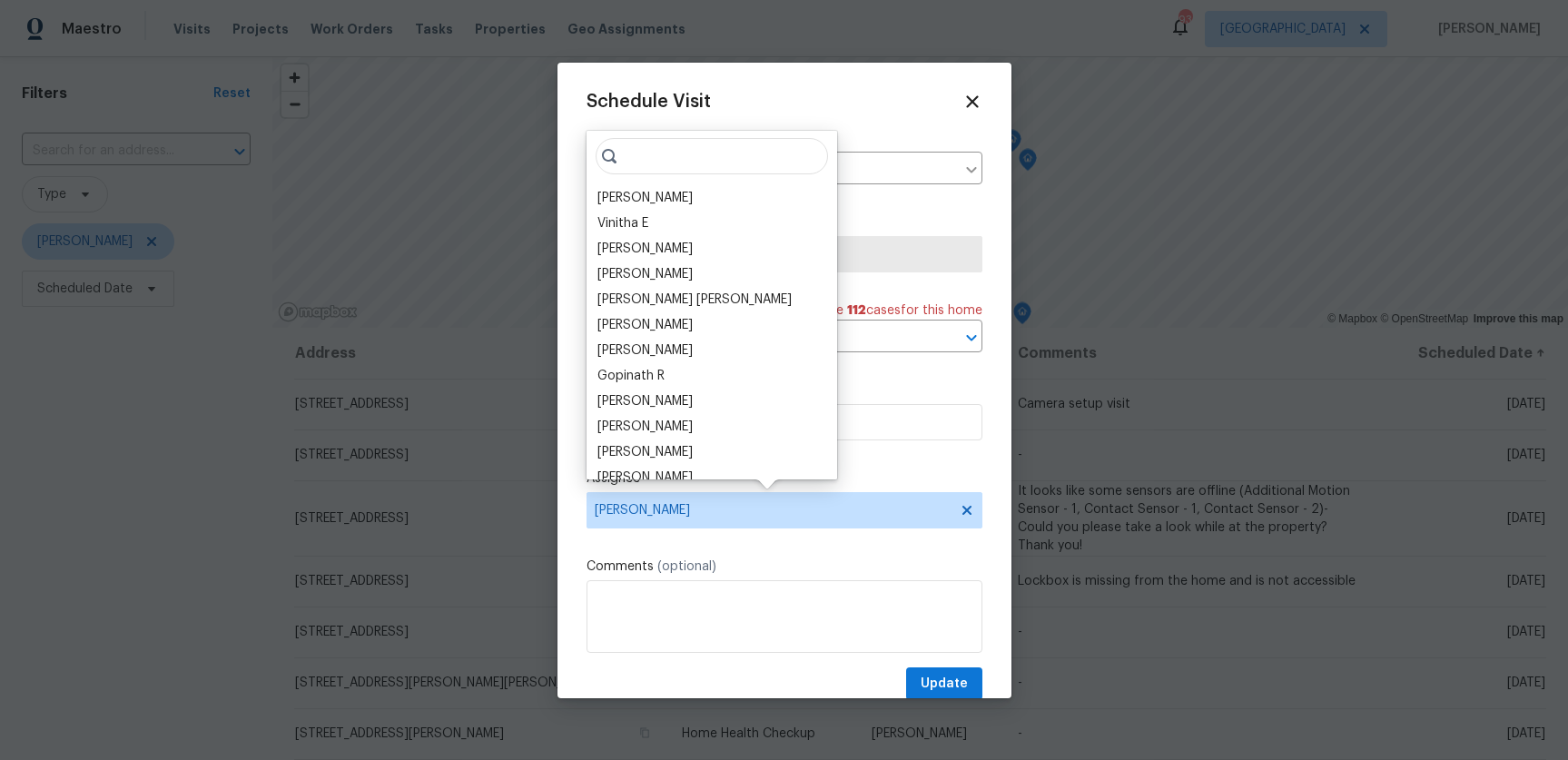
click at [663, 162] on input "search" at bounding box center [711, 156] width 232 height 36
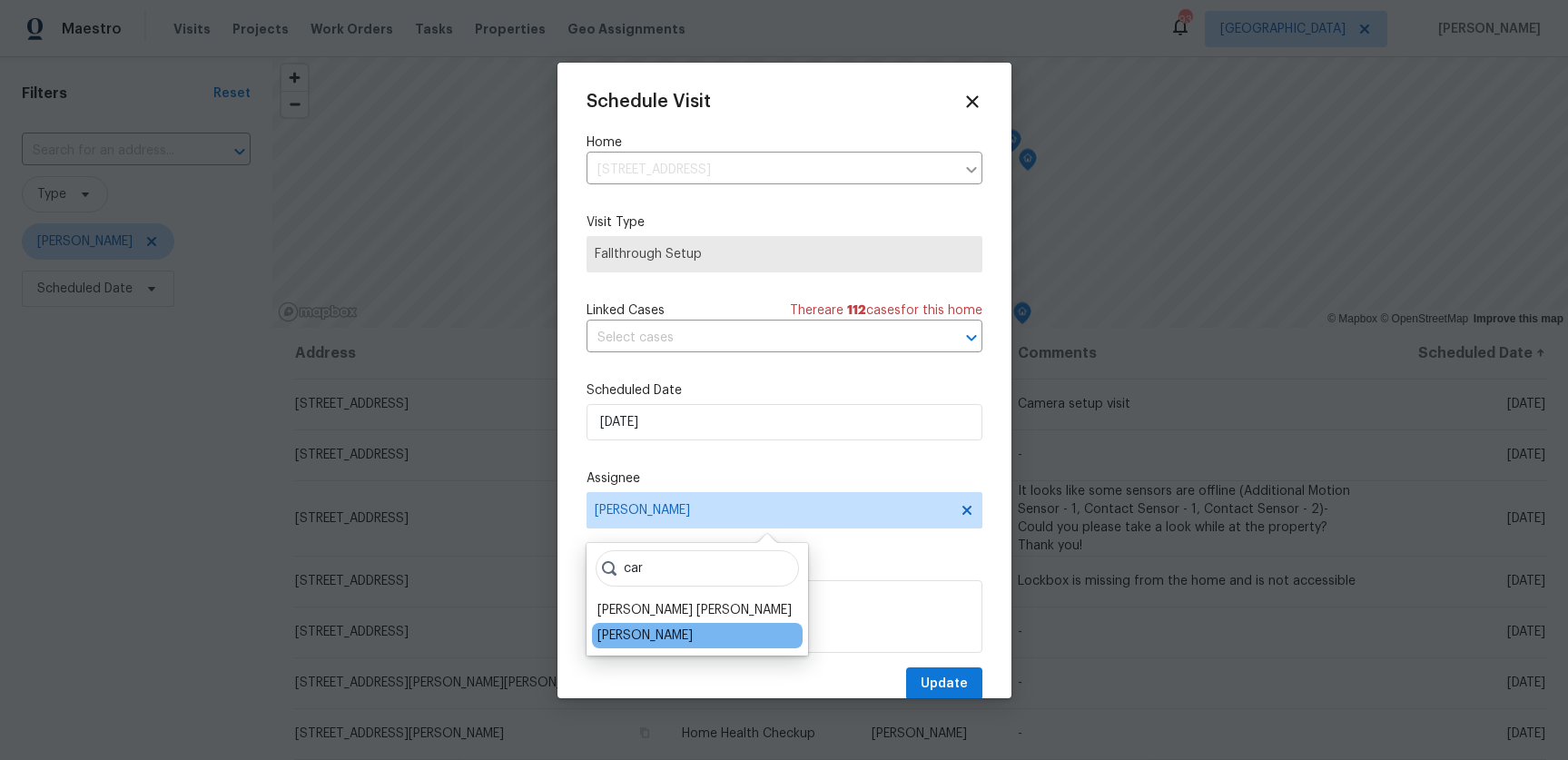
type input "car"
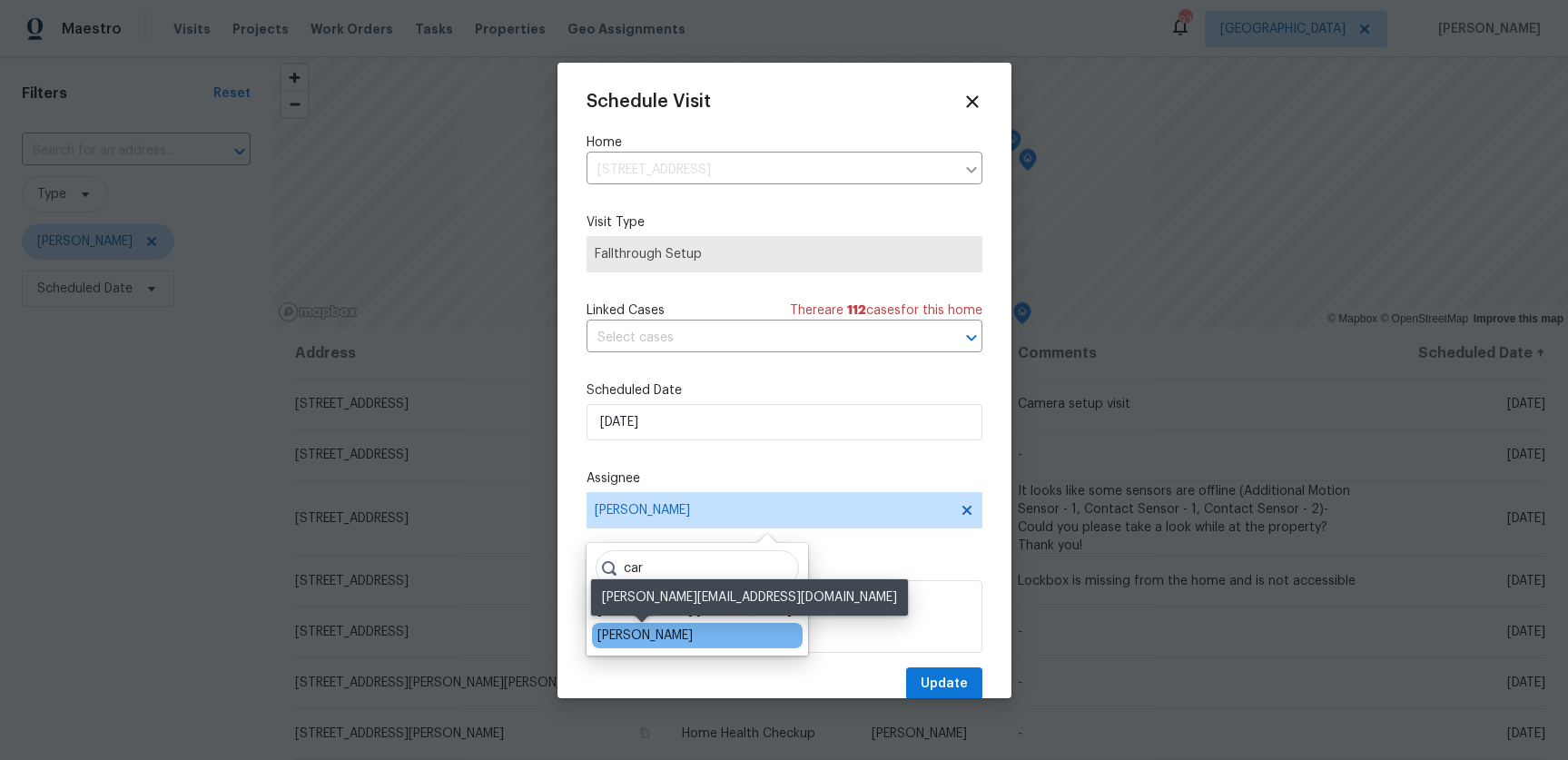
click at [633, 633] on div "Carmen Childs" at bounding box center [645, 635] width 96 height 18
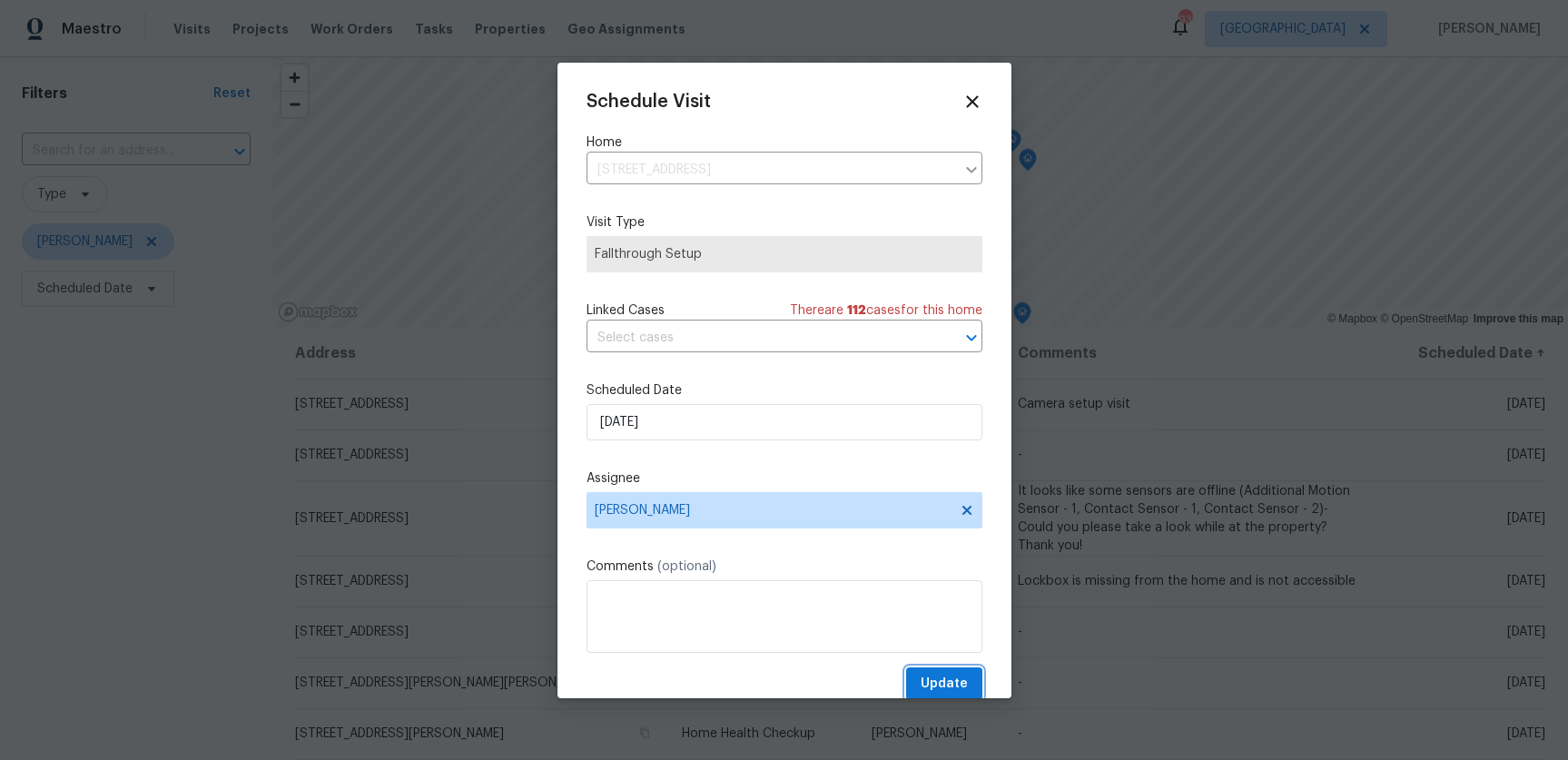
click at [933, 673] on span "Update" at bounding box center [944, 684] width 47 height 23
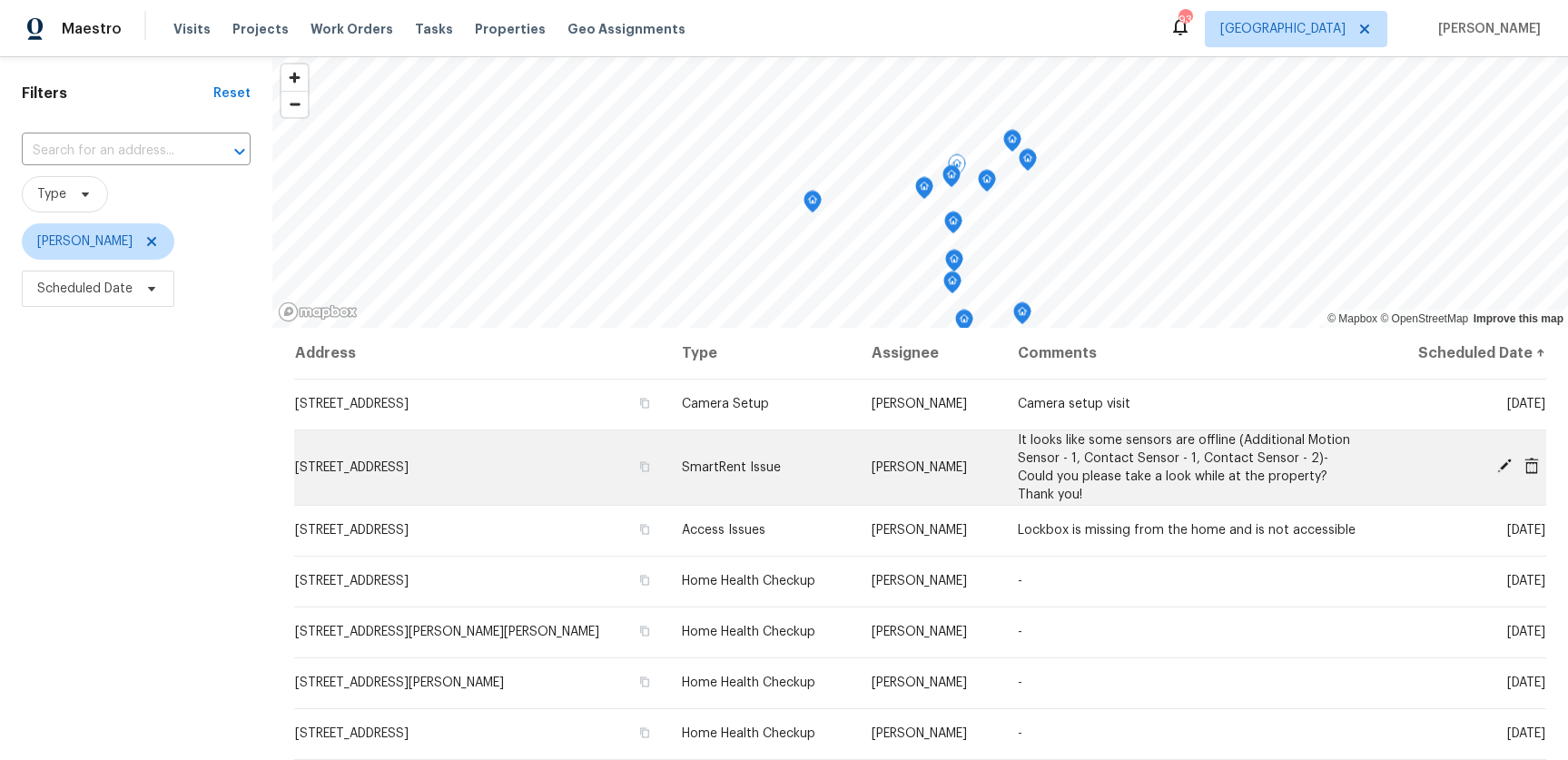
click at [1498, 458] on icon at bounding box center [1504, 466] width 16 height 16
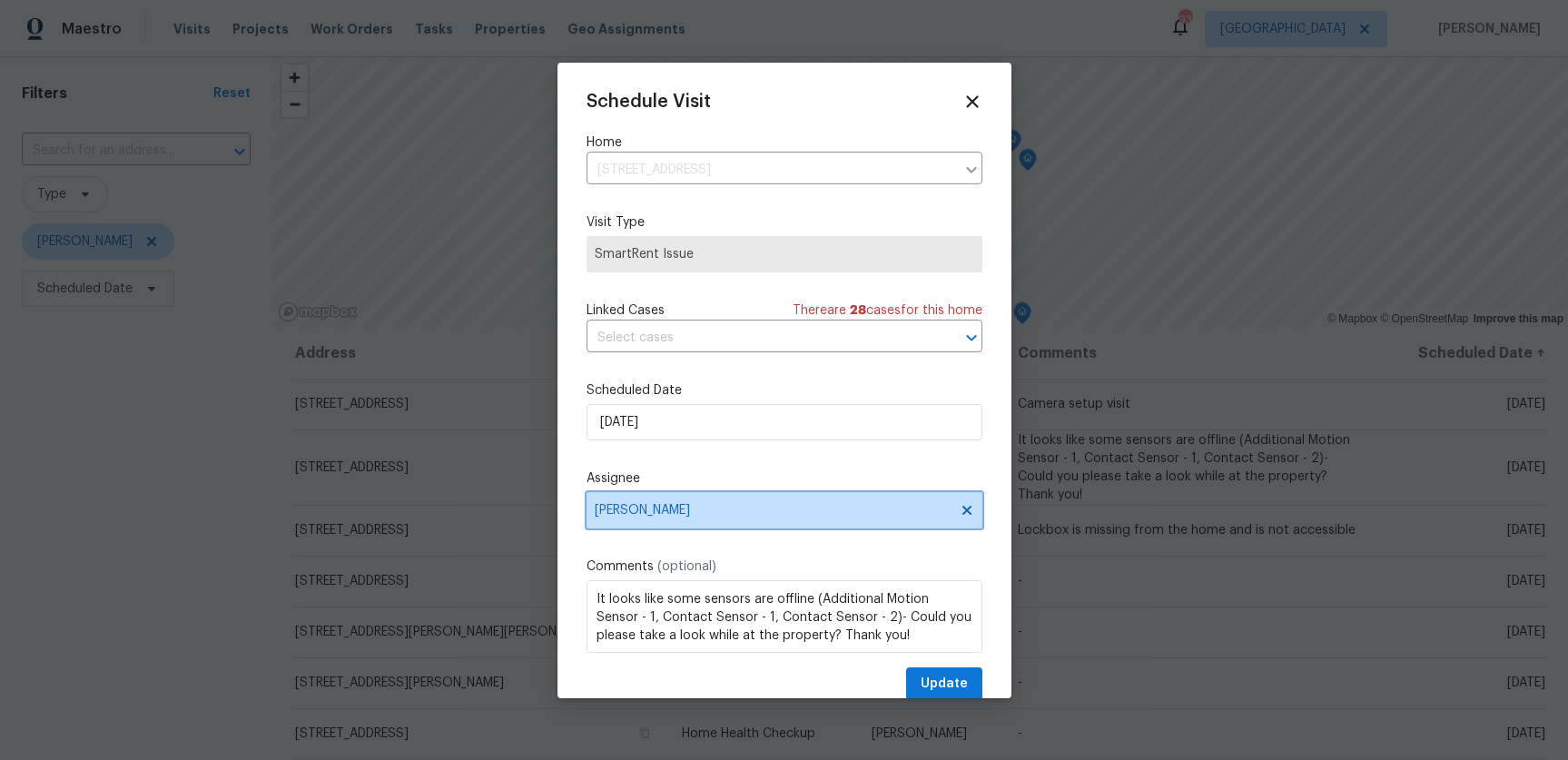
click at [686, 518] on span "Juan Lozano" at bounding box center [784, 510] width 396 height 36
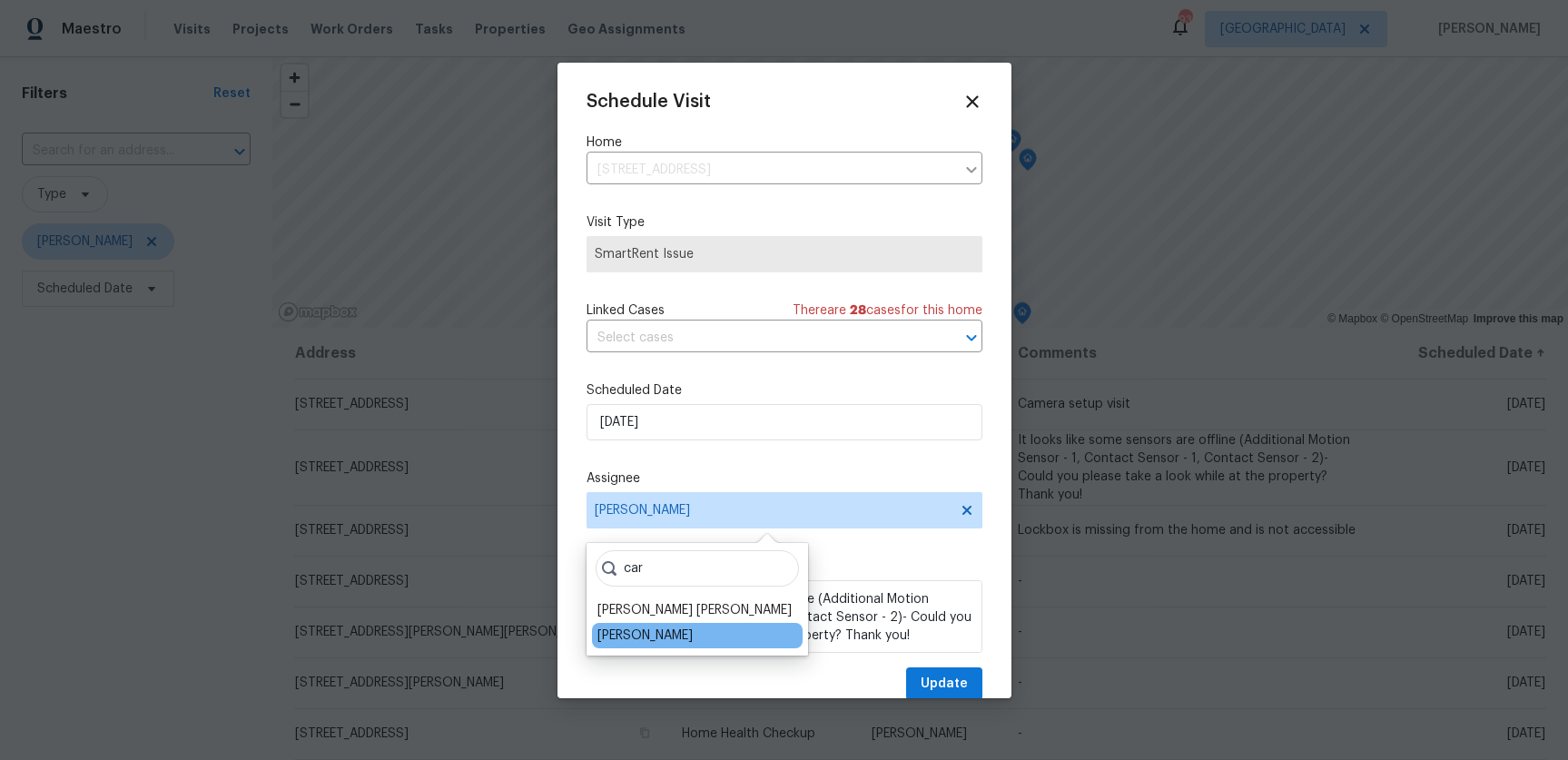
type input "car"
click at [649, 630] on div "Carmen Childs" at bounding box center [645, 635] width 96 height 18
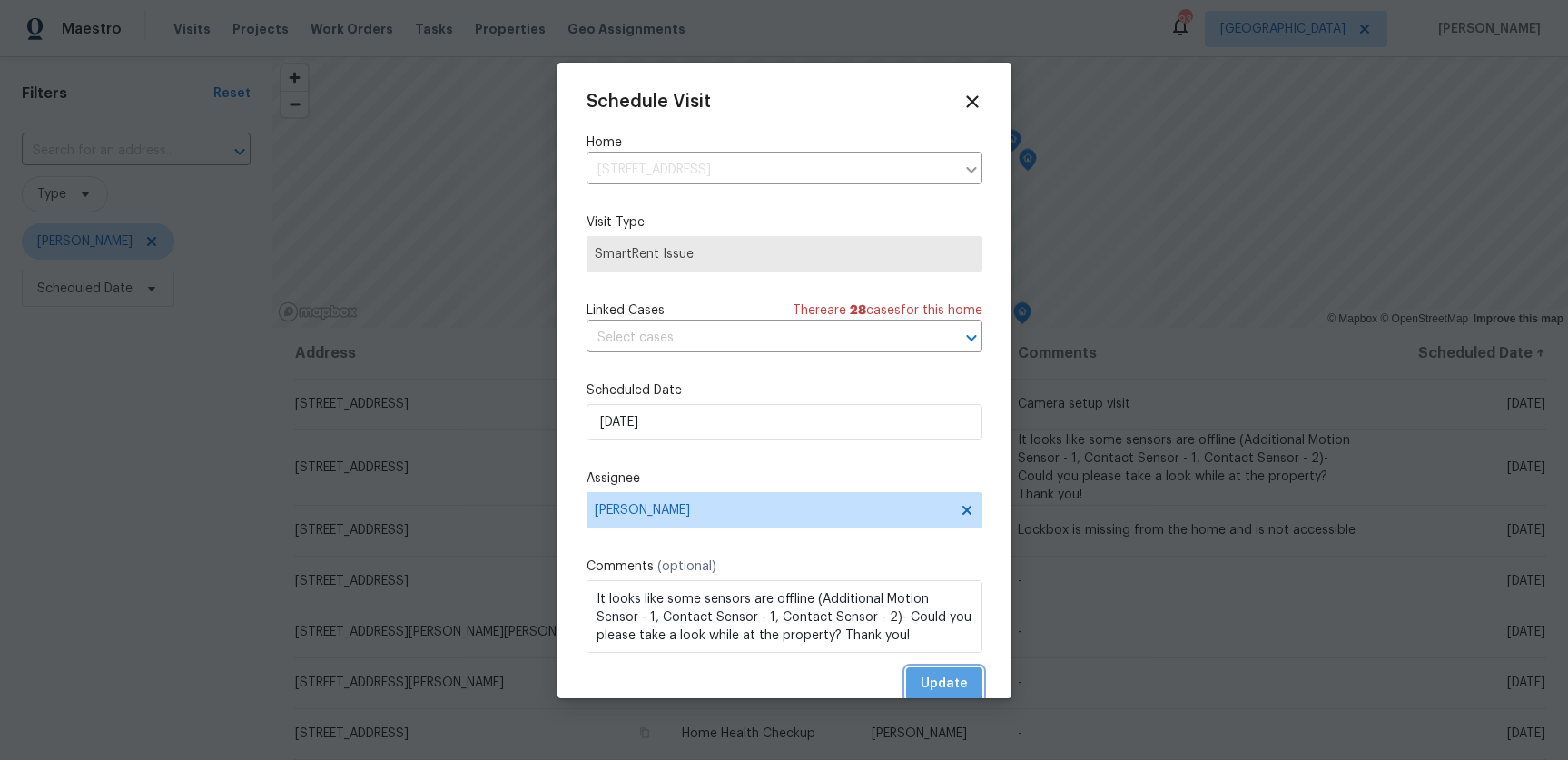
drag, startPoint x: 940, startPoint y: 682, endPoint x: 1077, endPoint y: 649, distance: 140.9
click at [940, 682] on span "Update" at bounding box center [944, 684] width 47 height 23
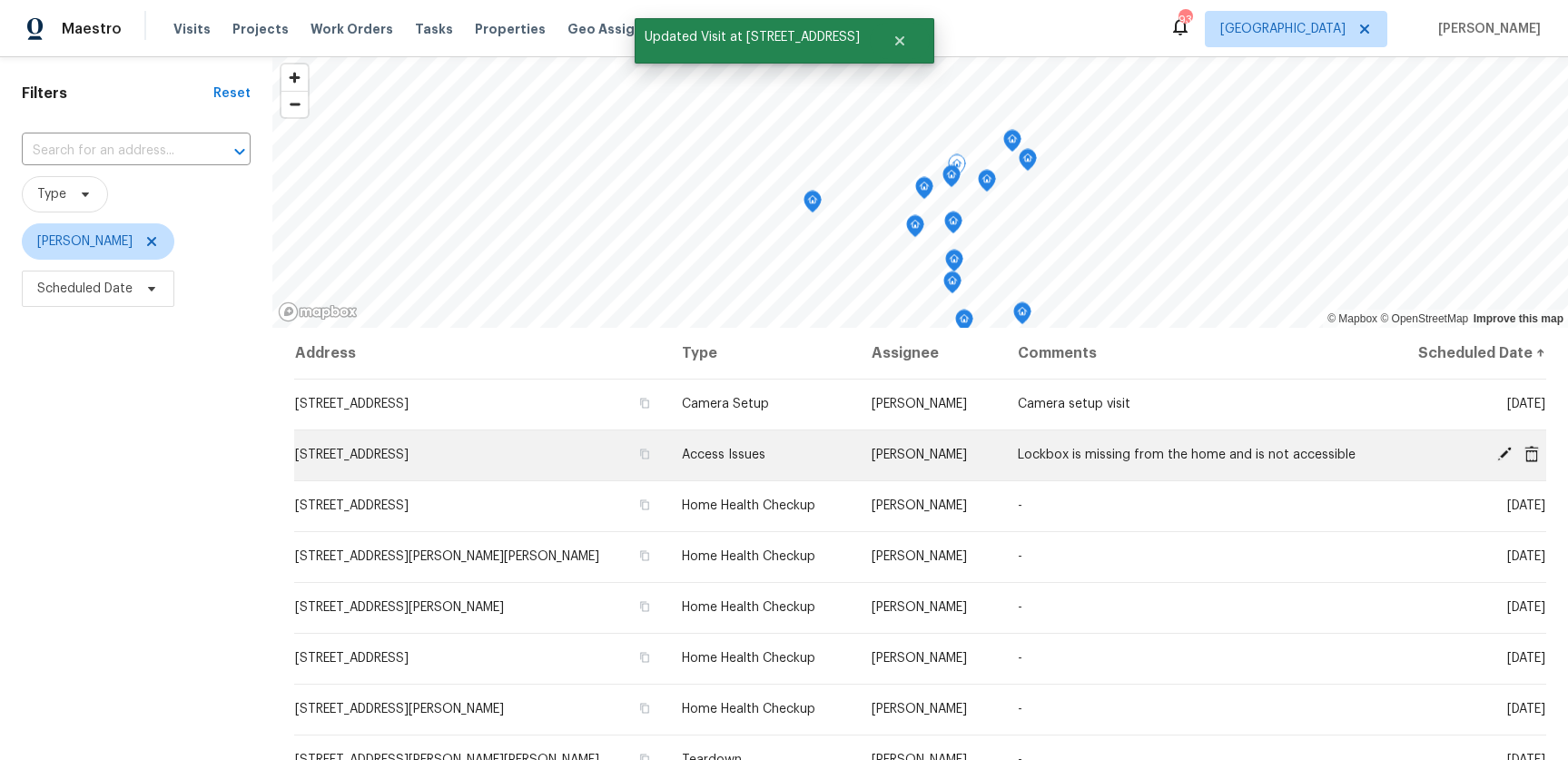
click at [1501, 453] on icon at bounding box center [1504, 454] width 16 height 16
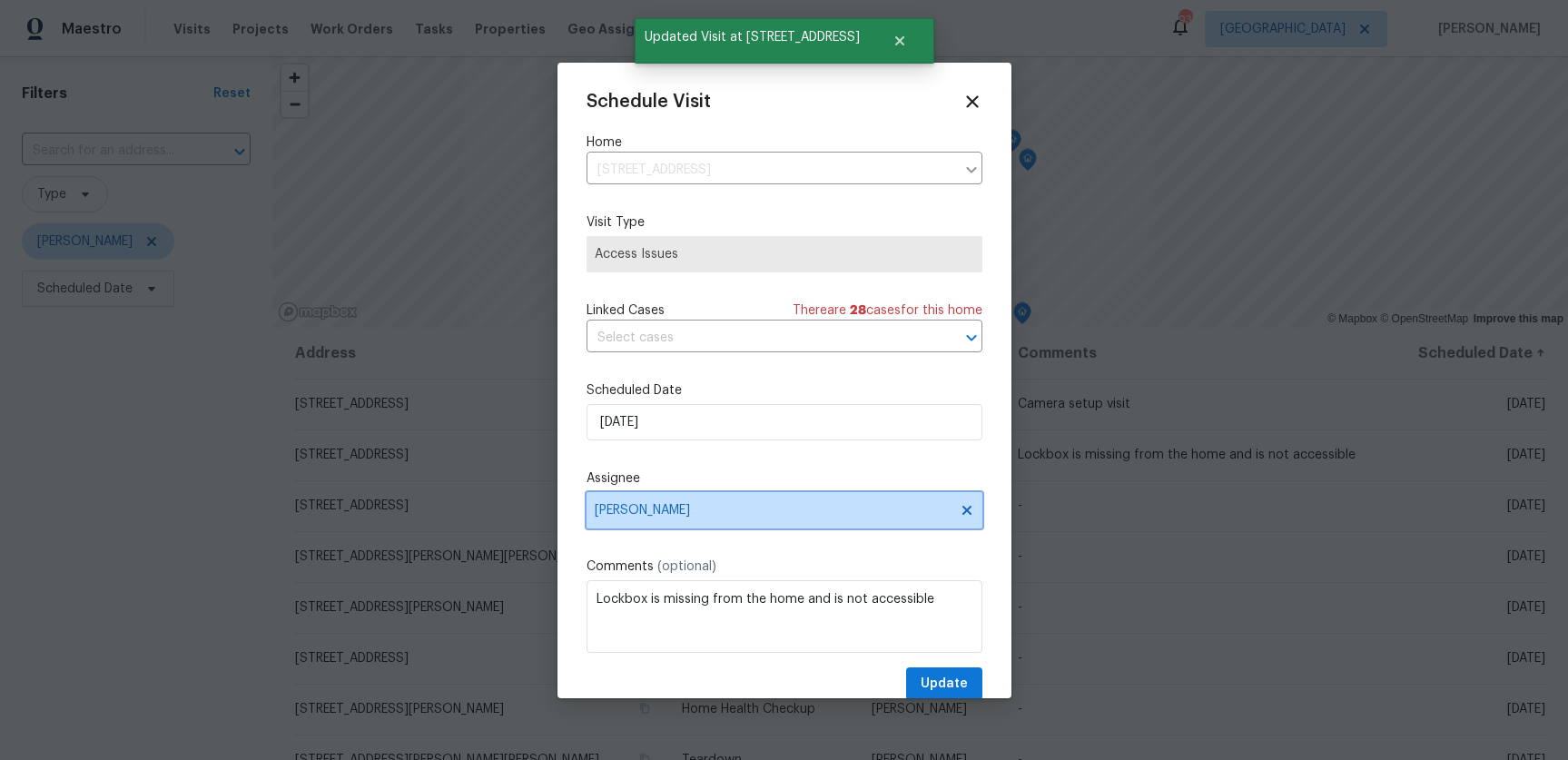
click at [681, 512] on span "Juan Lozano" at bounding box center [772, 510] width 356 height 15
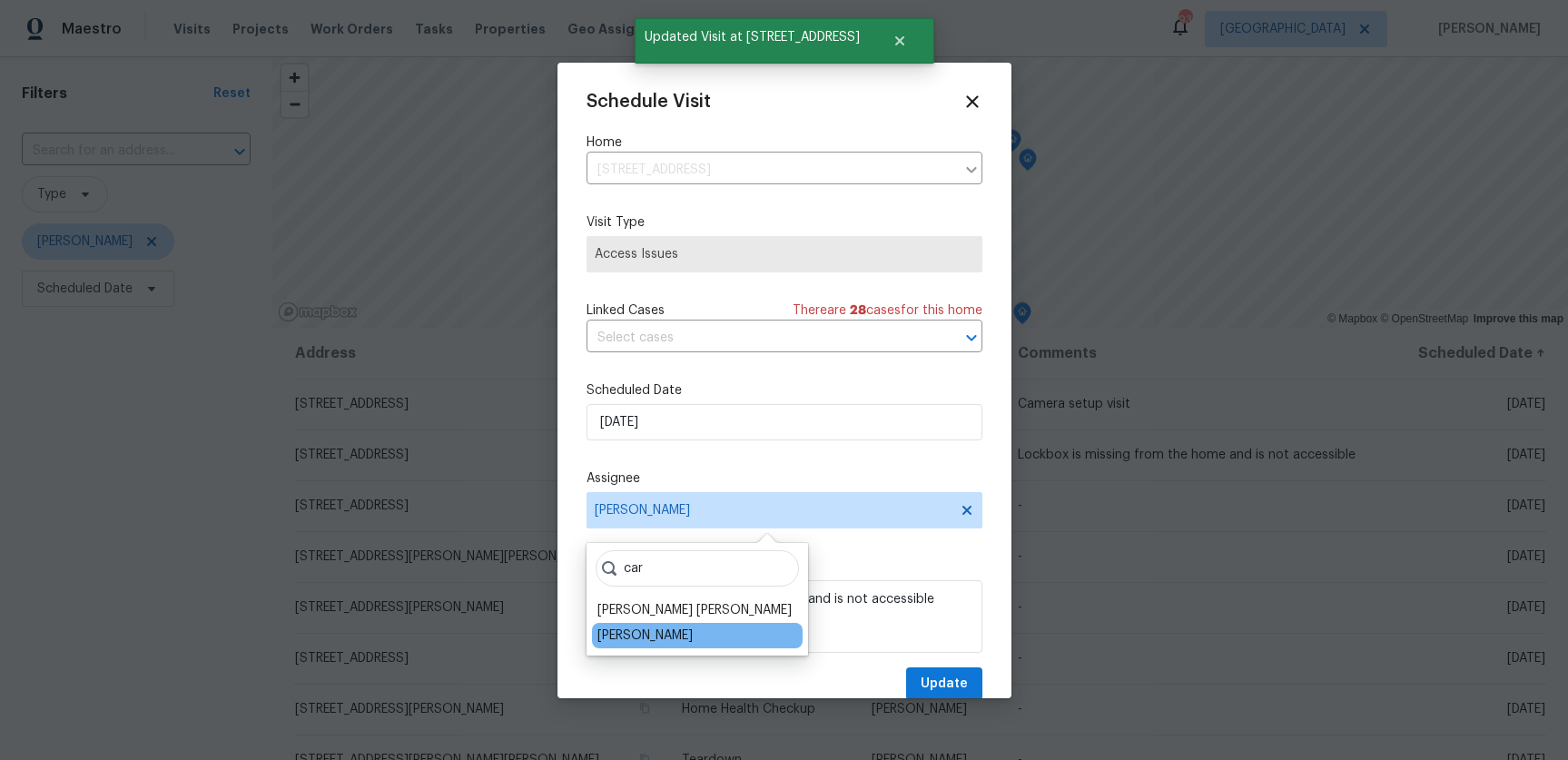
type input "car"
click at [633, 622] on div "Carmen Childs" at bounding box center [697, 634] width 210 height 25
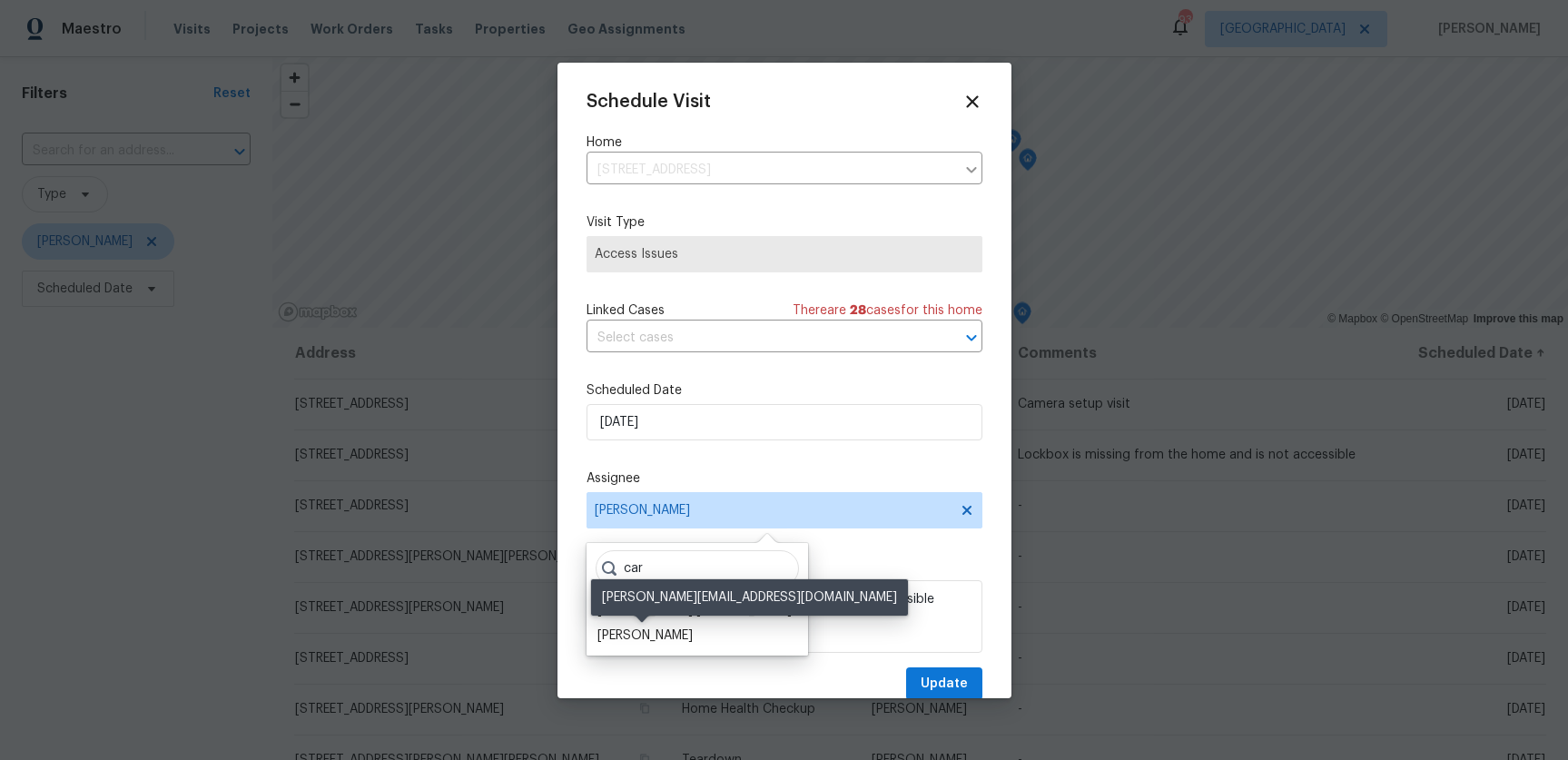
click at [606, 638] on div "Carmen Childs" at bounding box center [645, 635] width 96 height 18
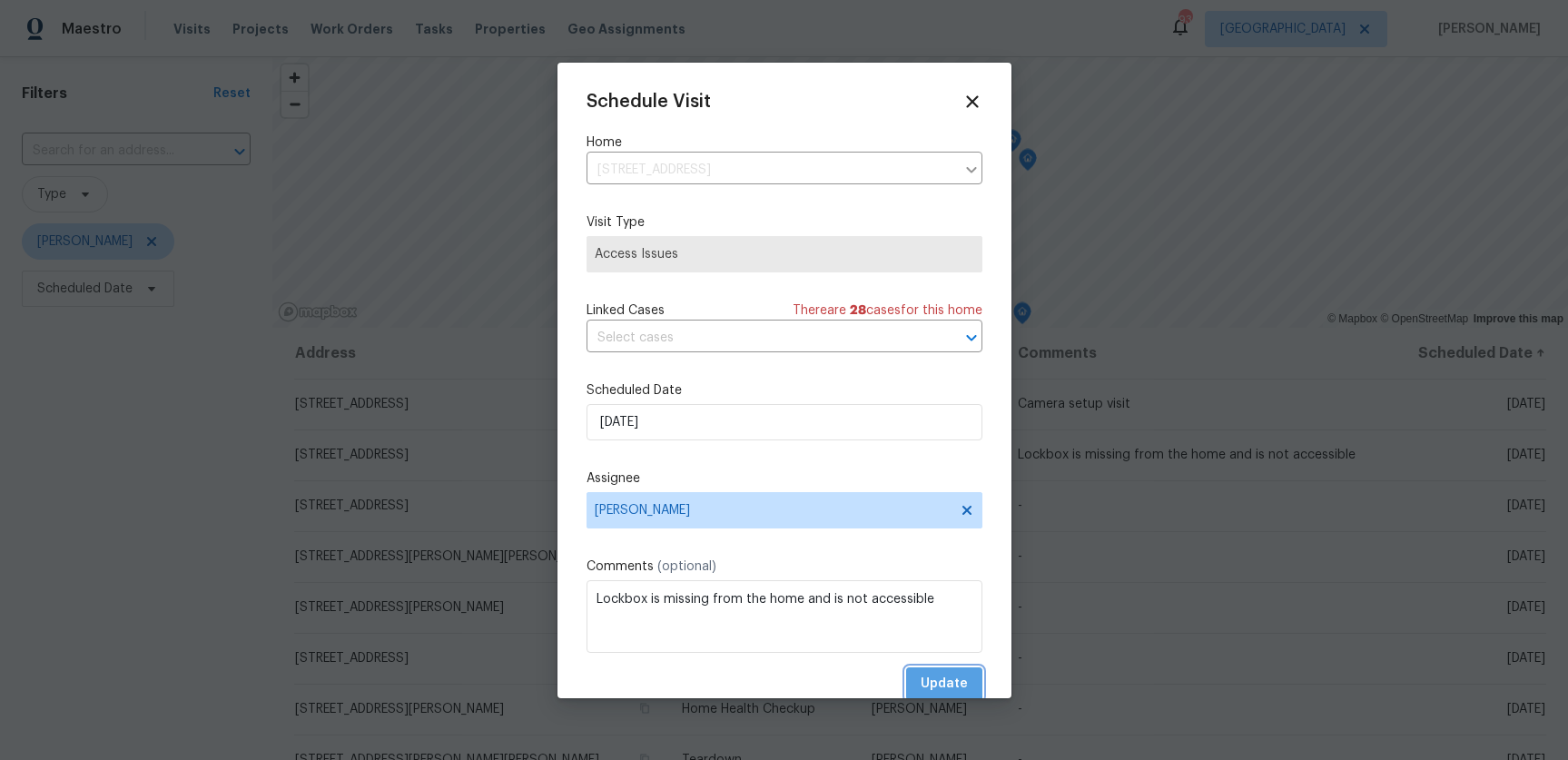
click at [940, 678] on span "Update" at bounding box center [944, 684] width 47 height 23
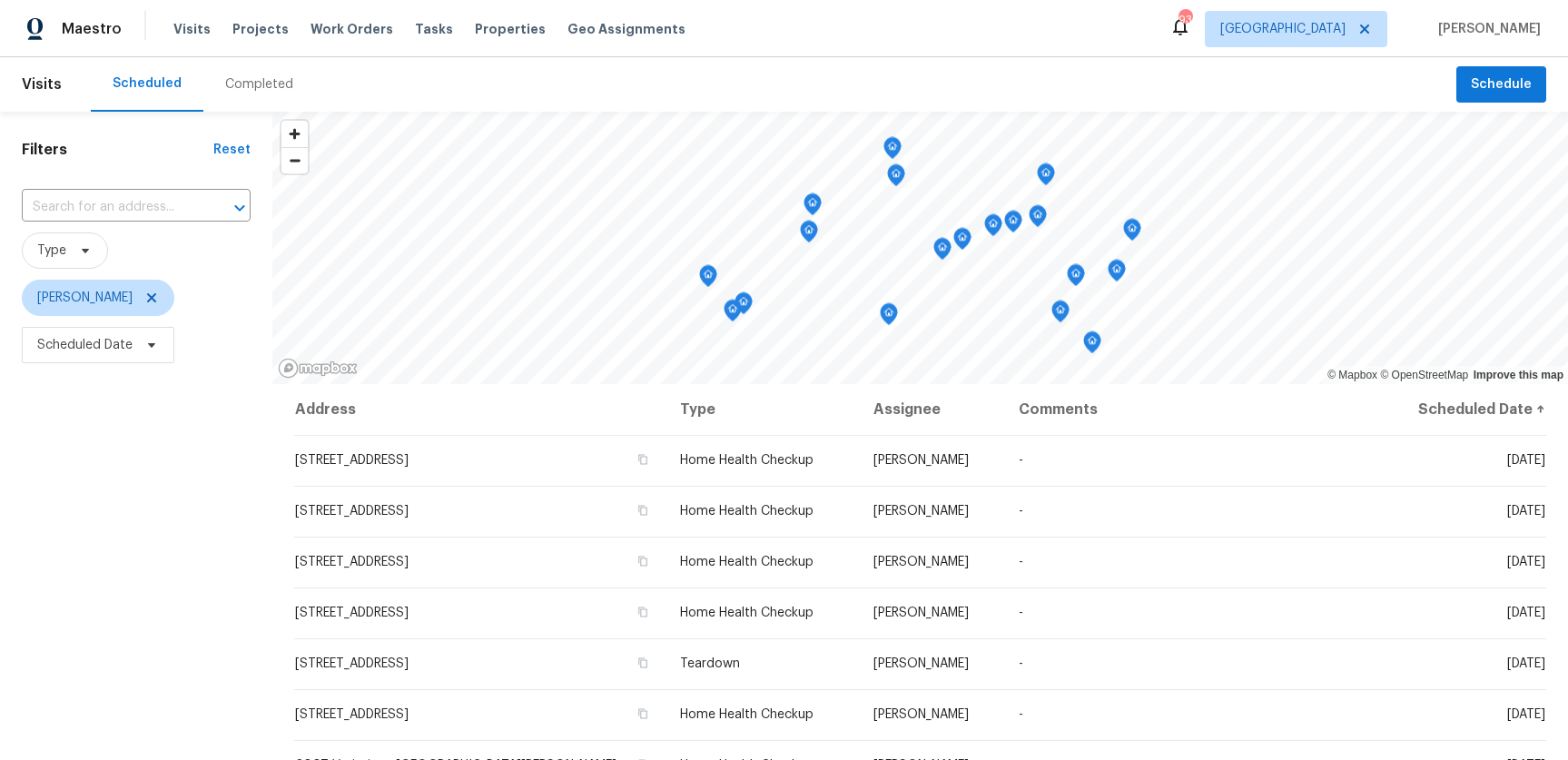
click at [191, 555] on div "Filters Reset ​ Type [PERSON_NAME] Scheduled Date" at bounding box center [136, 552] width 272 height 881
